Goal: Task Accomplishment & Management: Complete application form

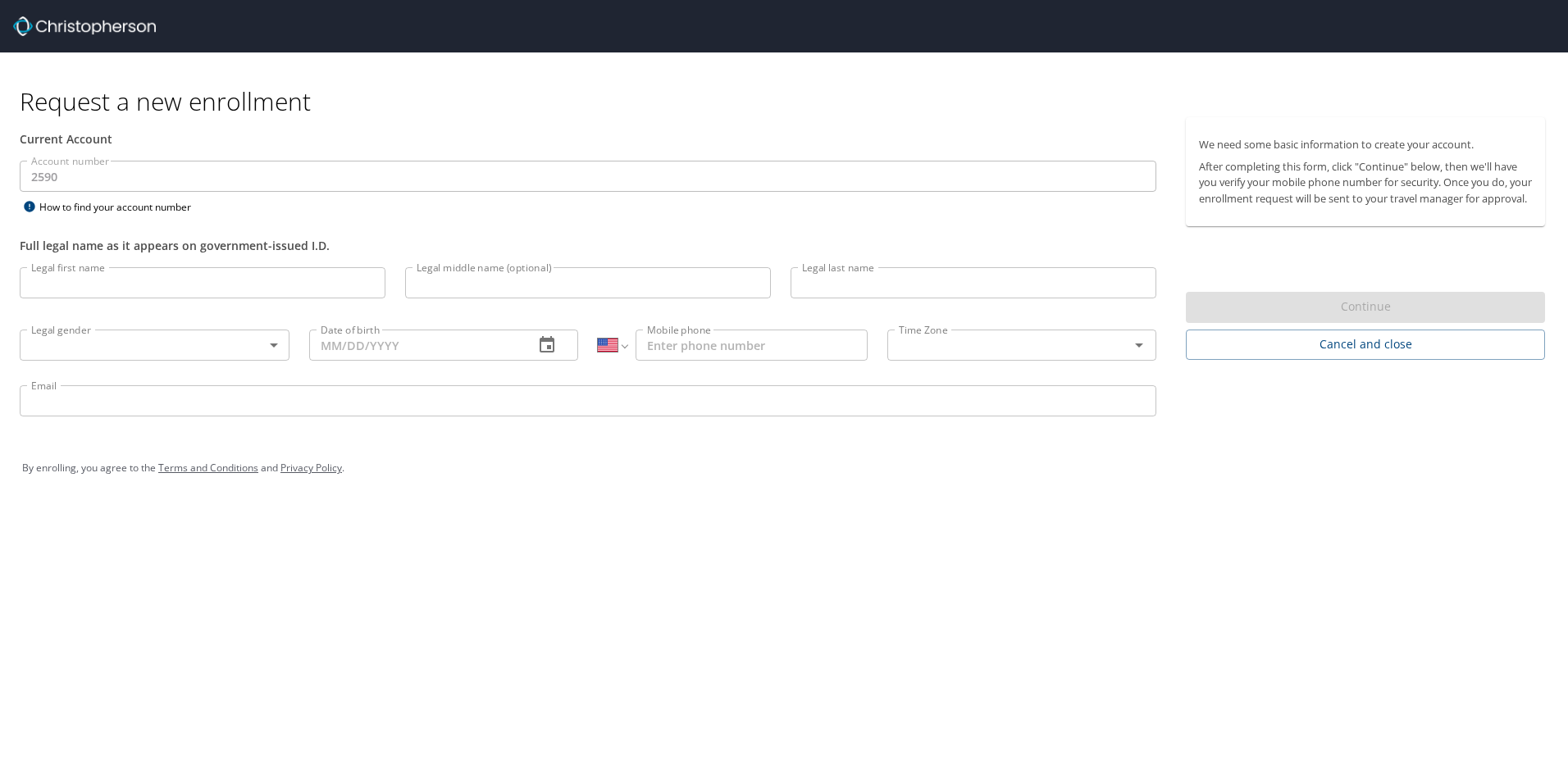
select select "US"
click at [209, 282] on input "Legal first name" at bounding box center [202, 282] width 366 height 31
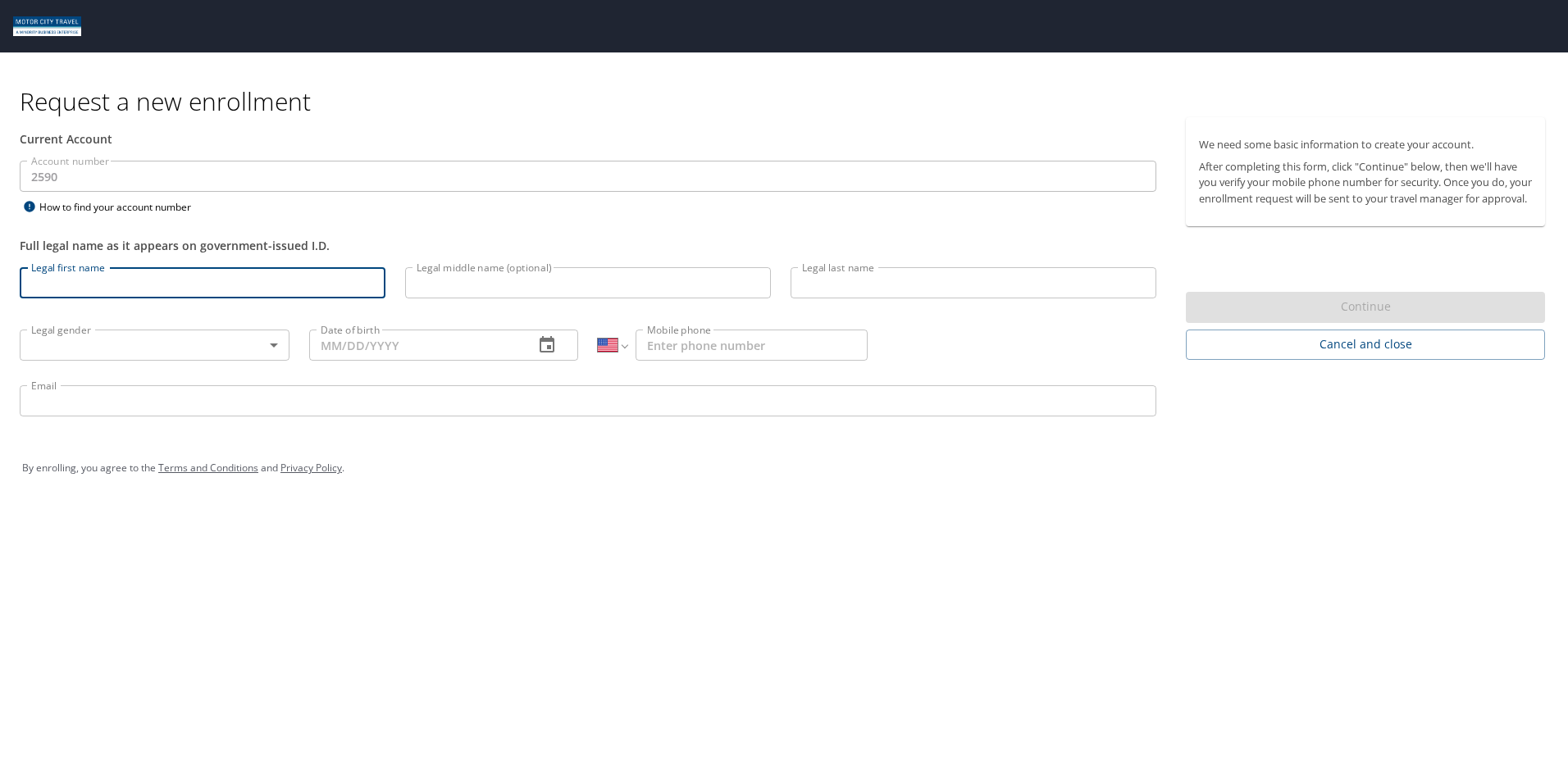
type input "Cynthia"
type input "Sarahi"
type input "Amador"
type input "Female"
type input "09/06/1994"
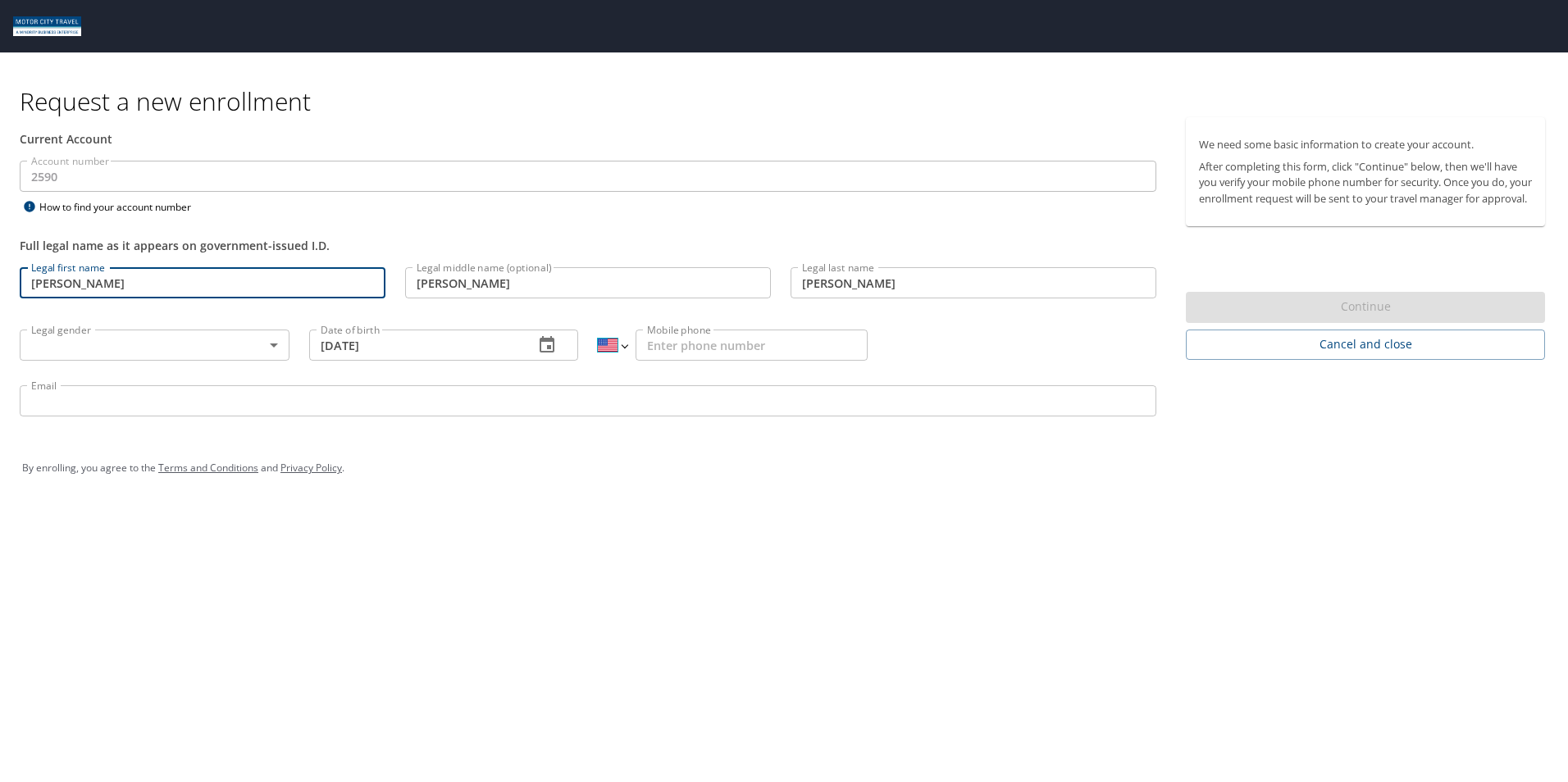
select select "MX"
type input "899 259 1839"
type input "csamdor@tifs.com"
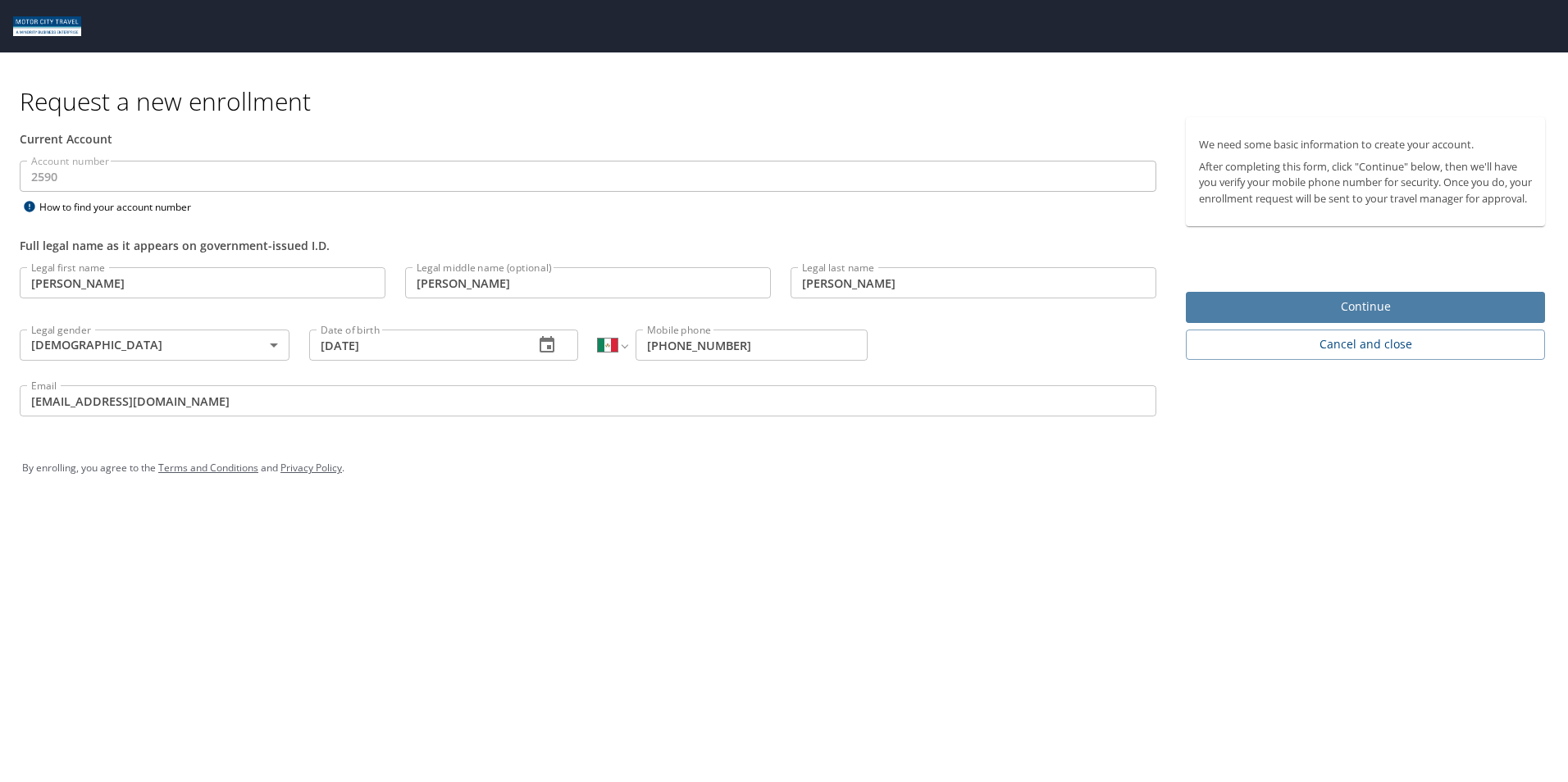
click at [1470, 317] on span "Continue" at bounding box center [1365, 307] width 333 height 20
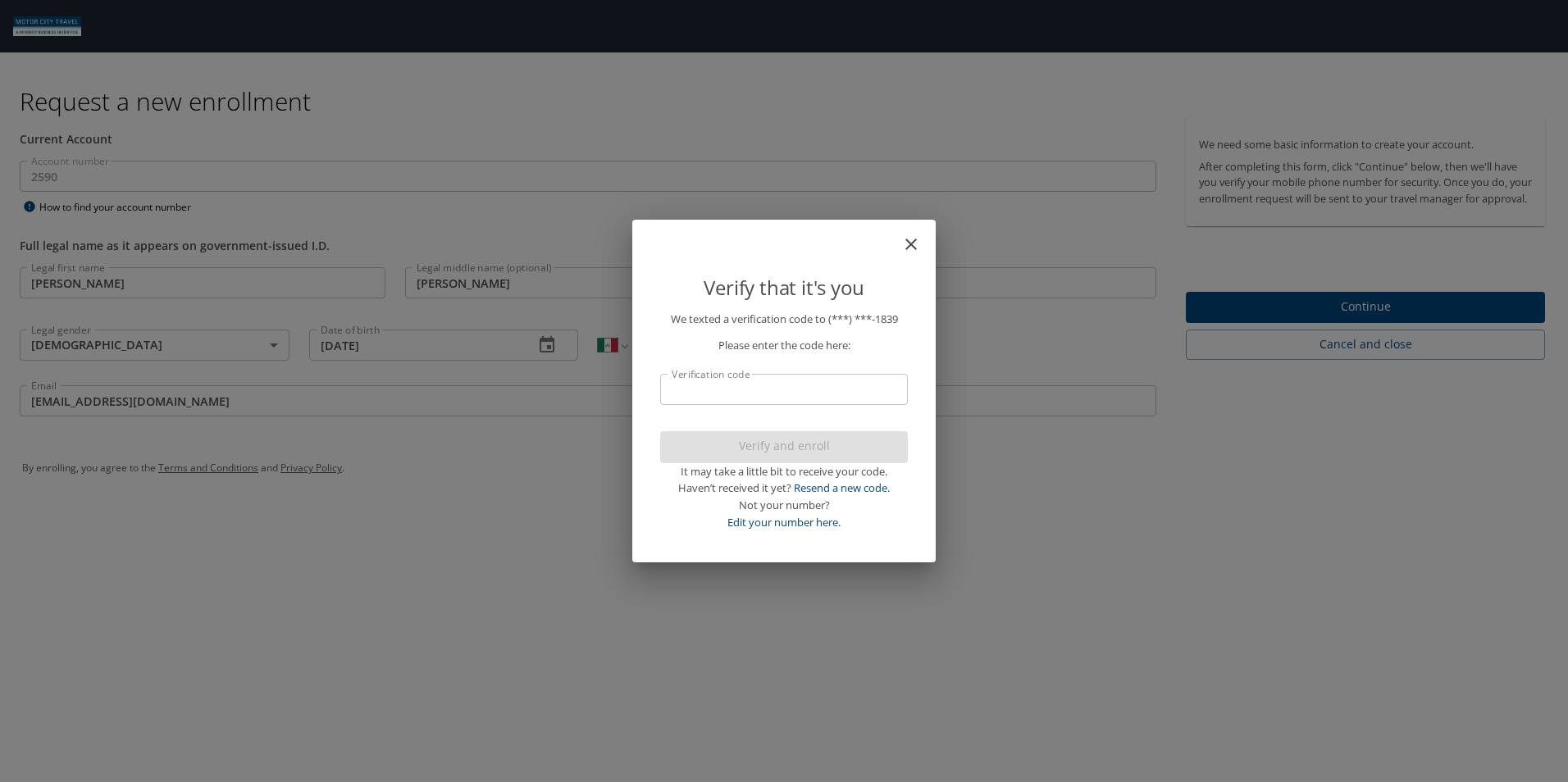
click at [718, 396] on input "Verification code" at bounding box center [784, 389] width 248 height 31
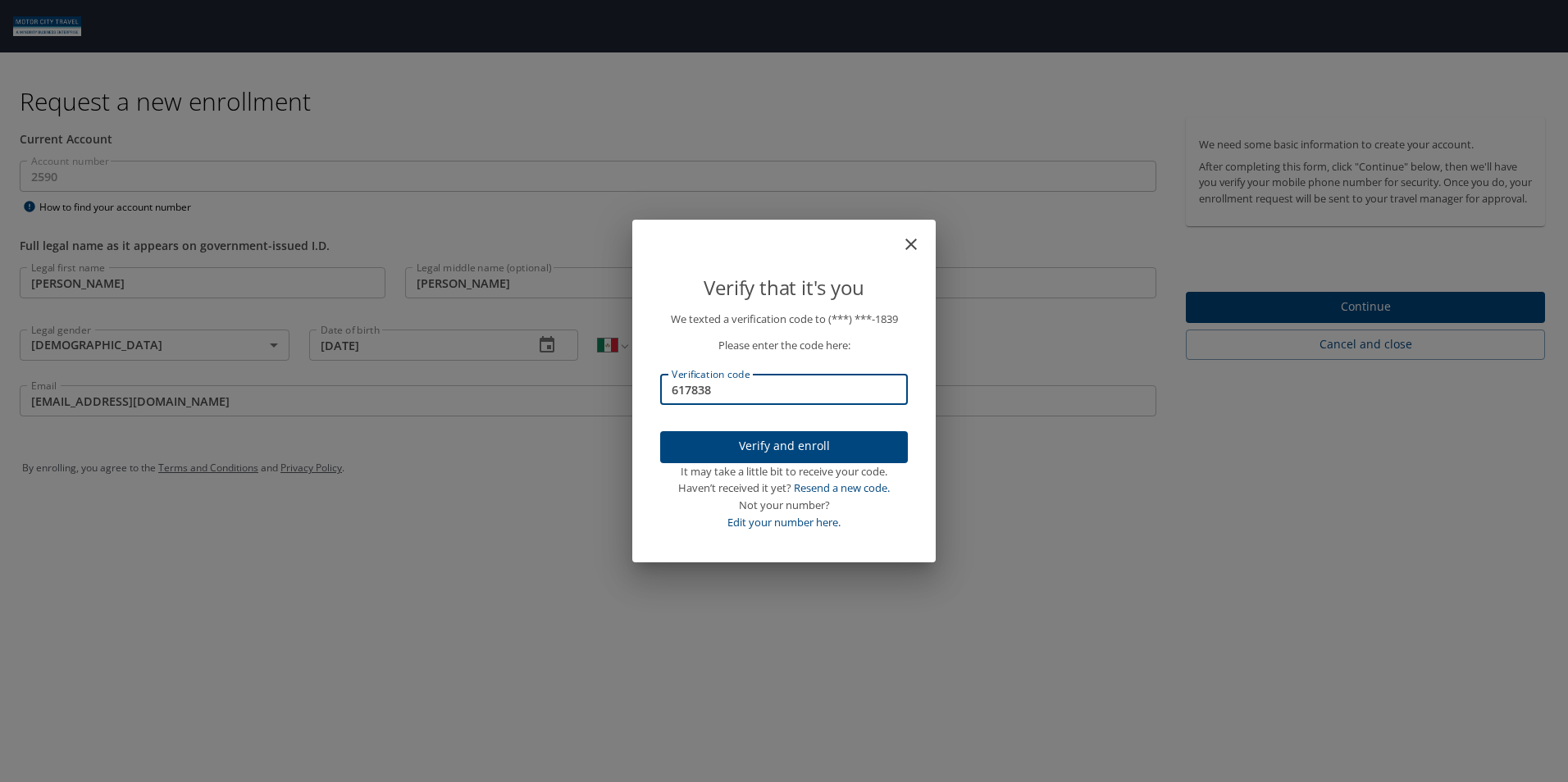
type input "617838"
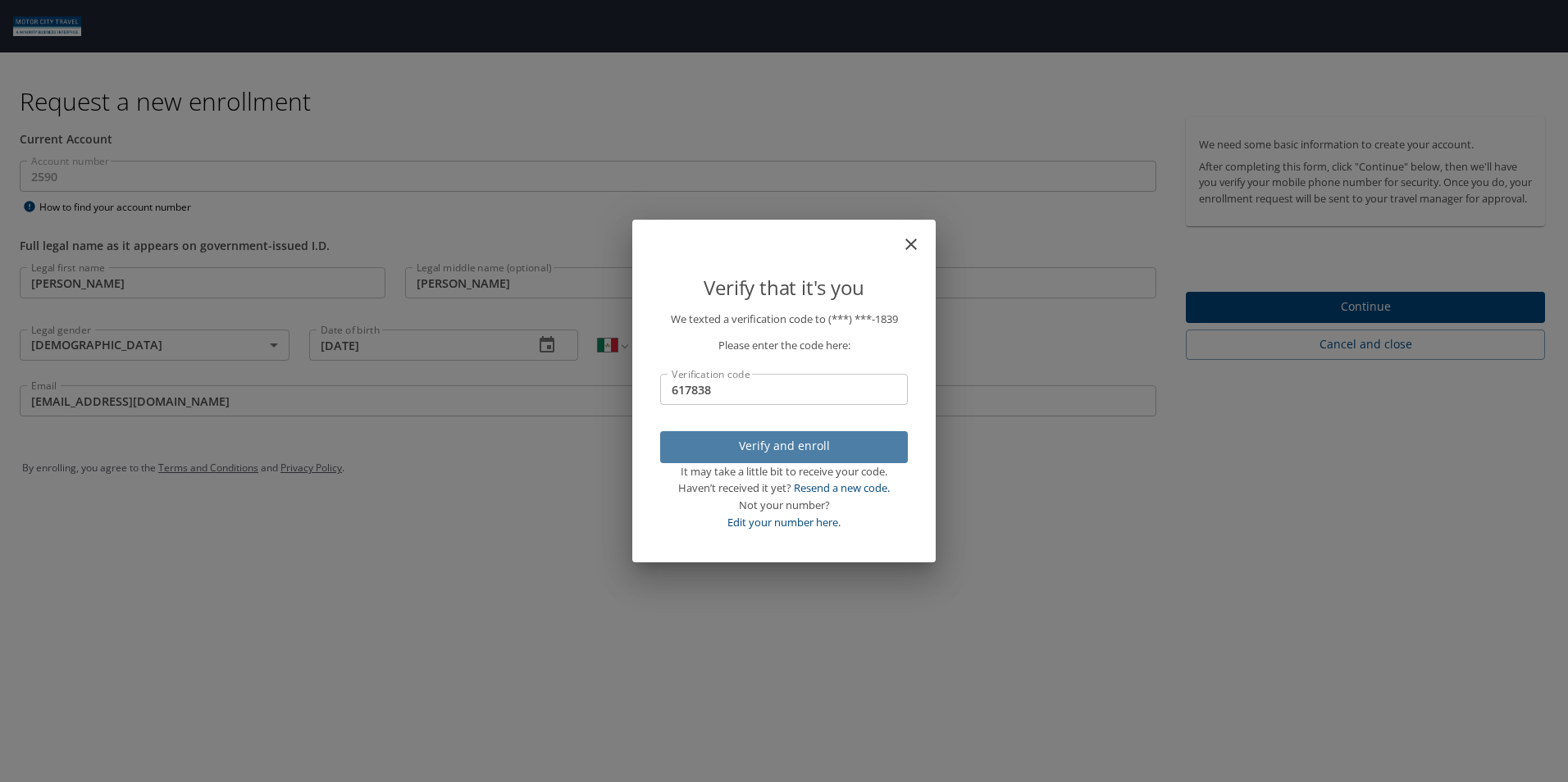
click at [748, 439] on span "Verify and enroll" at bounding box center [784, 446] width 221 height 20
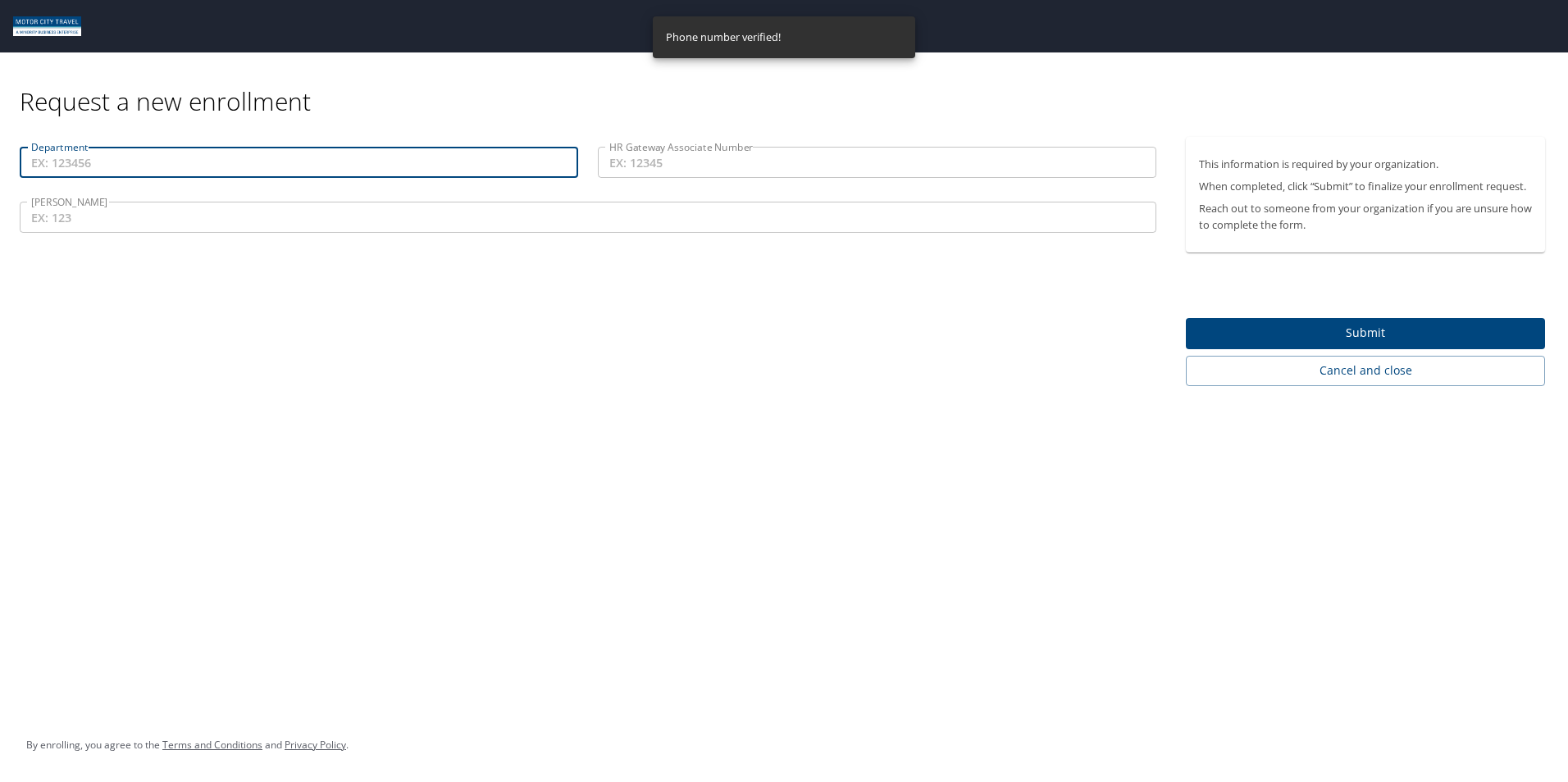
click at [473, 172] on input "Department" at bounding box center [298, 162] width 559 height 31
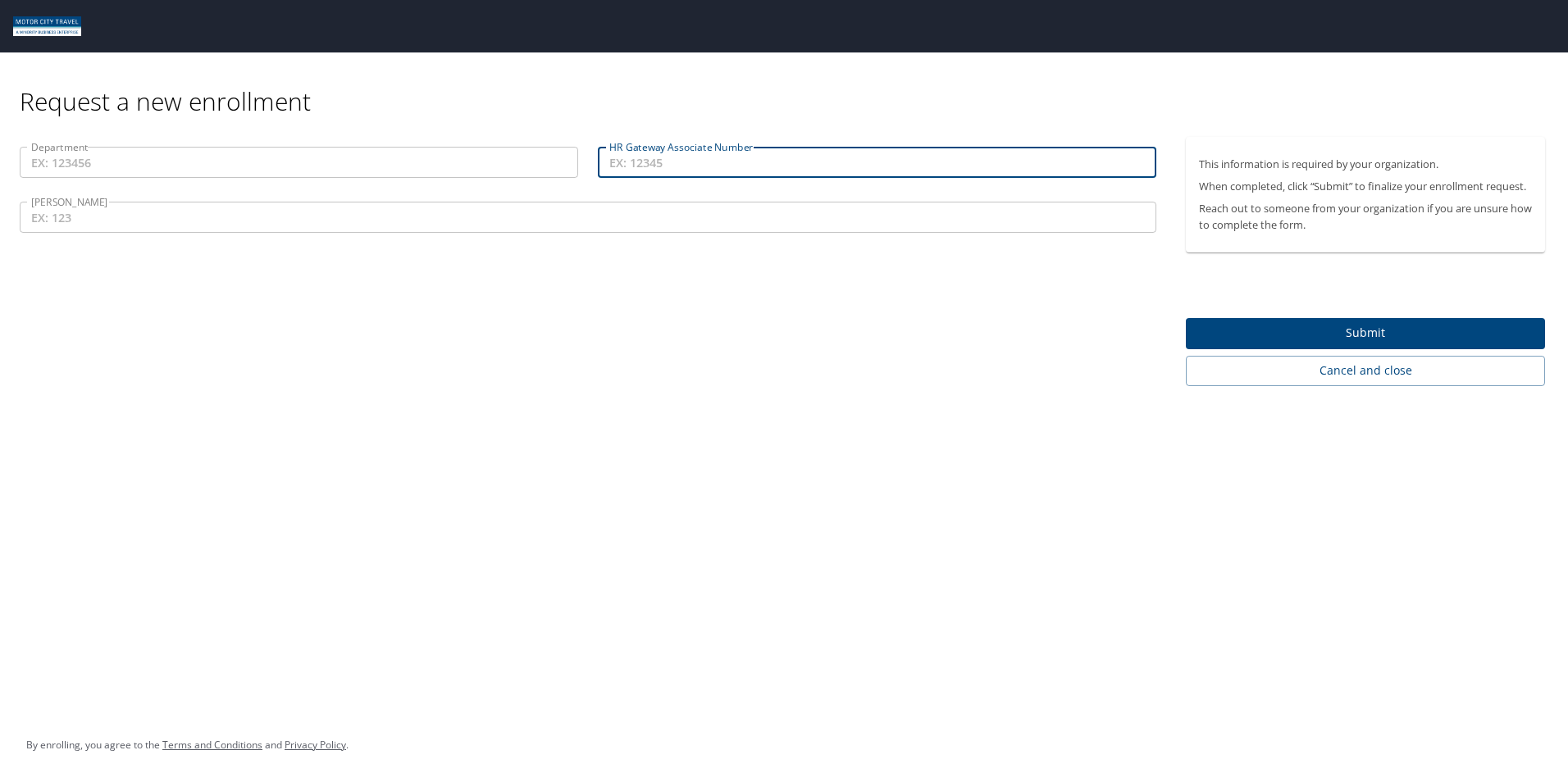
click at [769, 167] on input "HR Gateway Associate Number" at bounding box center [877, 162] width 559 height 31
type input "50573"
click at [335, 154] on input "Department" at bounding box center [298, 162] width 559 height 31
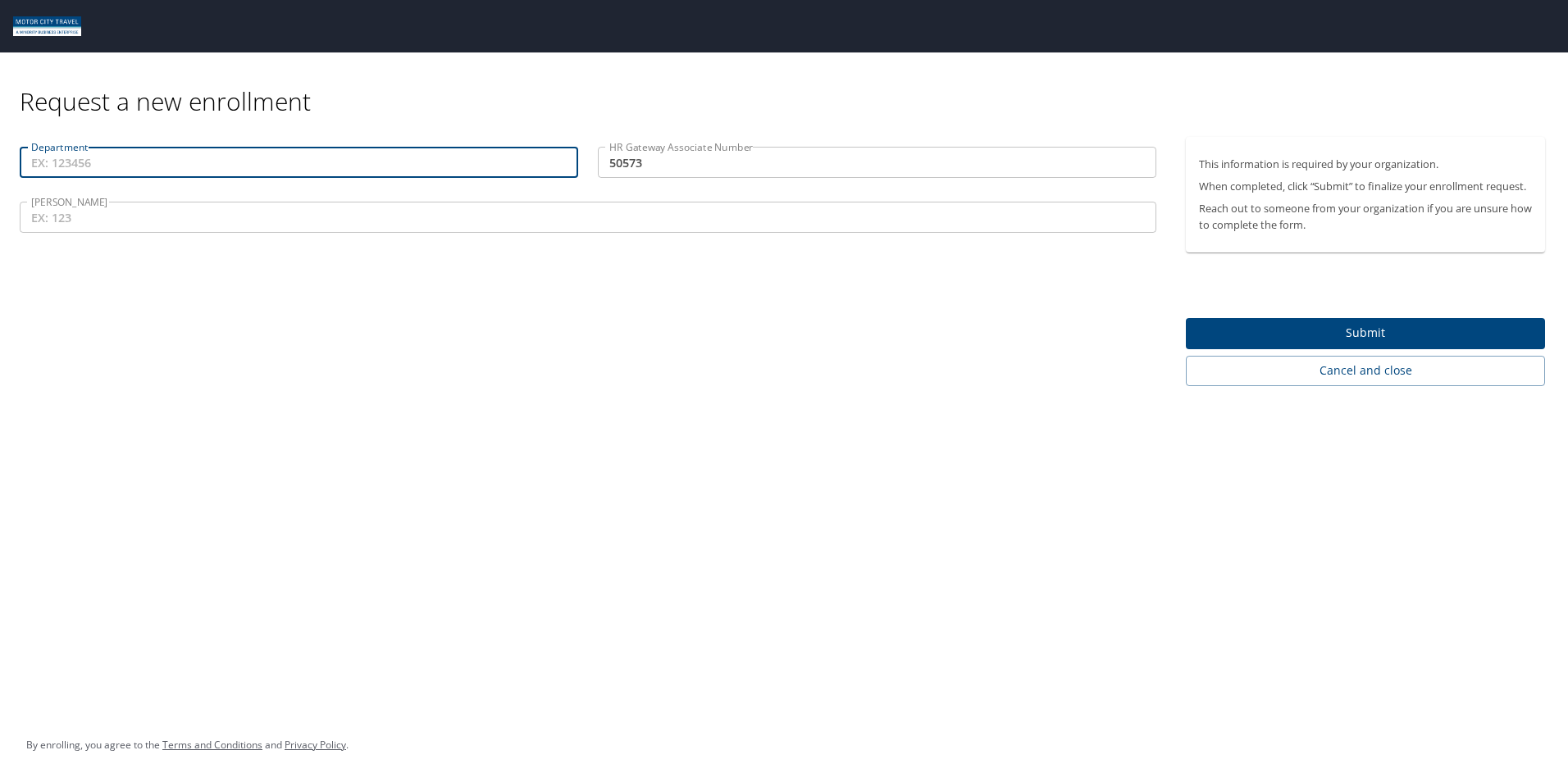
drag, startPoint x: 352, startPoint y: 237, endPoint x: 352, endPoint y: 222, distance: 15.0
click at [352, 234] on p at bounding box center [587, 234] width 1136 height 4
click at [351, 165] on input "Department" at bounding box center [298, 162] width 559 height 31
type input "20000"
click at [349, 232] on input "COY" at bounding box center [587, 217] width 1136 height 31
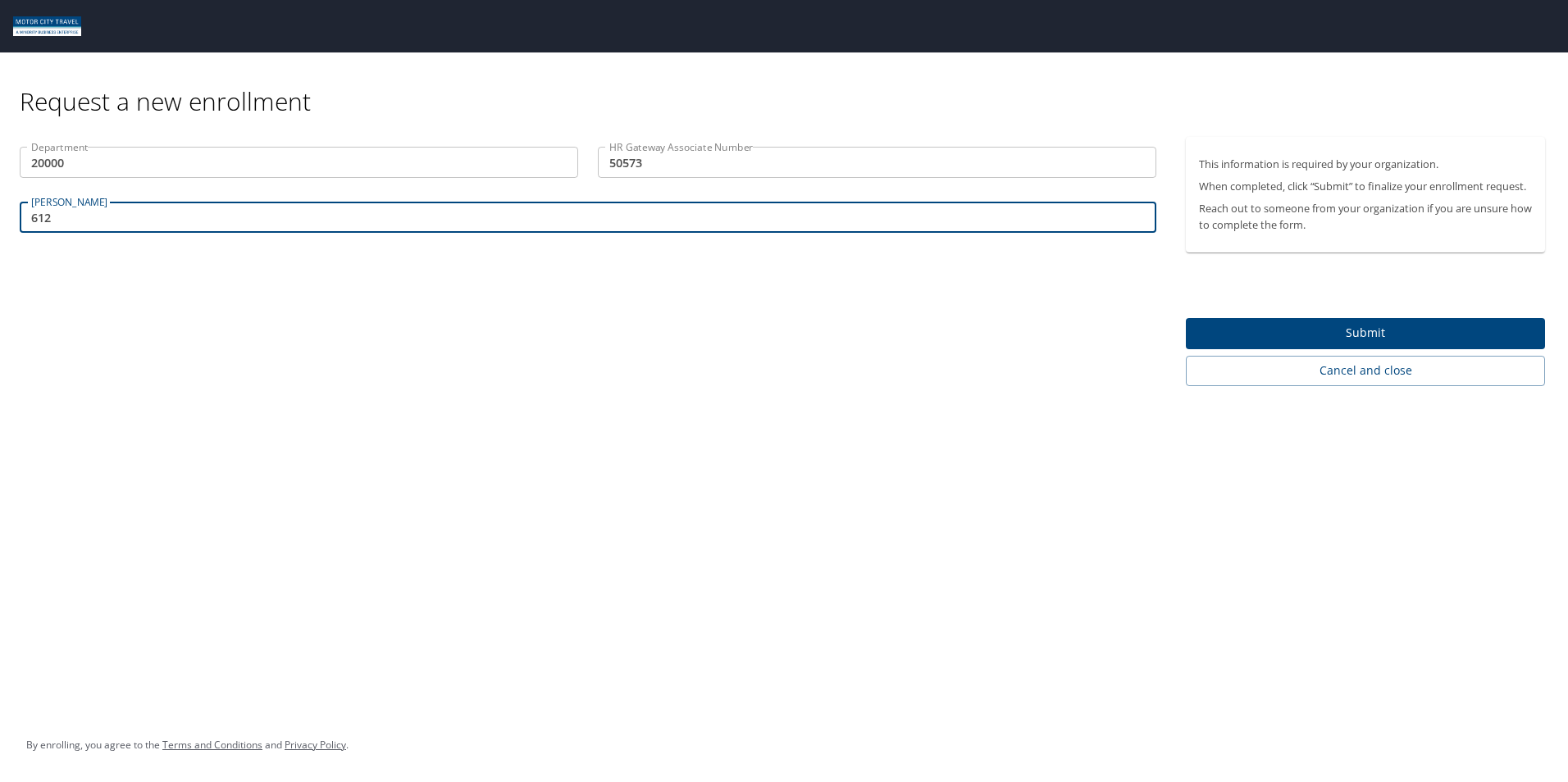
type input "612"
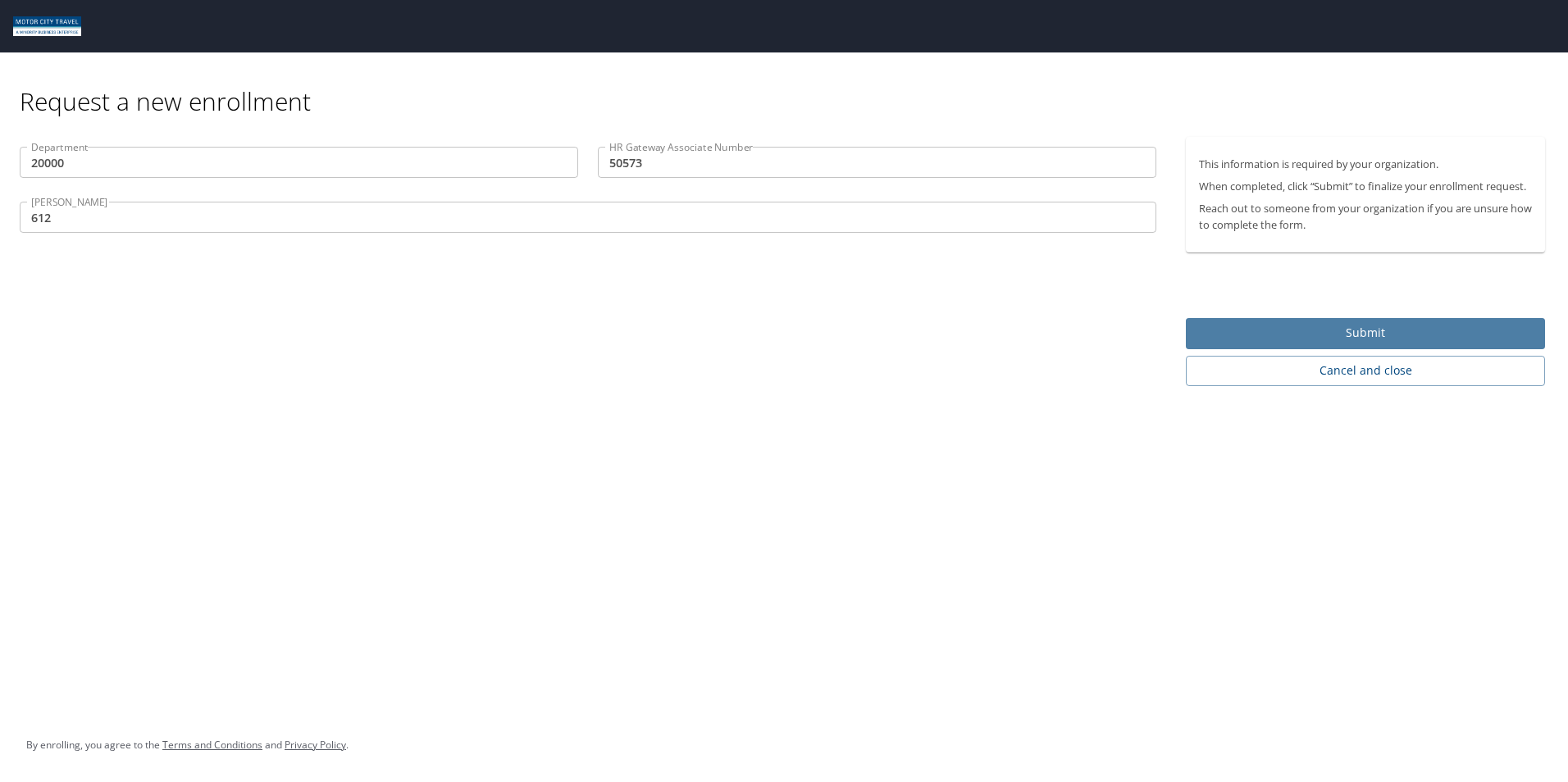
click at [1382, 325] on span "Submit" at bounding box center [1365, 333] width 333 height 20
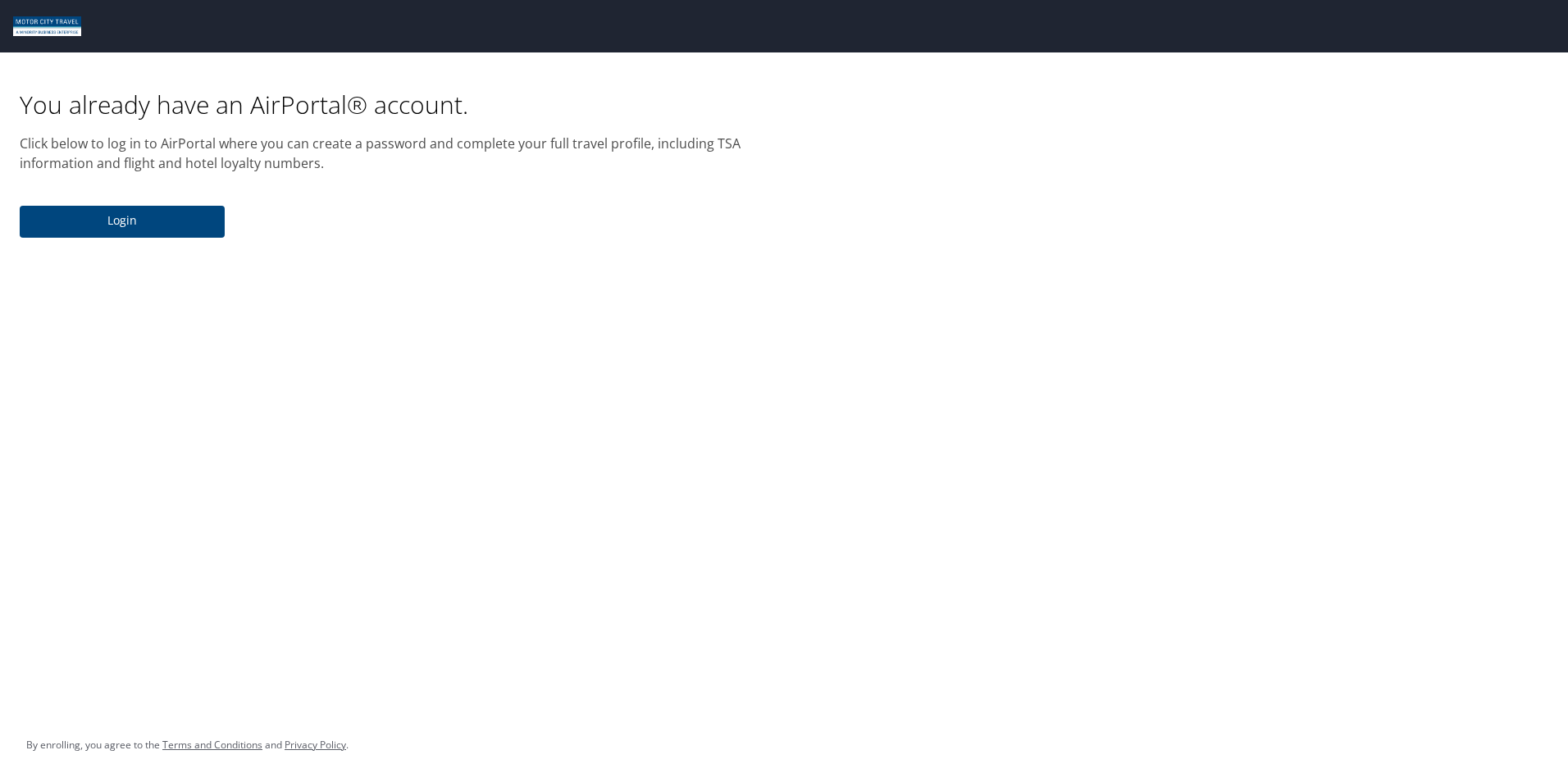
drag, startPoint x: 292, startPoint y: 180, endPoint x: 327, endPoint y: 174, distance: 35.5
click at [308, 179] on div "You already have an AirPortal® account. Click below to log in to AirPortal wher…" at bounding box center [392, 150] width 764 height 195
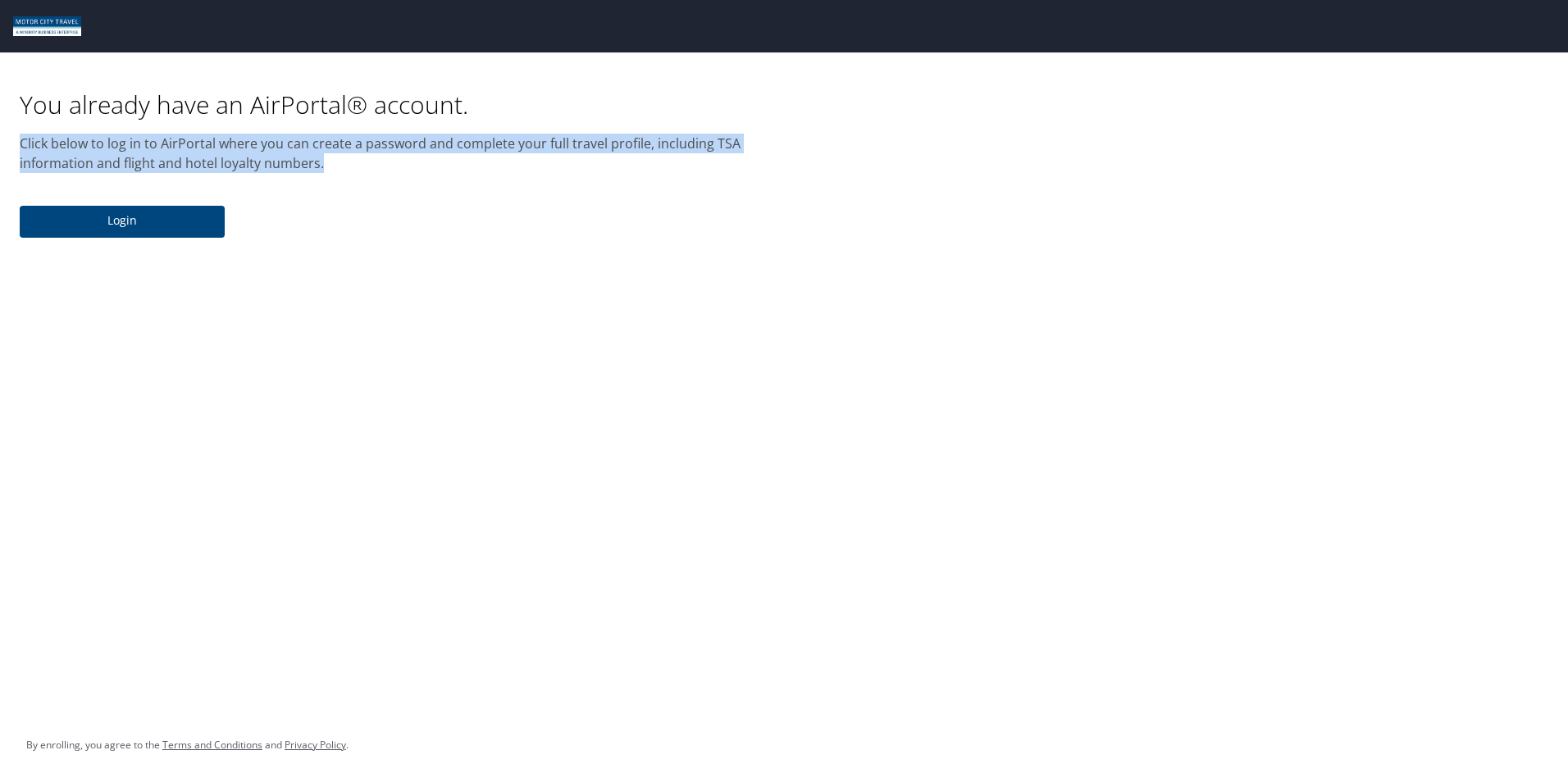
drag, startPoint x: 331, startPoint y: 169, endPoint x: -3, endPoint y: 137, distance: 335.5
click at [0, 137] on html "You already have an AirPortal® account. Click below to log in to AirPortal wher…" at bounding box center [784, 391] width 1568 height 782
copy p "Click below to log in to AirPortal where you can create a password and complete…"
click at [167, 229] on span "Login" at bounding box center [122, 221] width 178 height 20
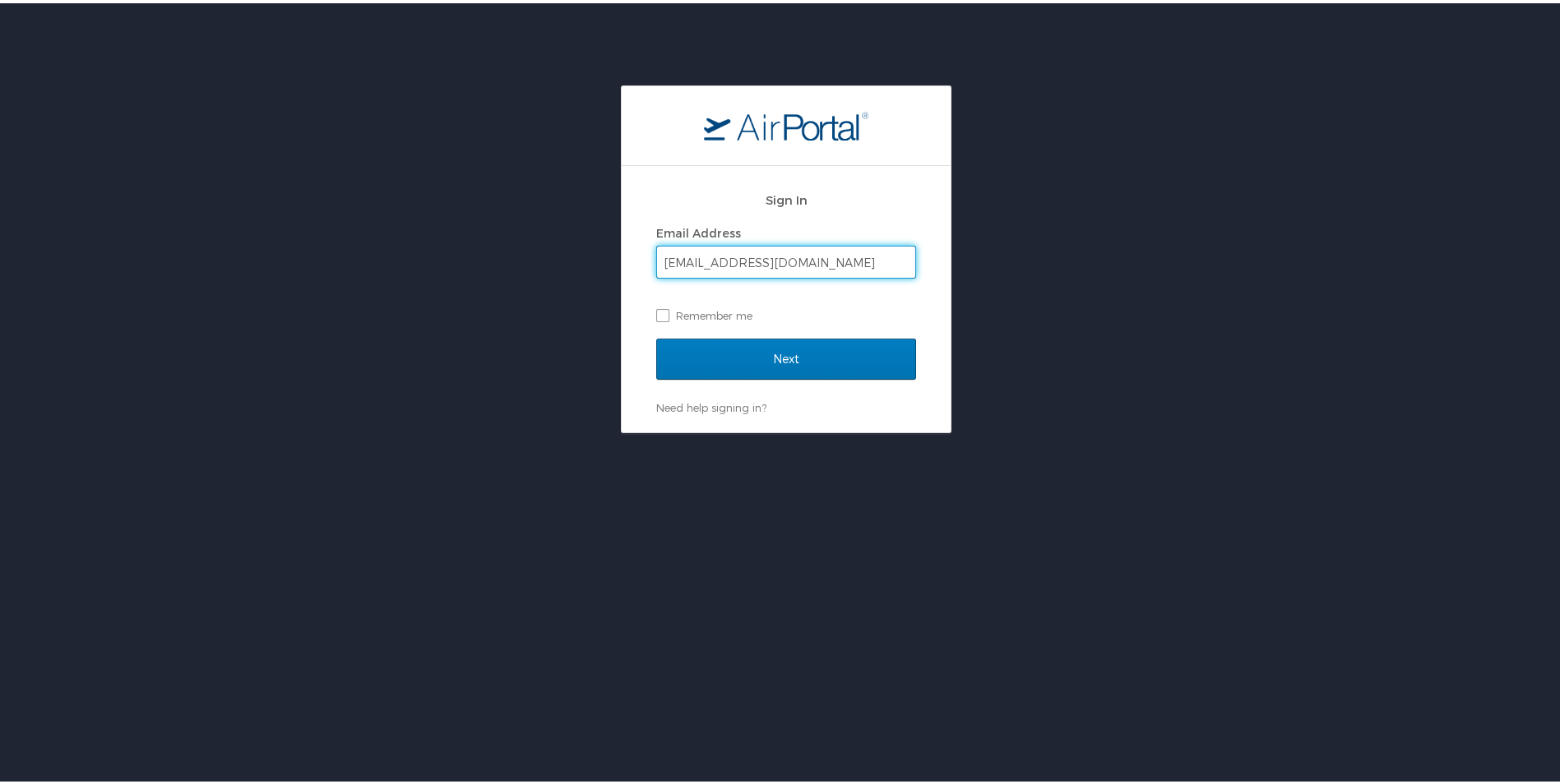
type input "csamador@tifs.com"
click at [852, 152] on div at bounding box center [786, 123] width 329 height 80
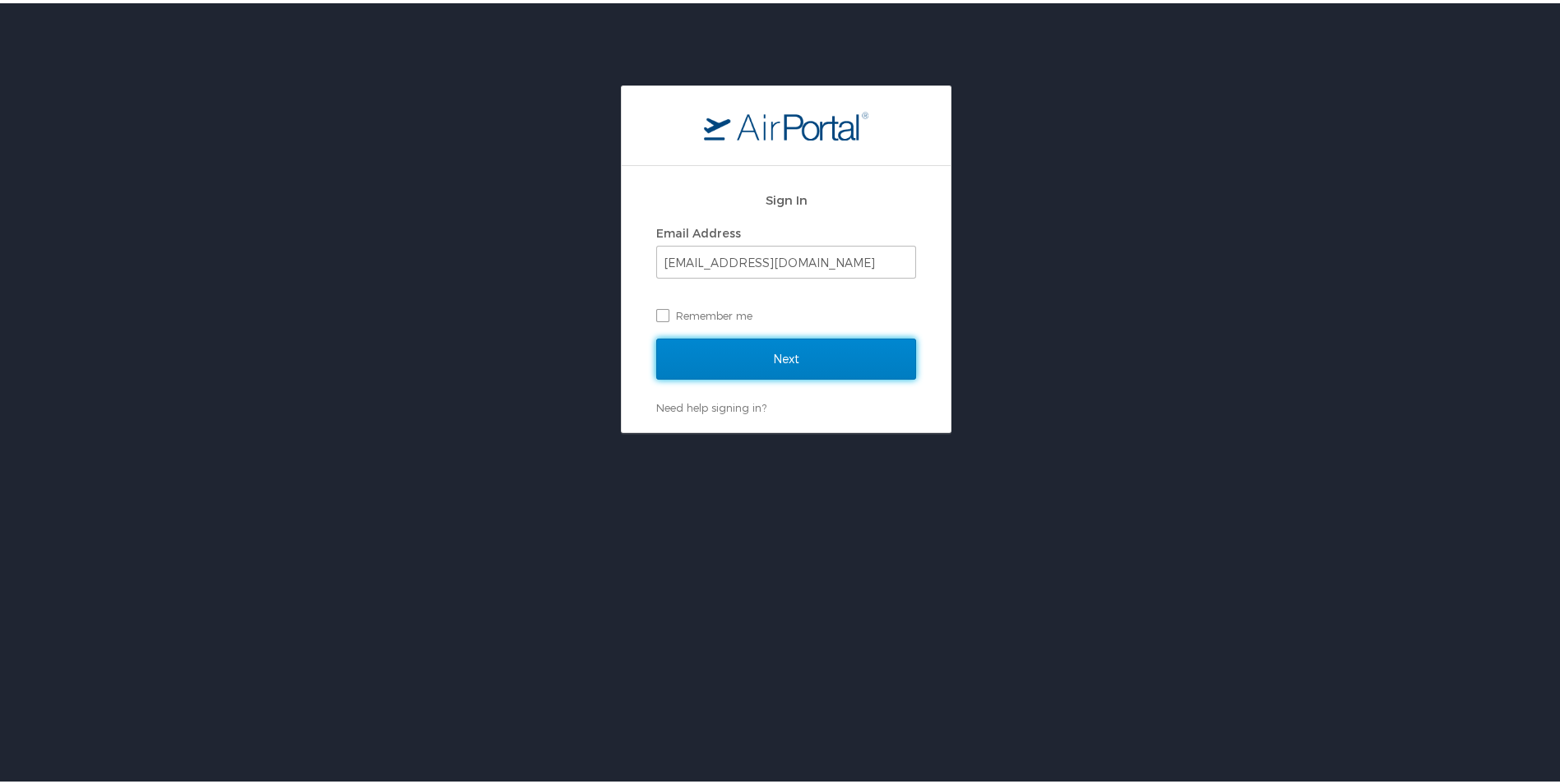
click at [726, 348] on input "Next" at bounding box center [786, 356] width 260 height 42
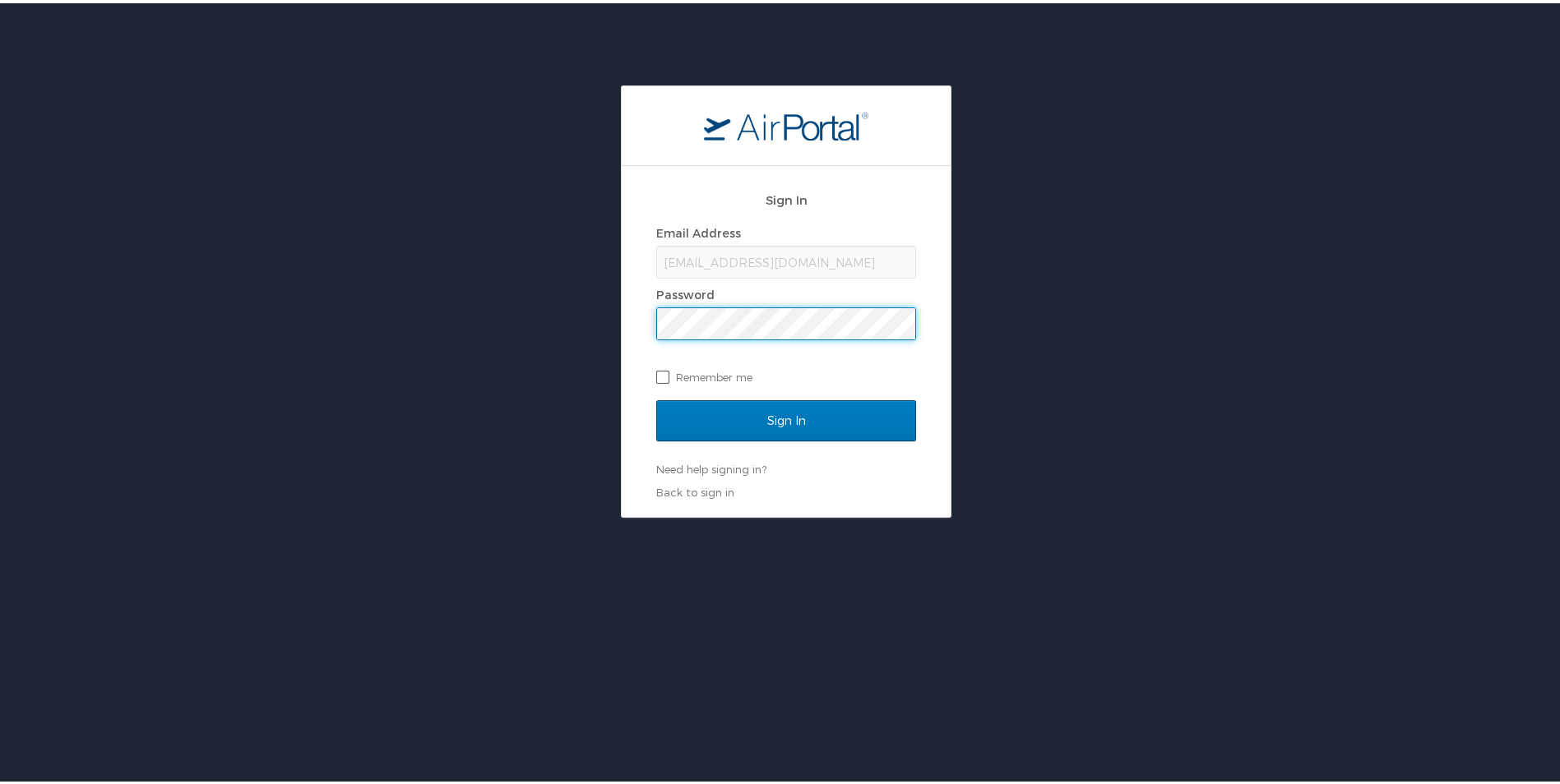
click at [755, 381] on label "Remember me" at bounding box center [786, 374] width 260 height 25
click at [667, 378] on input "Remember me" at bounding box center [661, 373] width 11 height 11
checkbox input "true"
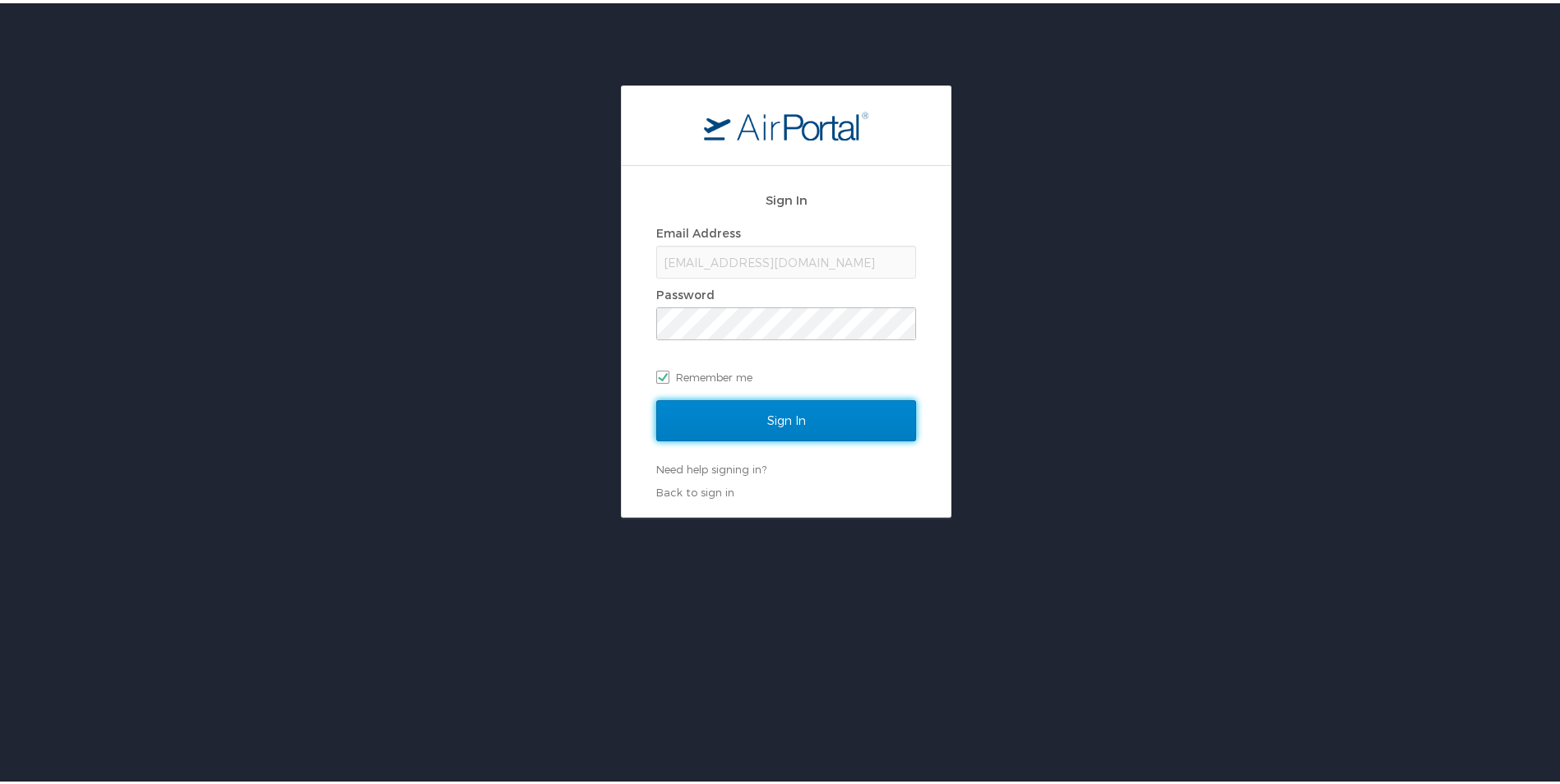
click at [814, 424] on input "Sign In" at bounding box center [786, 418] width 260 height 42
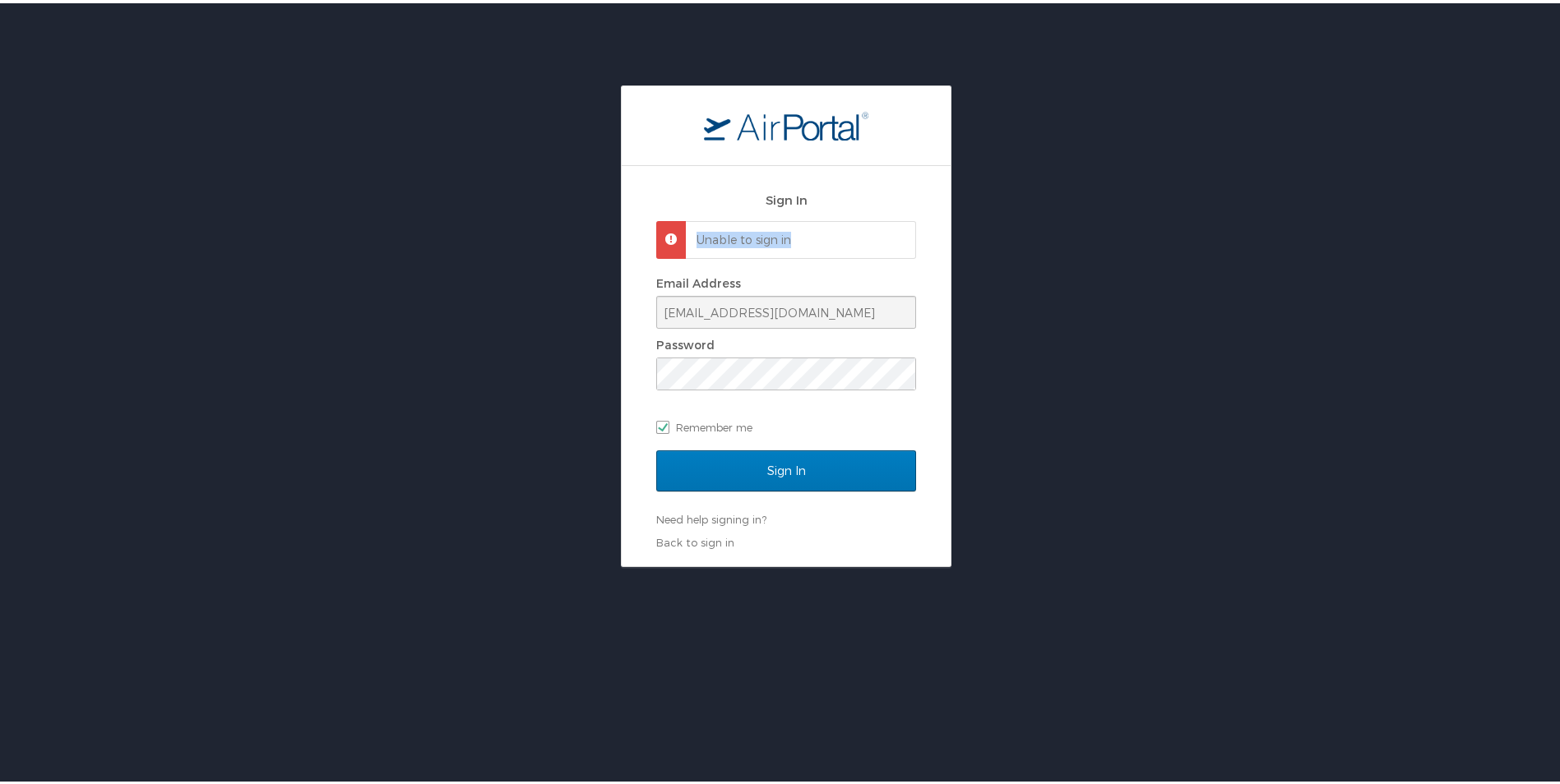
drag, startPoint x: 785, startPoint y: 236, endPoint x: 689, endPoint y: 235, distance: 96.0
click at [689, 235] on div "Unable to sign in" at bounding box center [786, 236] width 260 height 38
copy p "Unable to sign in"
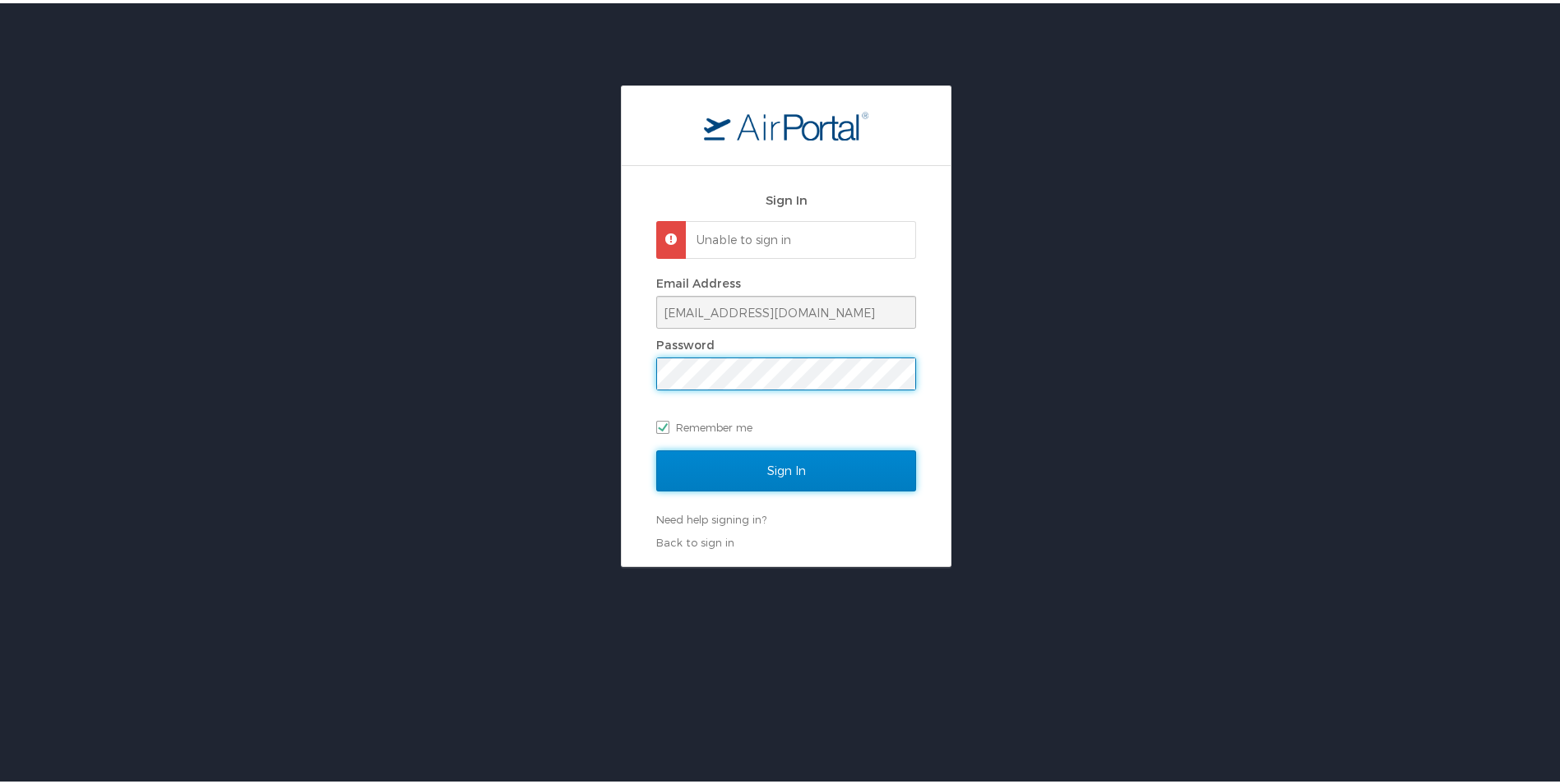
click at [779, 453] on input "Sign In" at bounding box center [786, 468] width 260 height 42
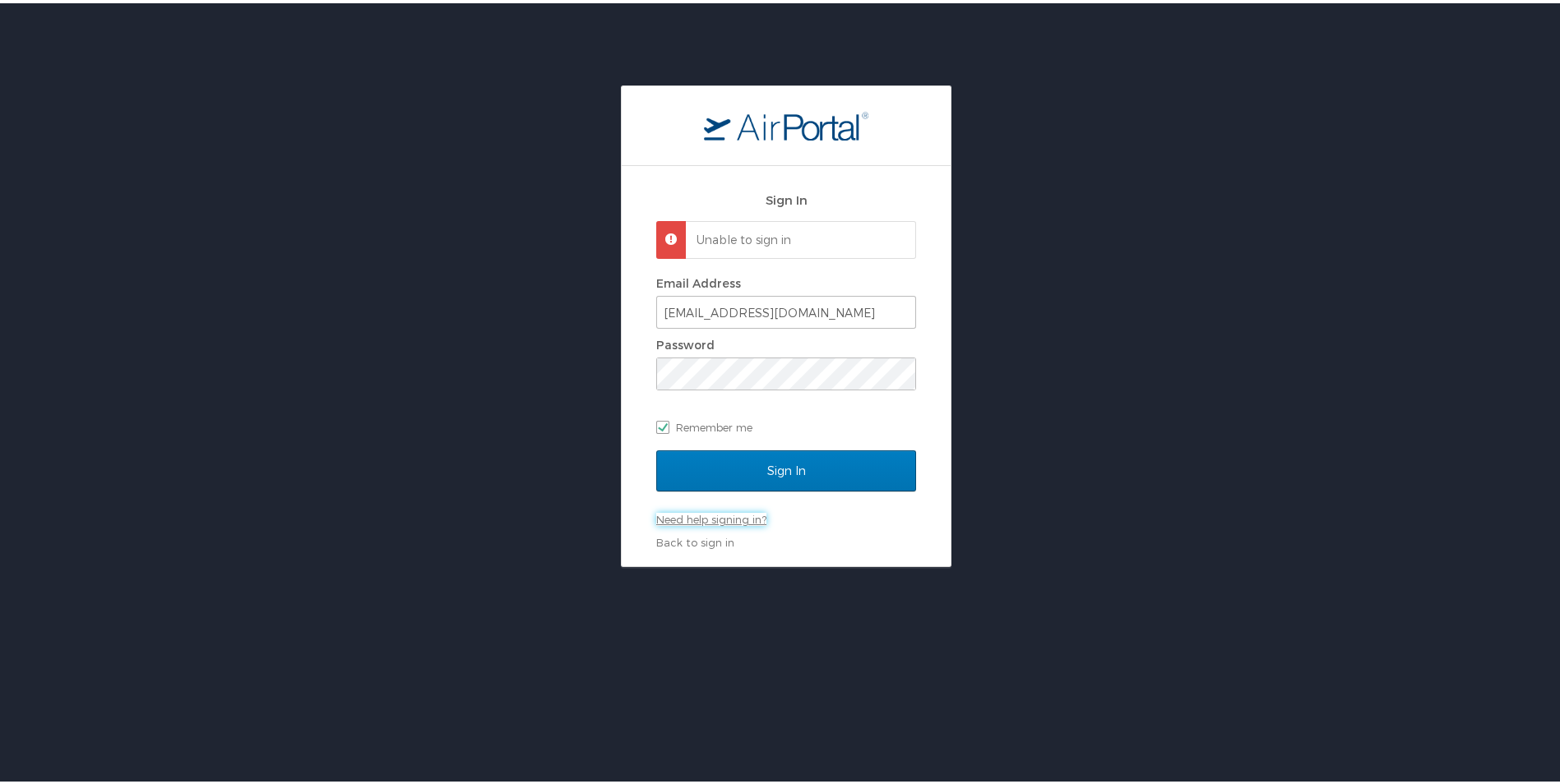
click at [731, 520] on link "Need help signing in?" at bounding box center [711, 516] width 110 height 14
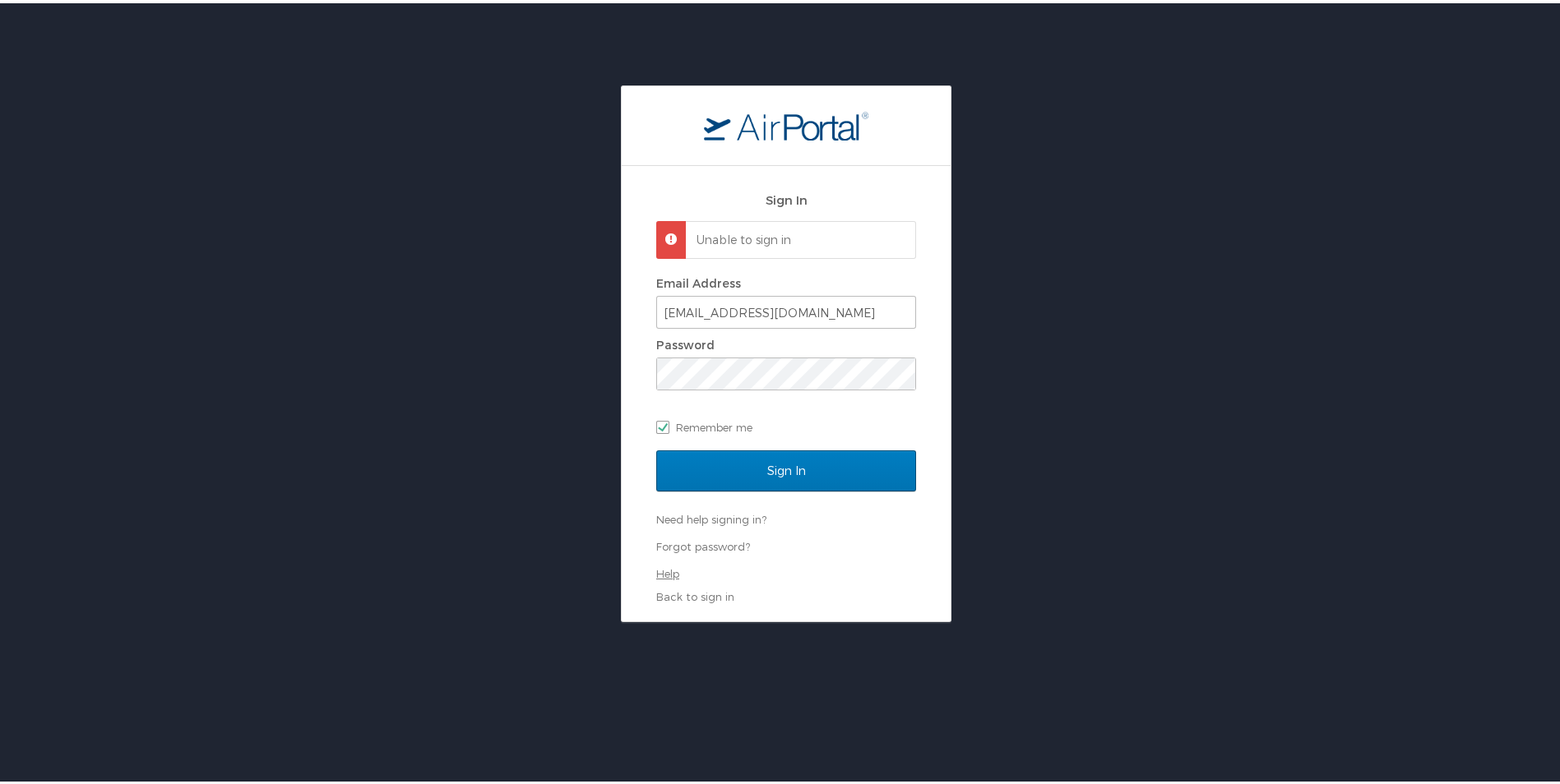
click at [671, 571] on link "Help" at bounding box center [667, 570] width 23 height 14
click at [710, 537] on link "Forgot password?" at bounding box center [703, 543] width 94 height 14
select select "US"
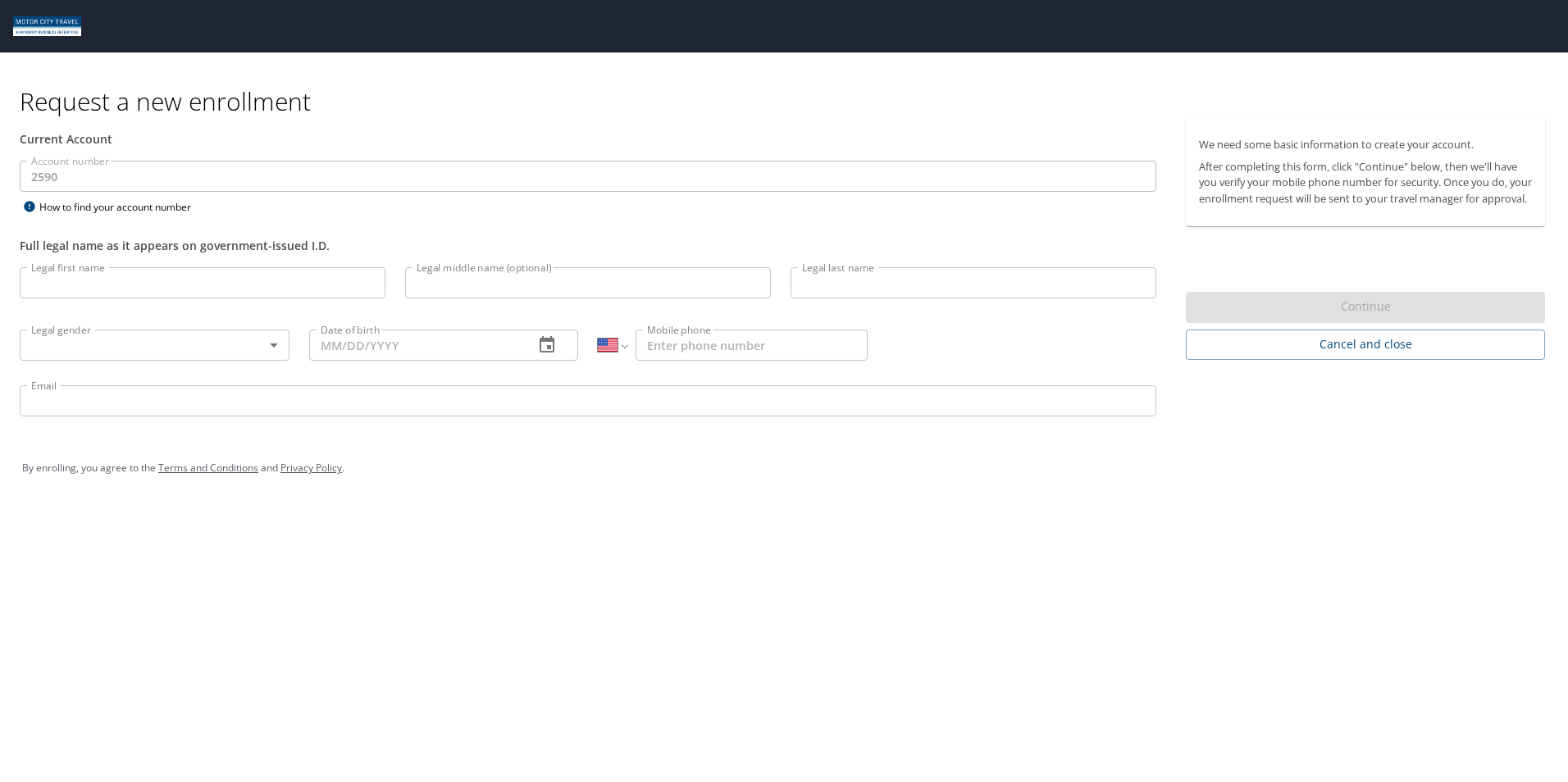
click at [185, 284] on input "Legal first name" at bounding box center [202, 282] width 366 height 31
type input "Cynthia"
type input "Sarahi"
type input "Amador"
type input "Female"
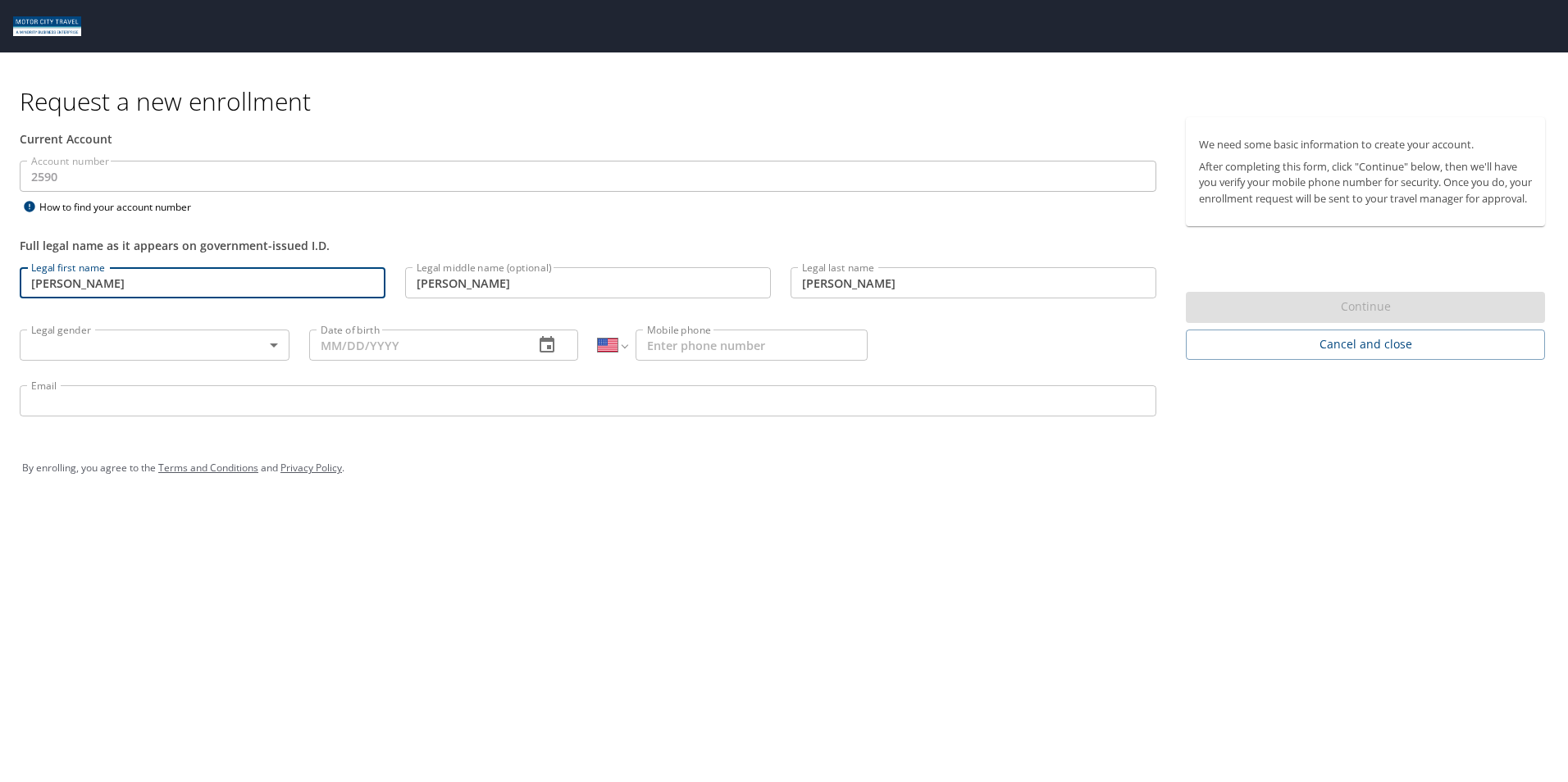
type input "09/06/1994"
select select "MX"
type input "899 259 1839"
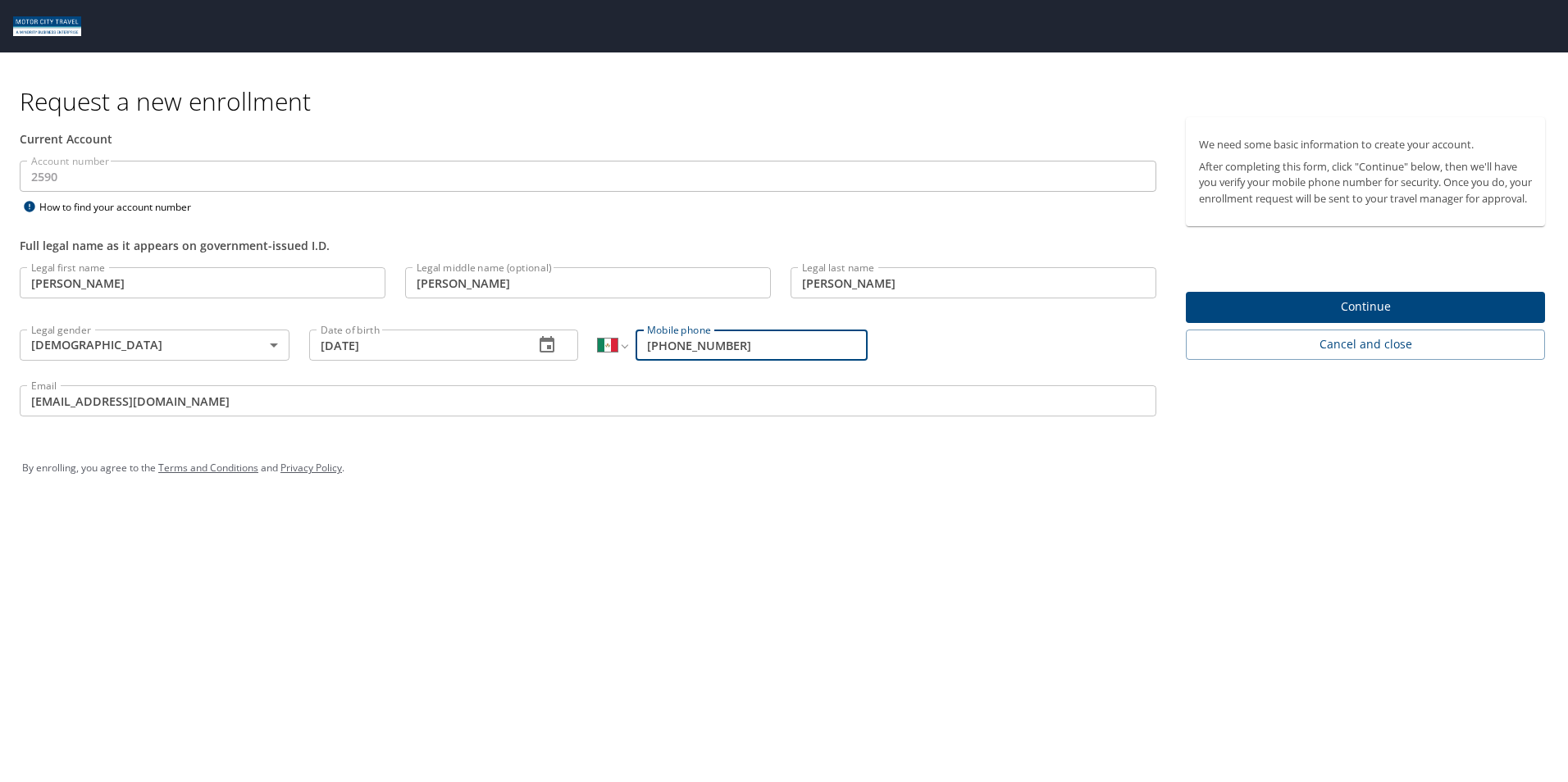
click at [56, 399] on input "csamdor@tifs.com" at bounding box center [587, 401] width 1136 height 31
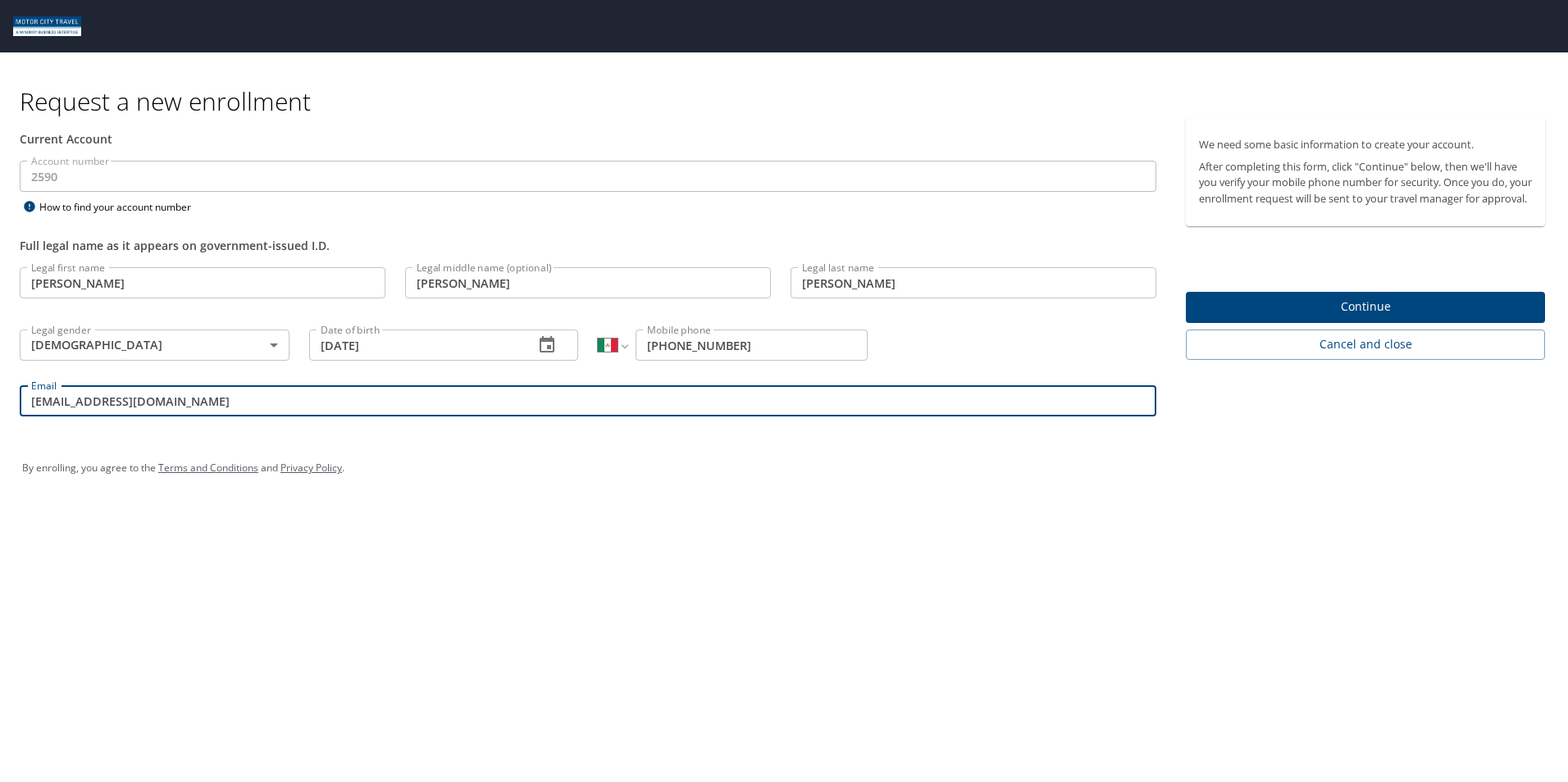
type input "csamador@tifs.com"
click at [593, 550] on div "Request a new enrollment Current Account Account number 2590 Account number How…" at bounding box center [784, 391] width 1568 height 782
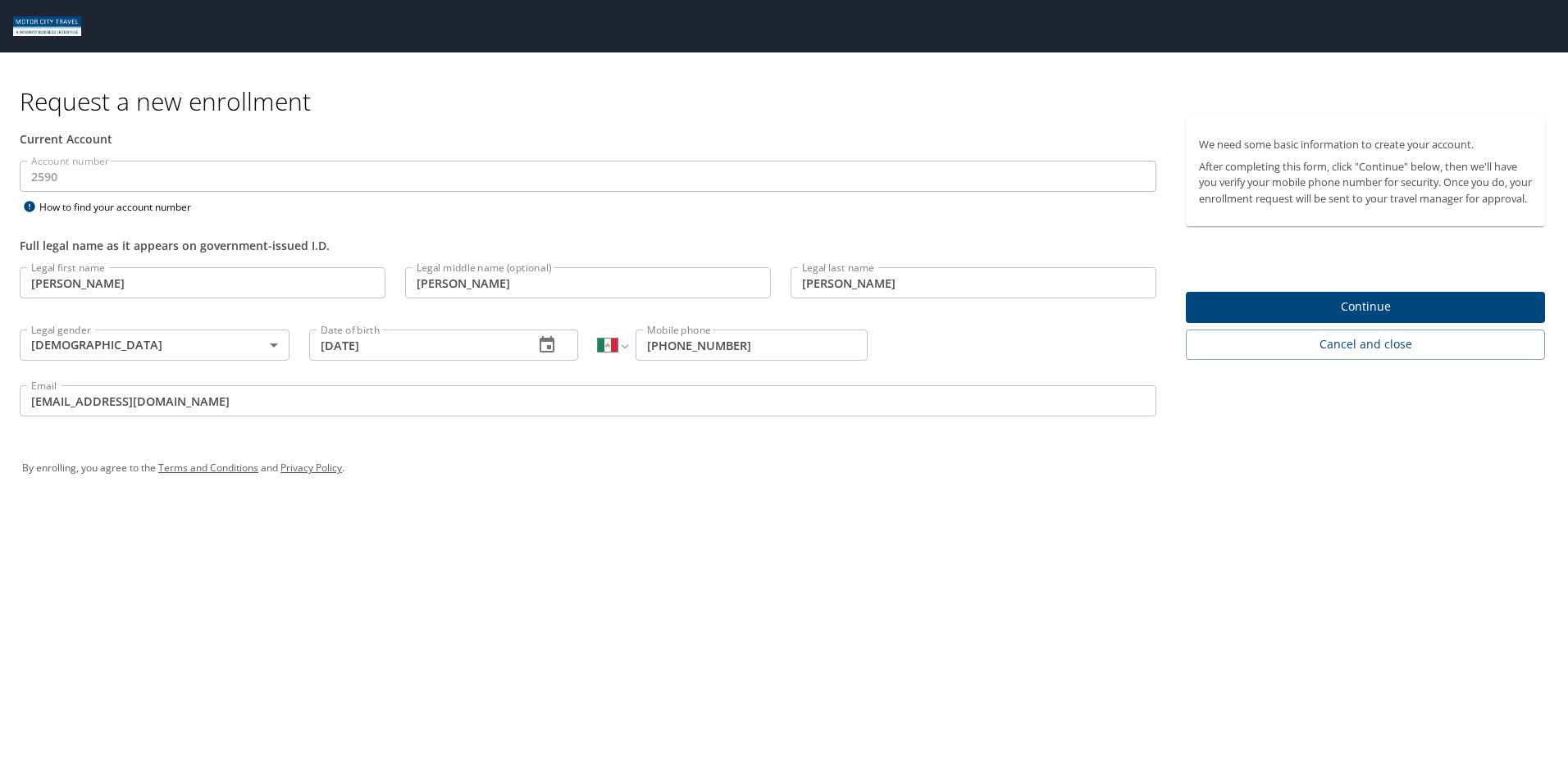
click at [1402, 317] on span "Continue" at bounding box center [1365, 307] width 333 height 20
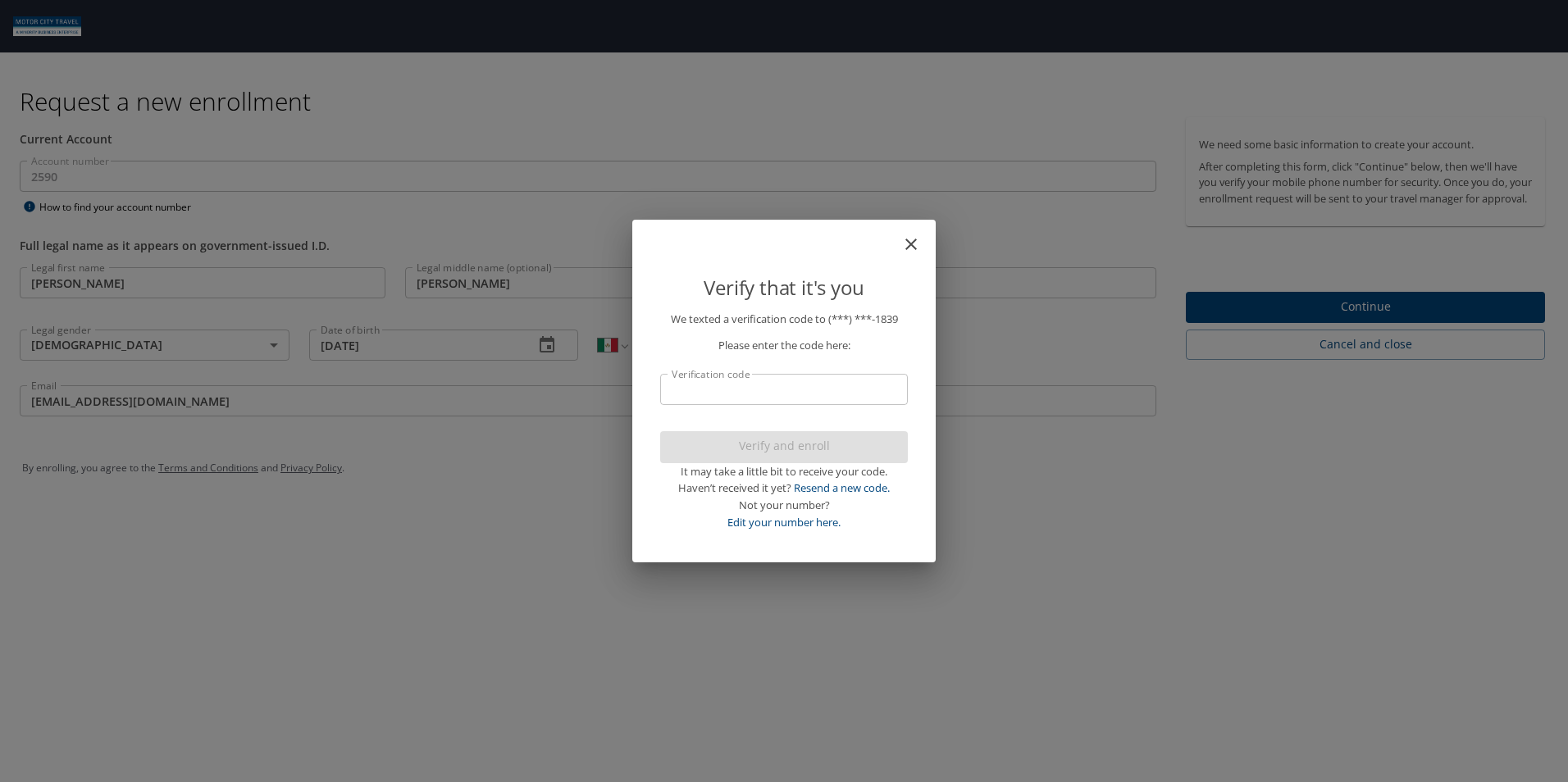
click at [800, 396] on input "Verification code" at bounding box center [784, 389] width 248 height 31
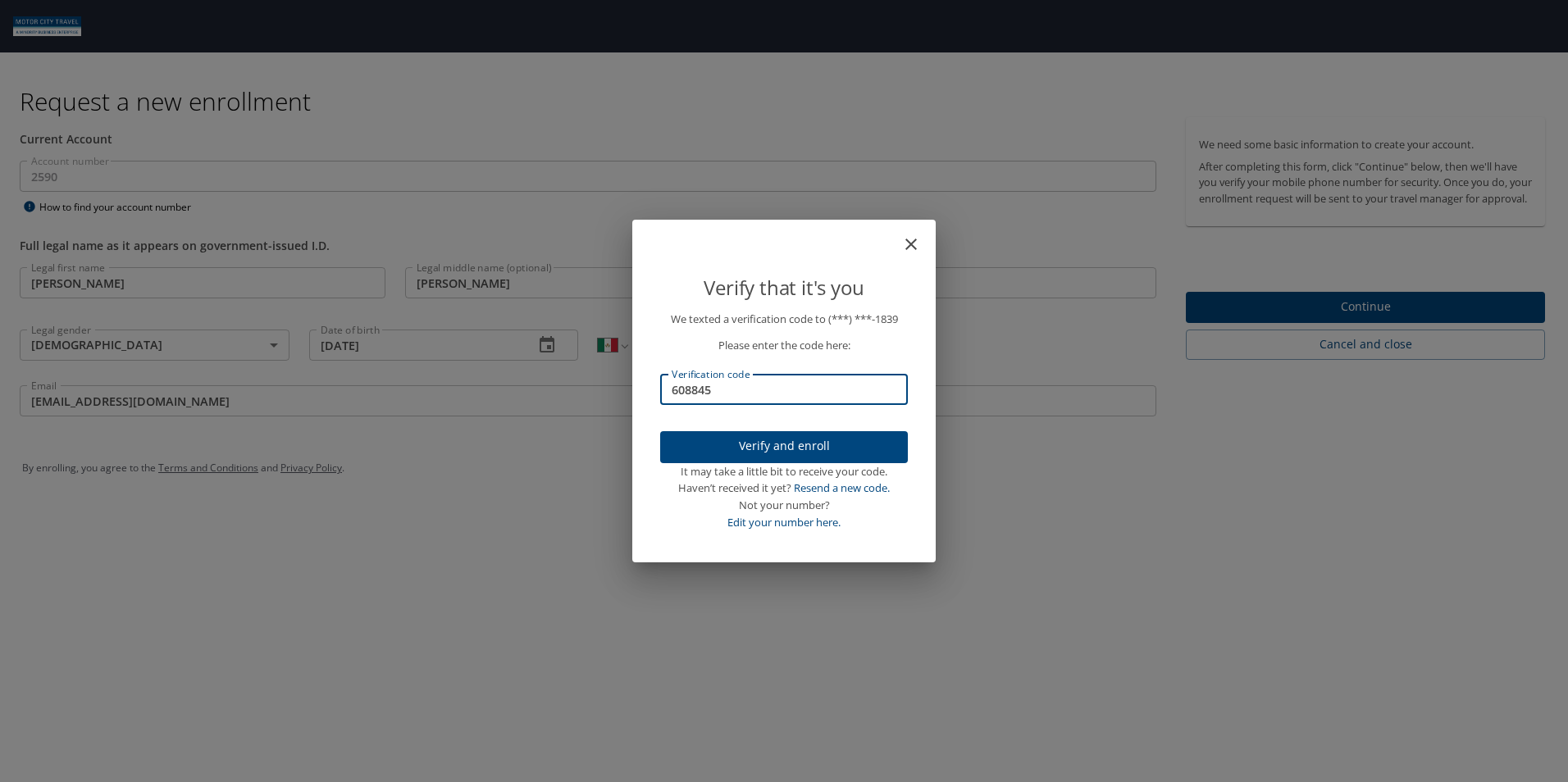
type input "608845"
click at [822, 449] on span "Verify and enroll" at bounding box center [784, 446] width 221 height 20
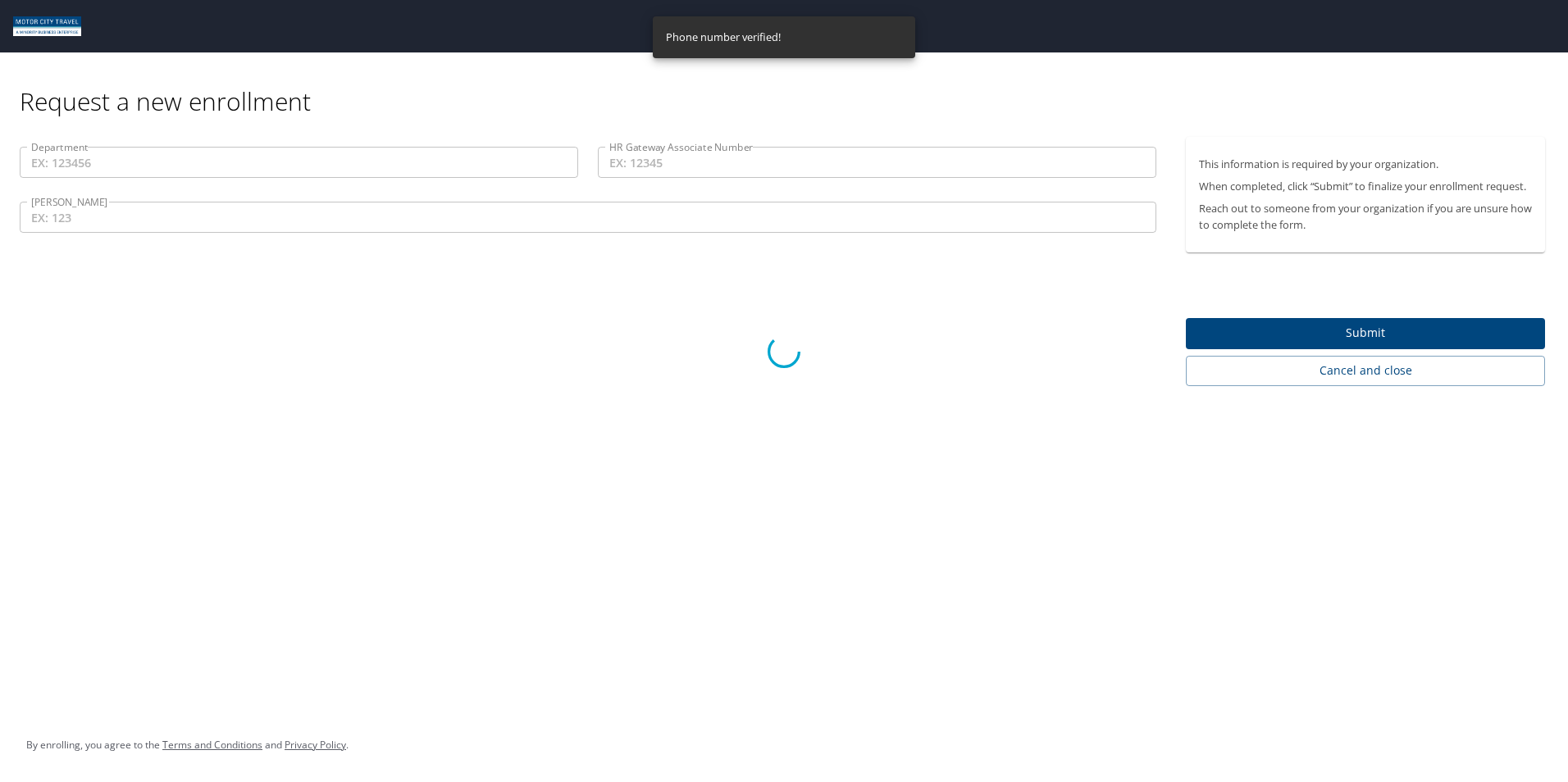
click at [382, 155] on div at bounding box center [784, 353] width 1568 height 861
click at [489, 152] on div at bounding box center [784, 353] width 1568 height 861
click at [338, 172] on div at bounding box center [784, 353] width 1568 height 861
drag, startPoint x: 362, startPoint y: 228, endPoint x: 368, endPoint y: 211, distance: 18.0
click at [363, 225] on div at bounding box center [784, 353] width 1568 height 861
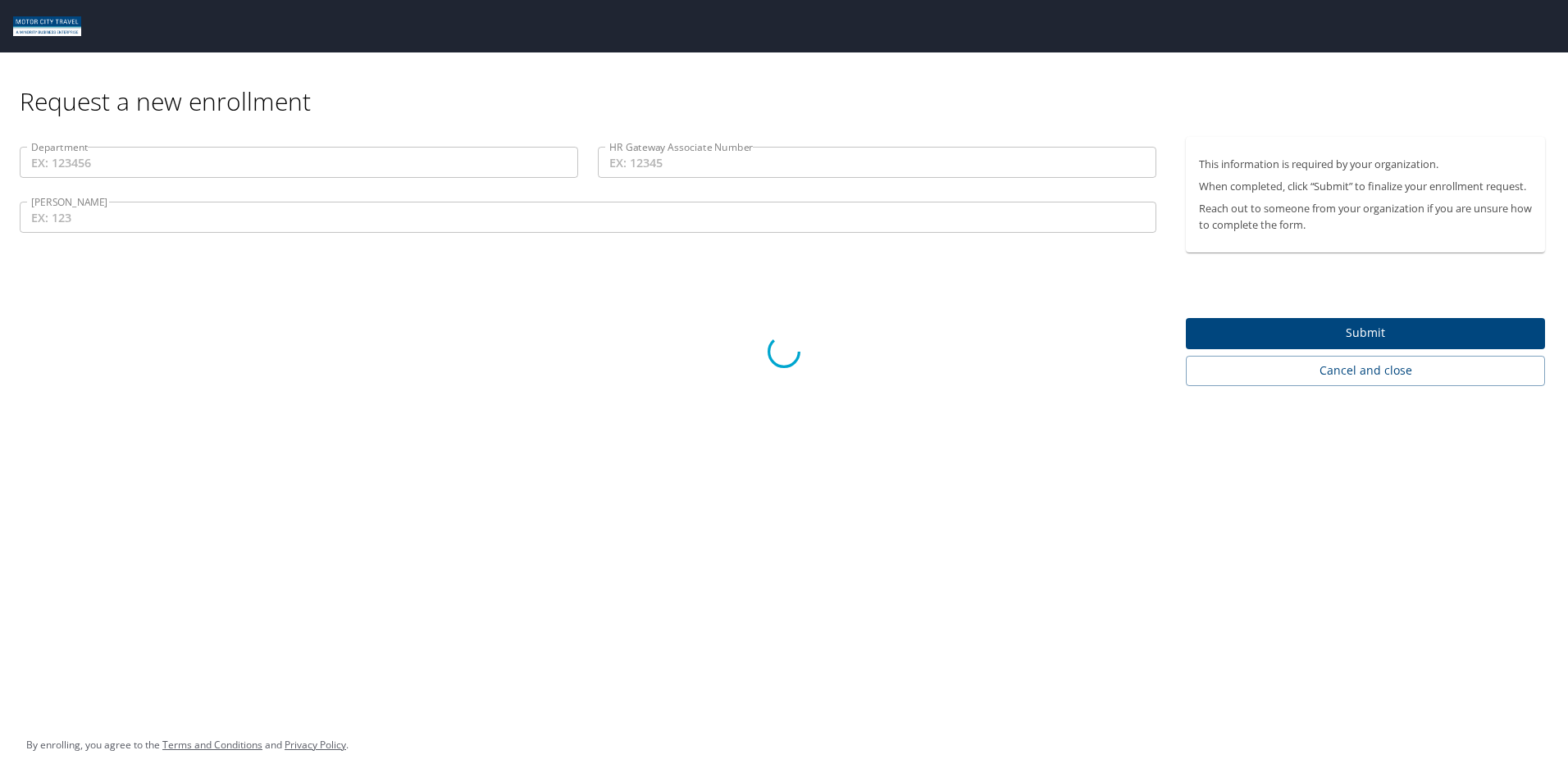
click at [369, 211] on div at bounding box center [784, 353] width 1568 height 861
click at [370, 211] on div at bounding box center [784, 353] width 1568 height 861
drag, startPoint x: 370, startPoint y: 211, endPoint x: 699, endPoint y: 145, distance: 335.6
click at [699, 145] on div at bounding box center [784, 353] width 1568 height 861
click at [692, 170] on div at bounding box center [784, 353] width 1568 height 861
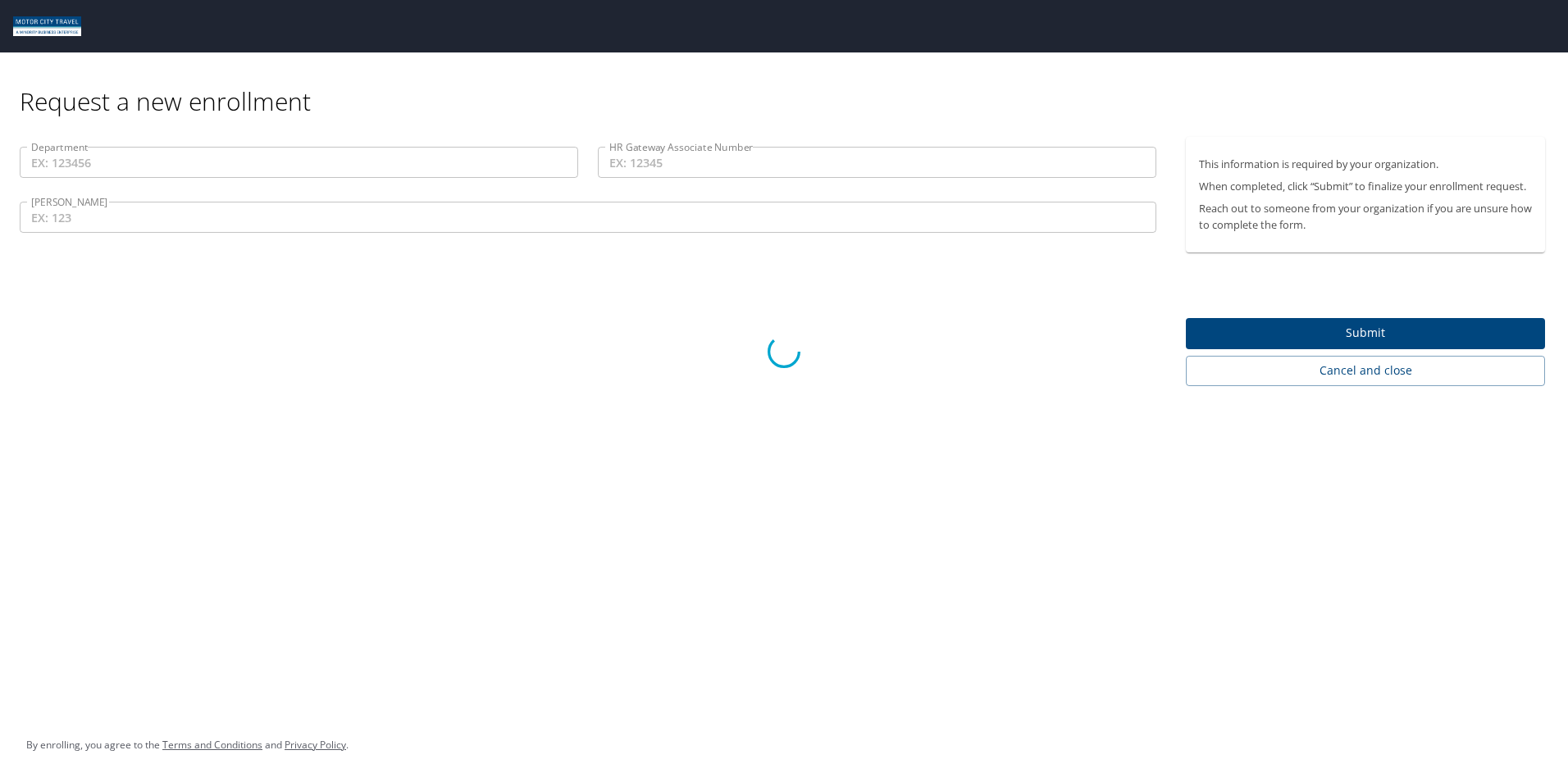
click at [902, 492] on div at bounding box center [784, 353] width 1568 height 861
click at [535, 166] on div at bounding box center [784, 353] width 1568 height 861
click at [496, 159] on div at bounding box center [784, 353] width 1568 height 861
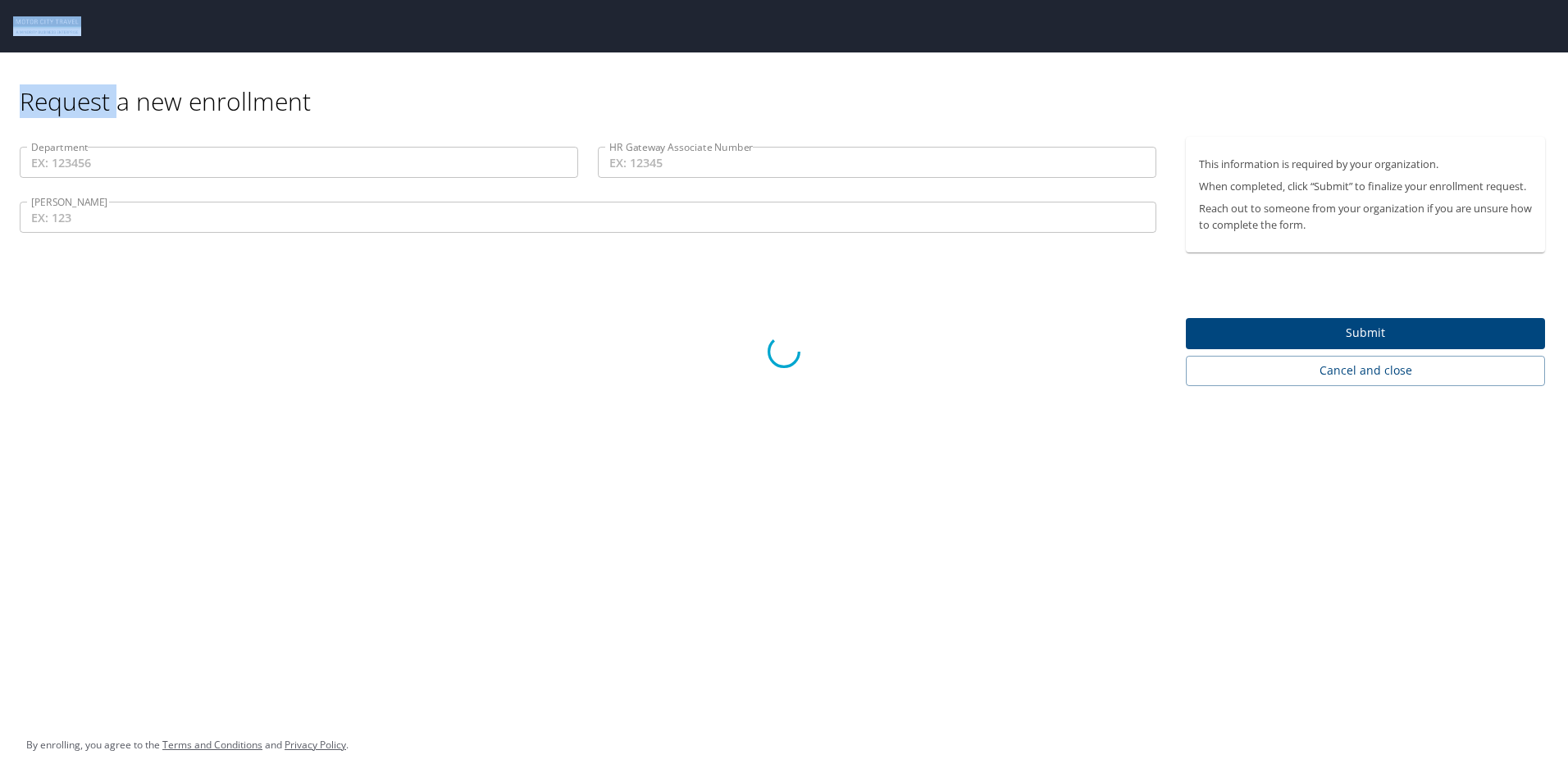
click at [496, 159] on div at bounding box center [784, 353] width 1568 height 861
drag, startPoint x: 489, startPoint y: 344, endPoint x: 478, endPoint y: 151, distance: 193.3
click at [494, 325] on div at bounding box center [784, 353] width 1568 height 861
click at [477, 150] on div at bounding box center [784, 353] width 1568 height 861
click at [304, 128] on div at bounding box center [784, 353] width 1568 height 861
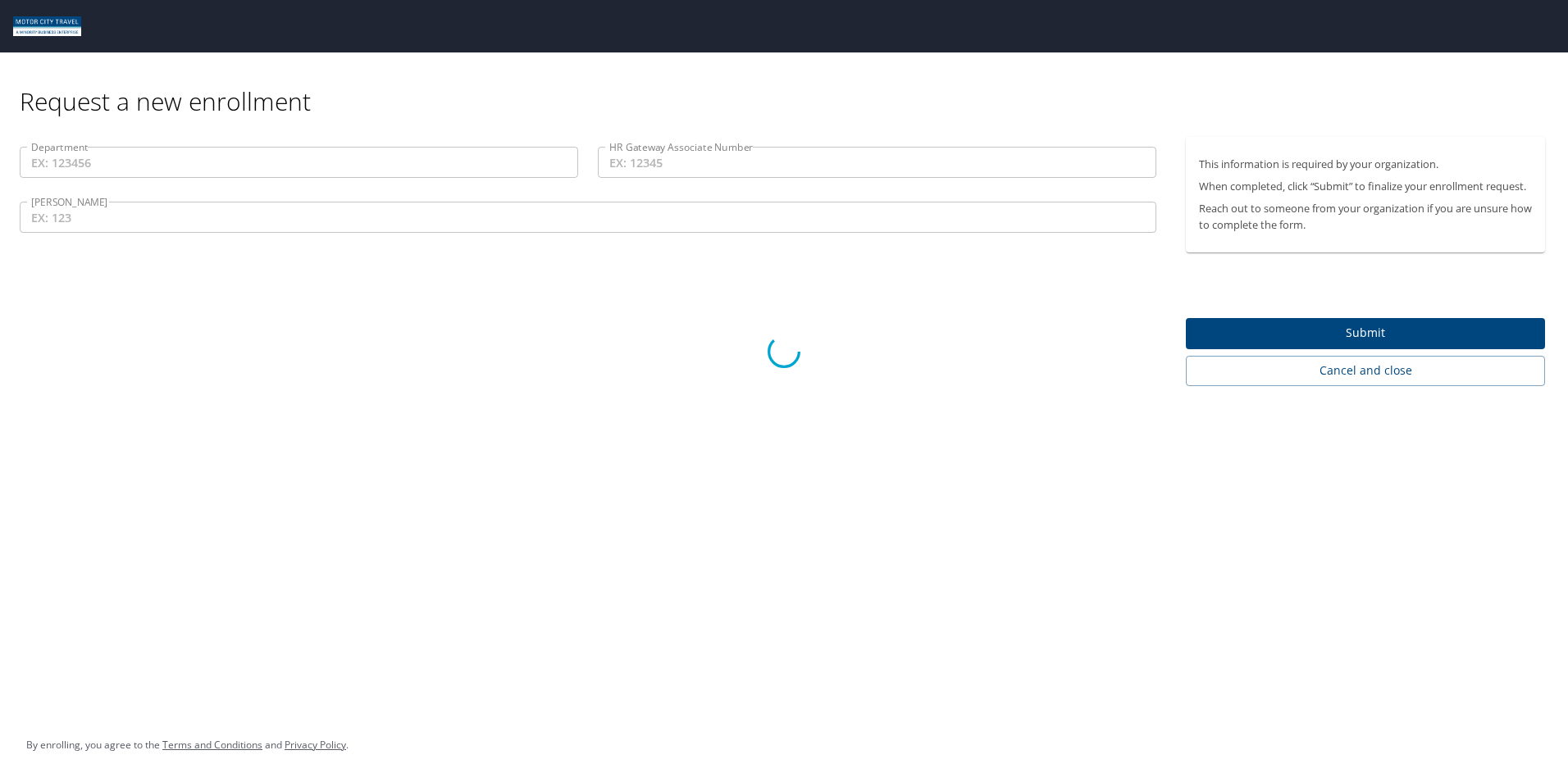
click at [120, 183] on div at bounding box center [784, 353] width 1568 height 861
click at [121, 183] on div at bounding box center [784, 353] width 1568 height 861
click at [891, 399] on div at bounding box center [784, 353] width 1568 height 861
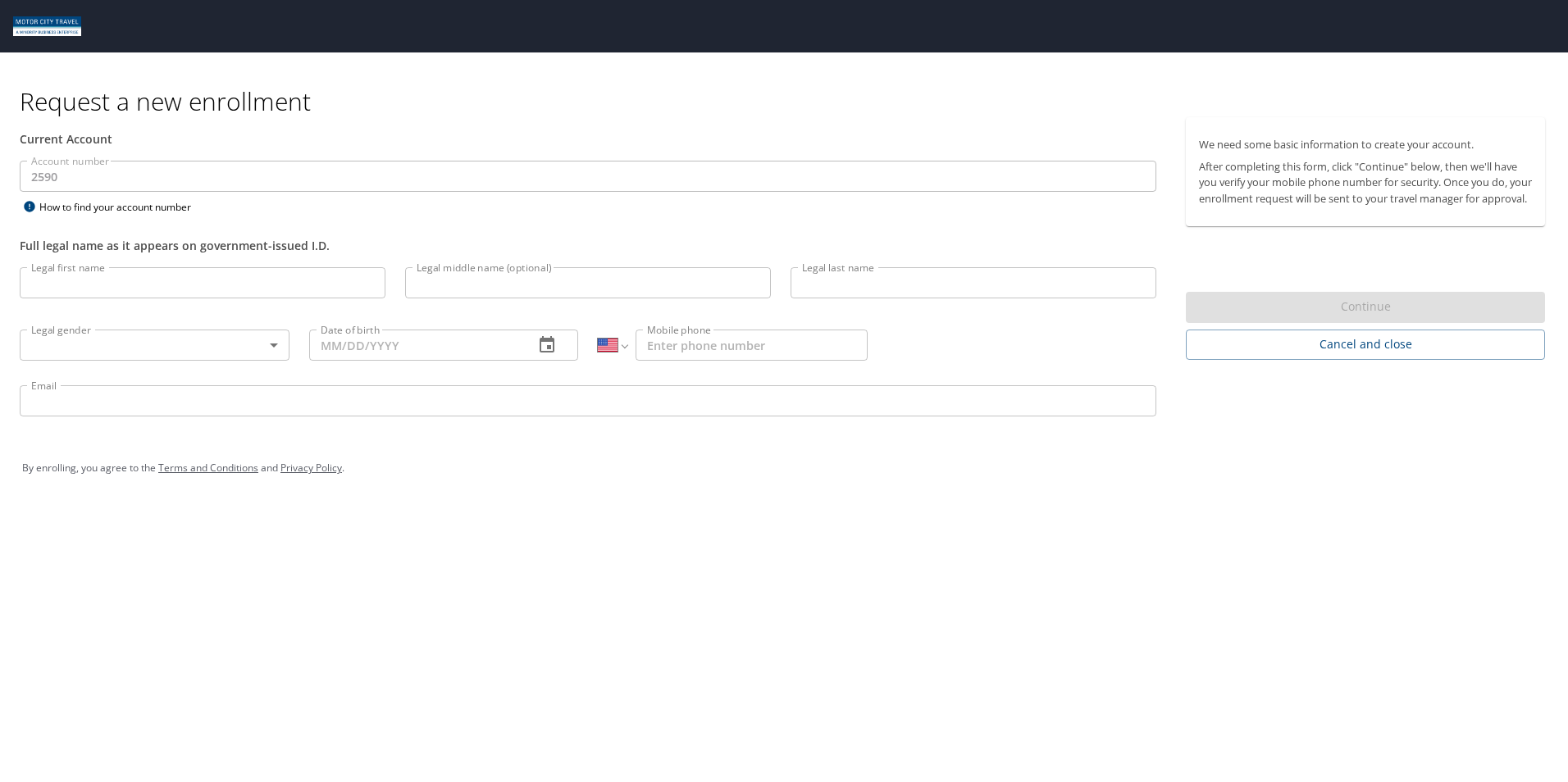
select select "US"
click at [227, 265] on div "Legal first name Legal first name" at bounding box center [203, 286] width 385 height 56
click at [227, 287] on input "Legal first name" at bounding box center [202, 282] width 366 height 31
type input "Cynthia"
type input "Sarahi"
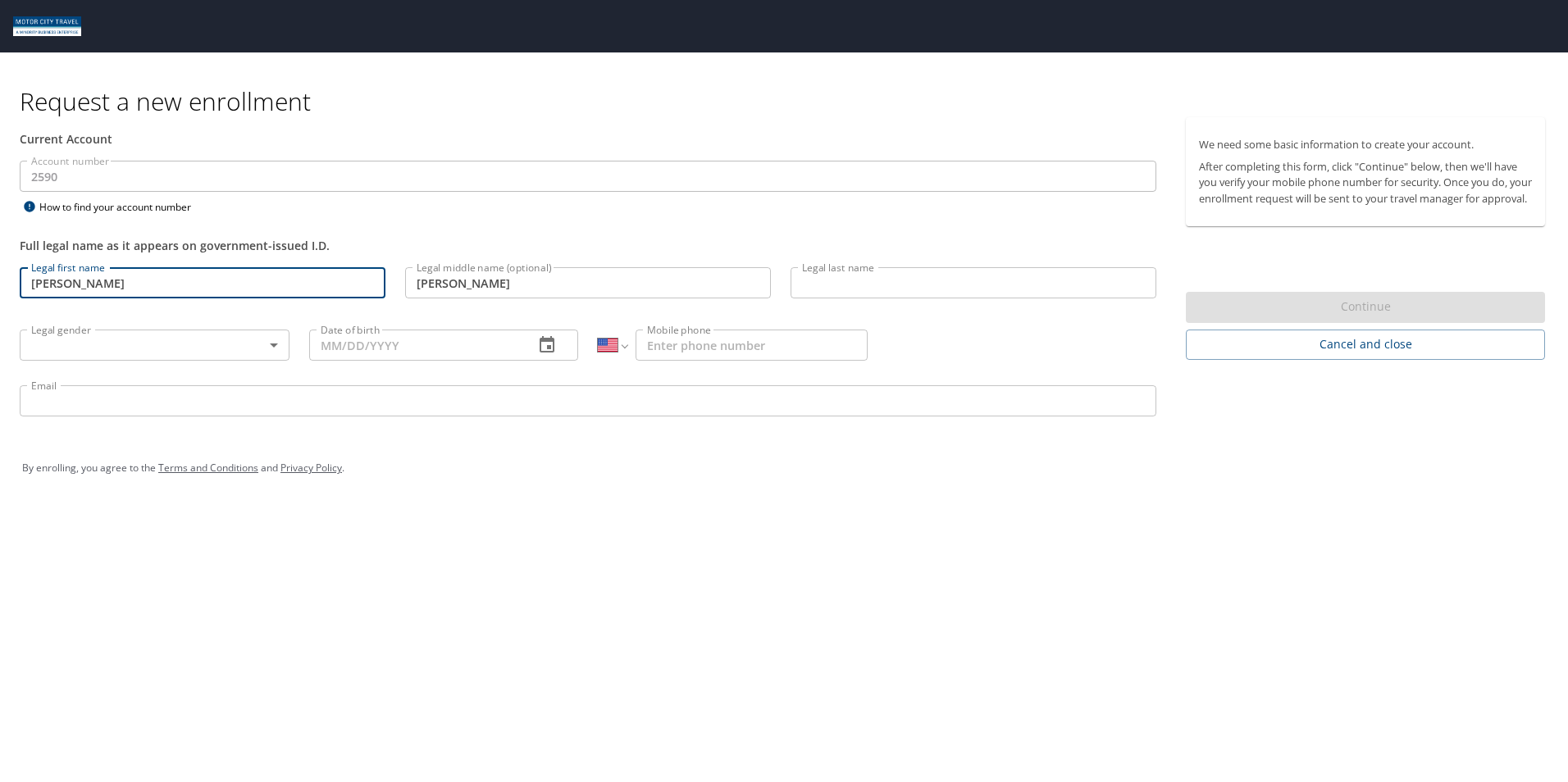
type input "Amador"
type input "09/06/1994"
select select "MX"
type input "899 259 1839"
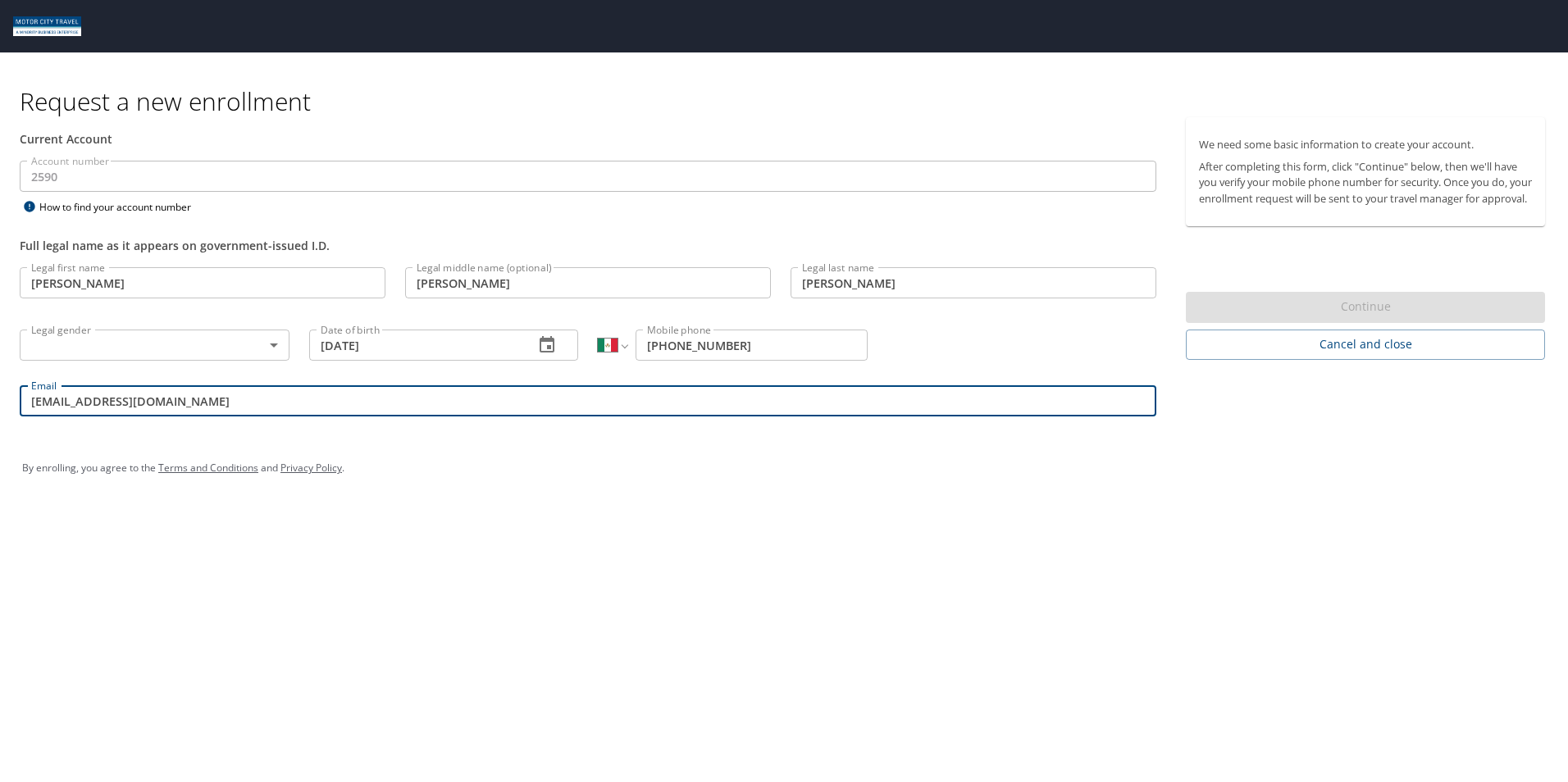
click at [65, 405] on input "csamdor@tifs.com" at bounding box center [587, 401] width 1136 height 31
type input "csamador@tifs.com"
click at [631, 750] on div "Request a new enrollment Current Account Account number 2590 Account number How…" at bounding box center [784, 391] width 1568 height 782
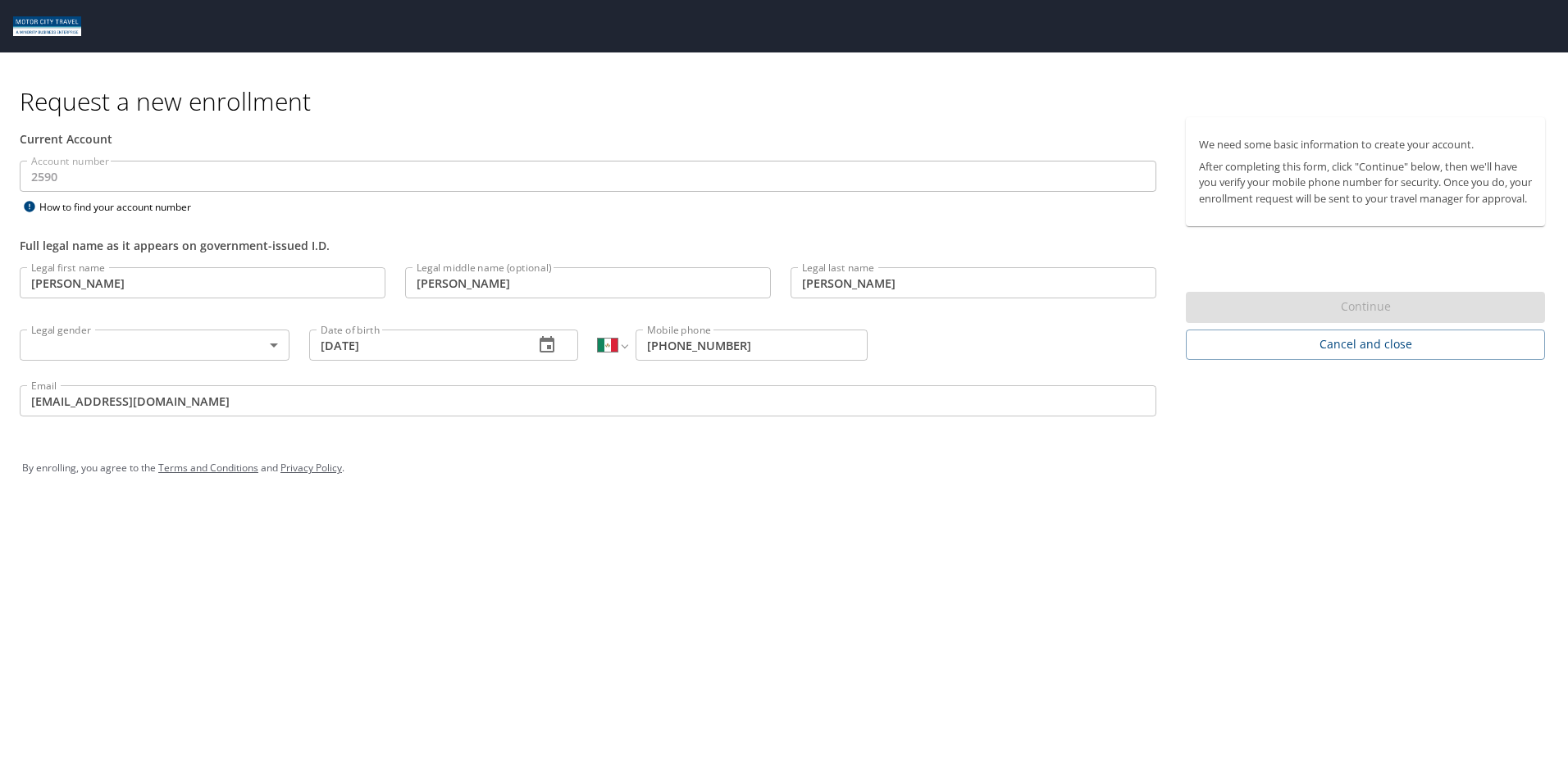
click at [97, 351] on body "Request a new enrollment Current Account Account number 2590 Account number How…" at bounding box center [784, 391] width 1568 height 782
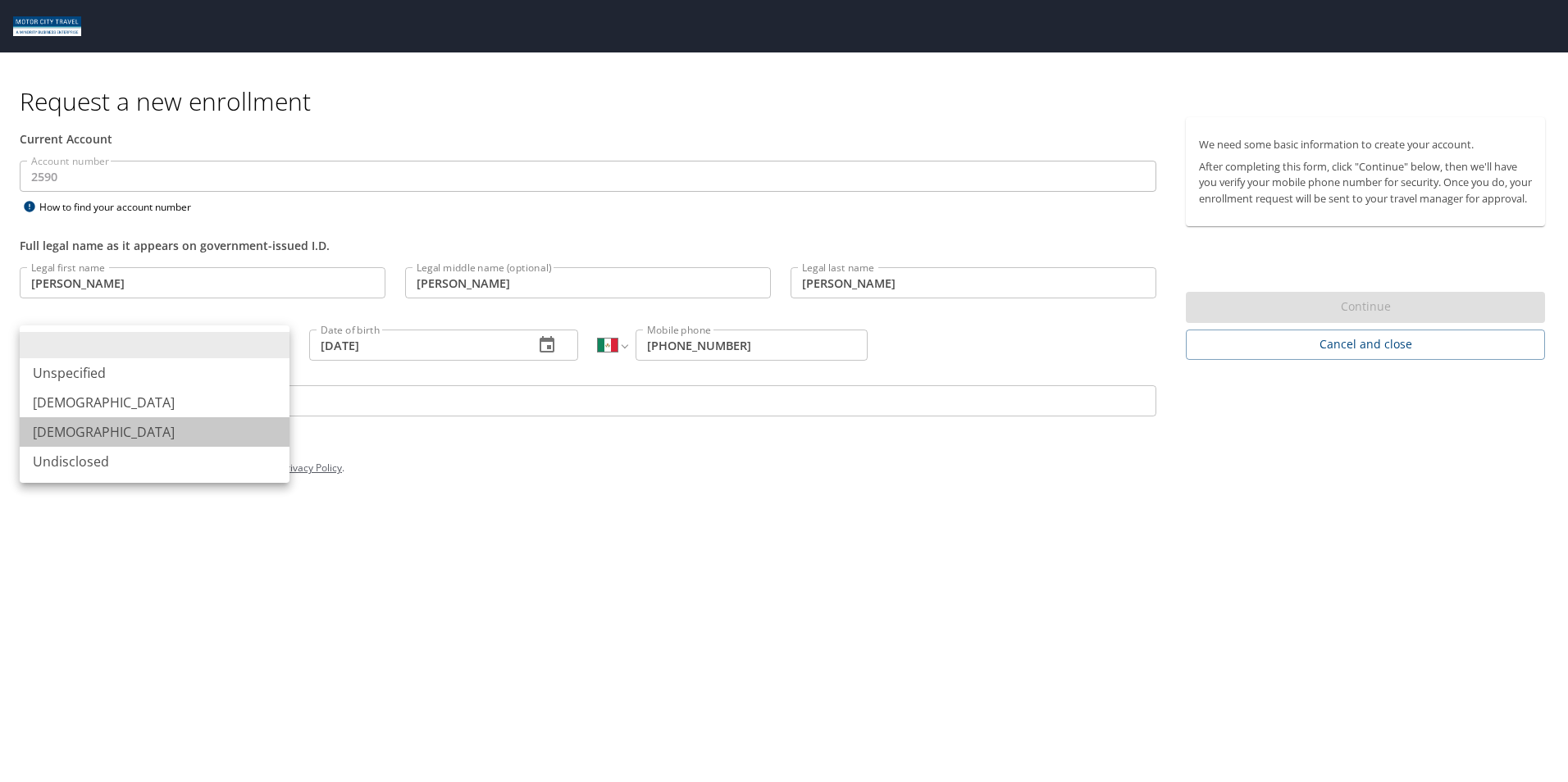
click at [106, 424] on li "Female" at bounding box center [154, 432] width 270 height 30
type input "Female"
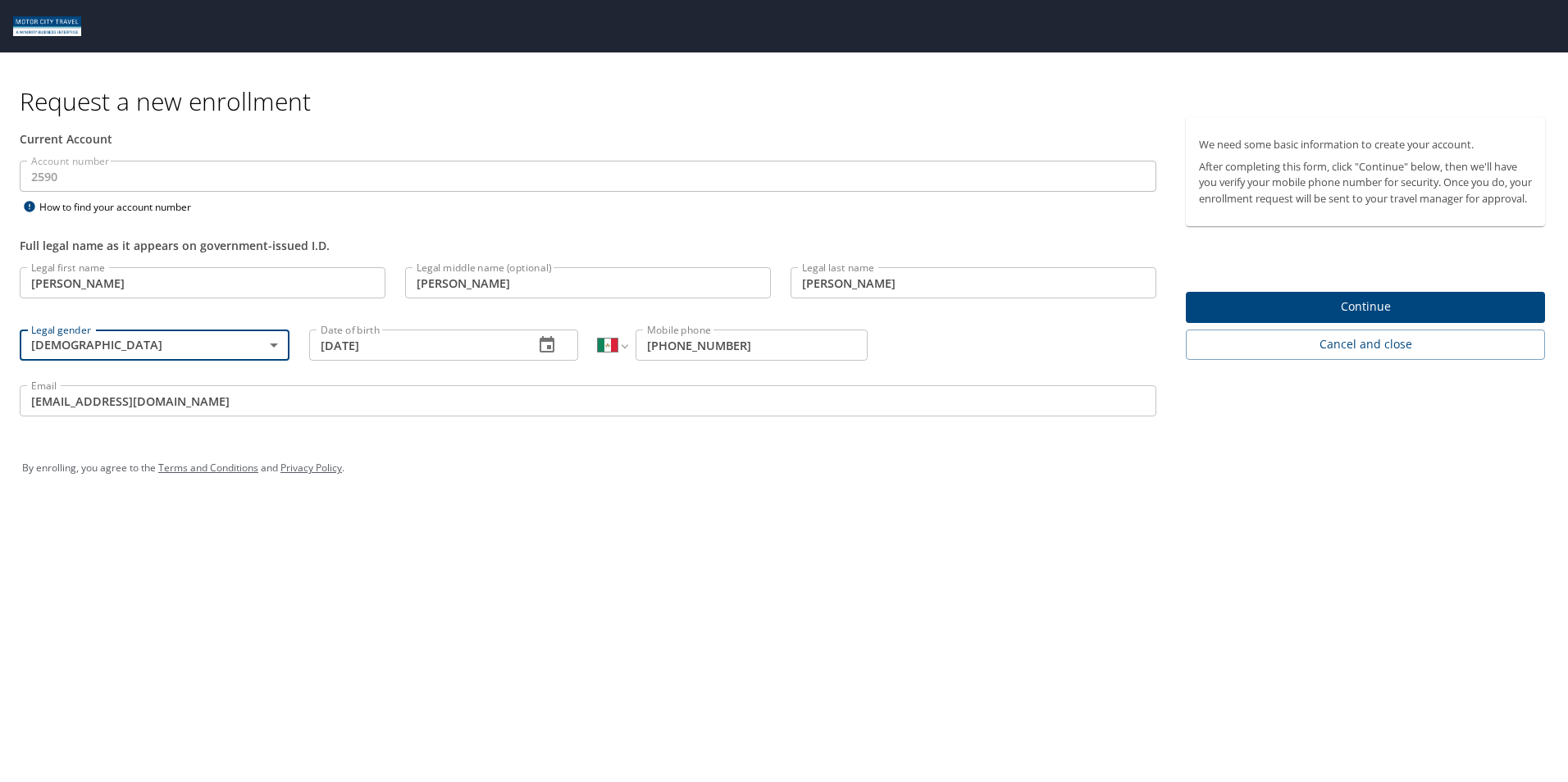
click at [1300, 317] on span "Continue" at bounding box center [1365, 307] width 333 height 20
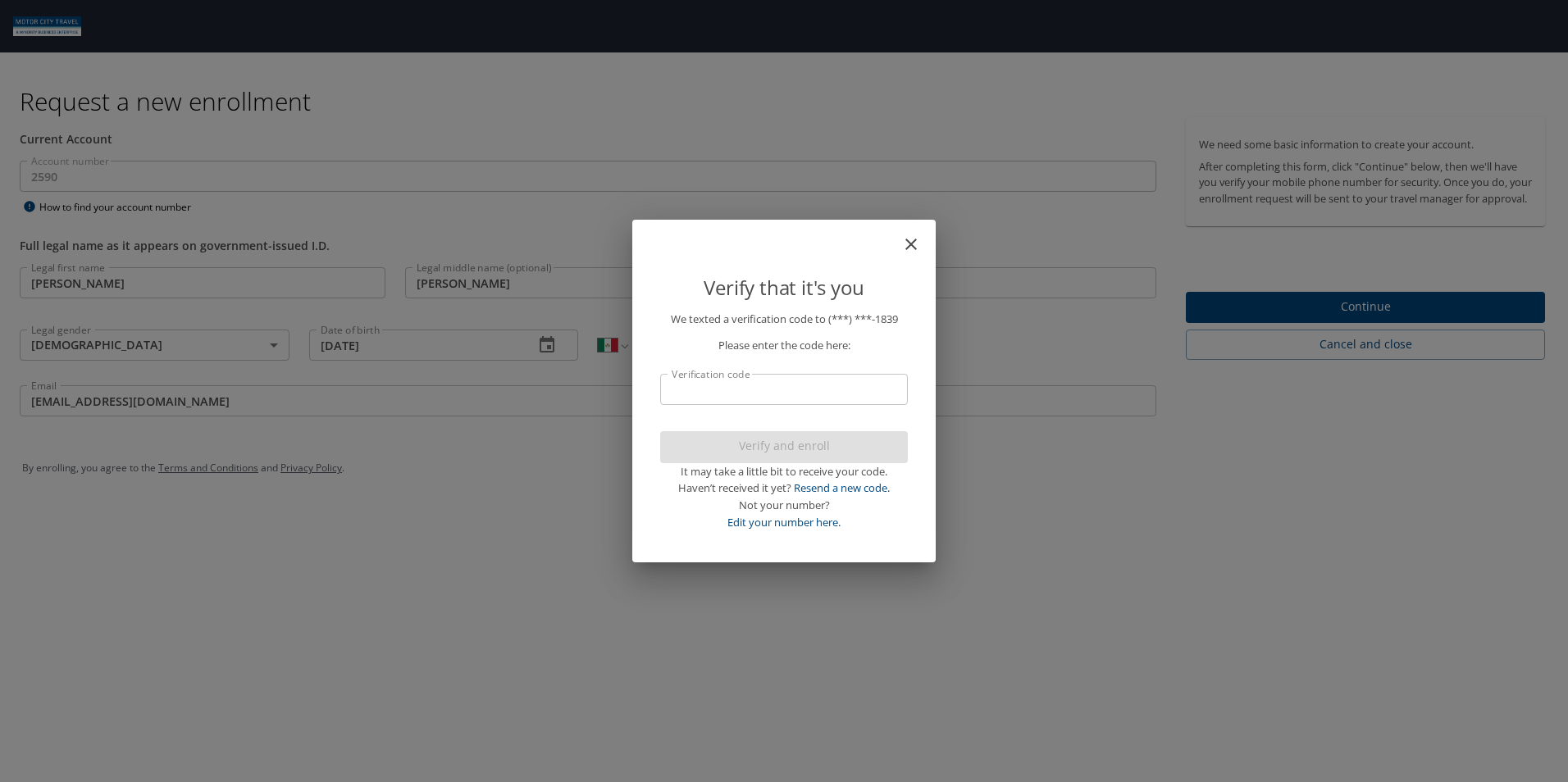
click at [701, 383] on input "Verification code" at bounding box center [784, 389] width 248 height 31
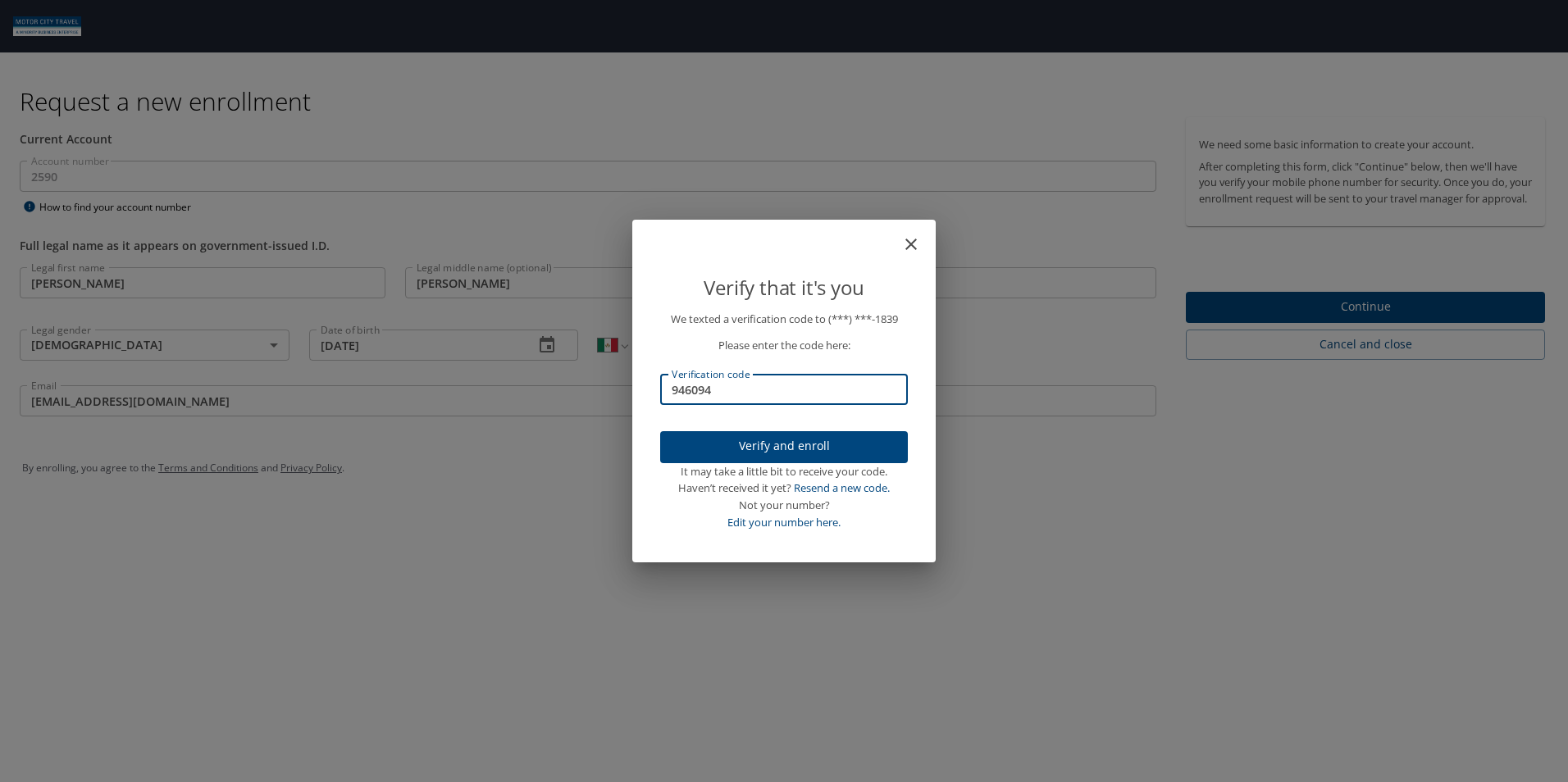
type input "946094"
click at [744, 448] on span "Verify and enroll" at bounding box center [784, 446] width 221 height 20
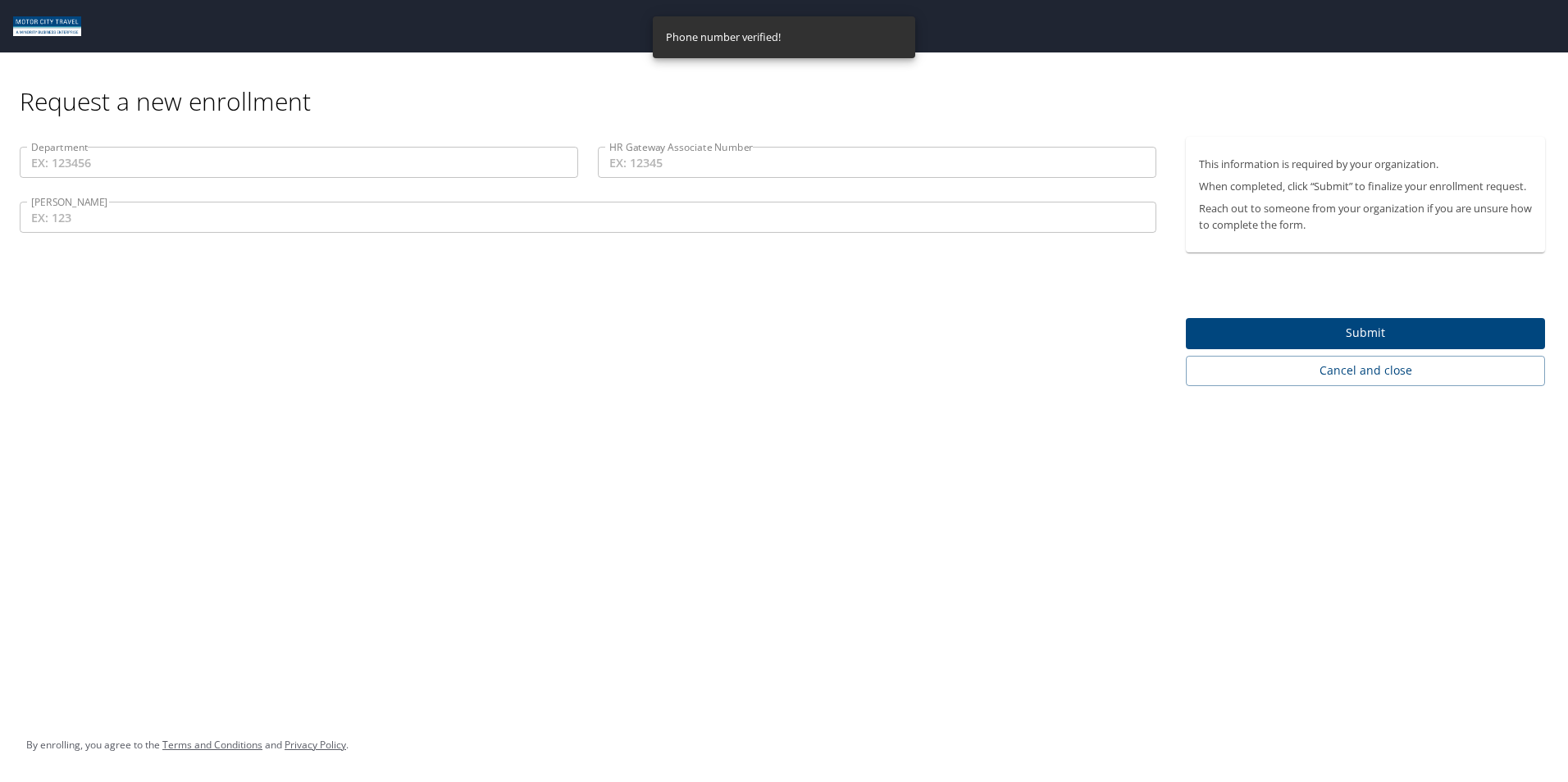
click at [266, 161] on input "Department" at bounding box center [298, 162] width 559 height 31
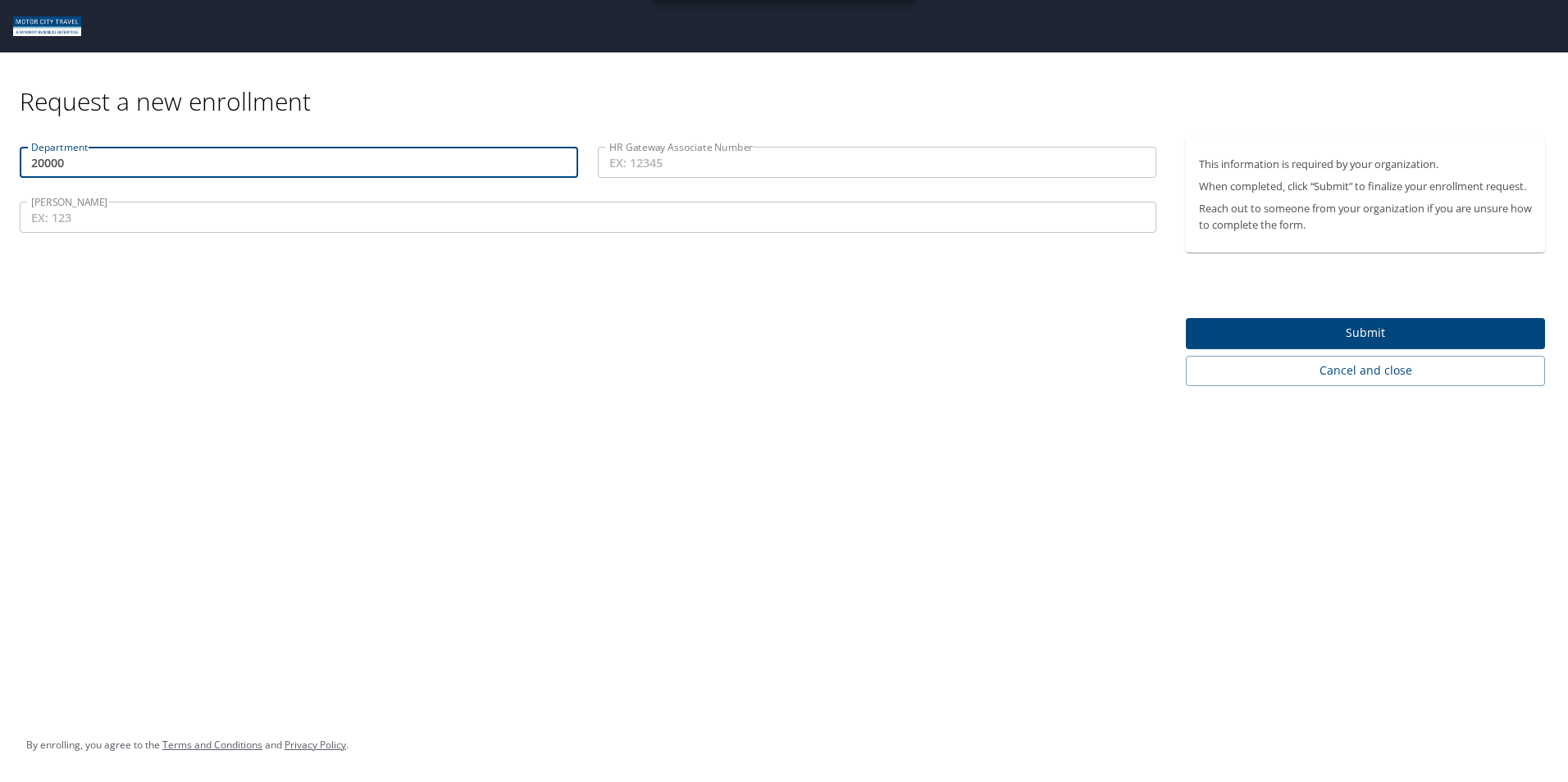
type input "20000"
click at [797, 151] on input "HR Gateway Associate Number" at bounding box center [877, 162] width 559 height 31
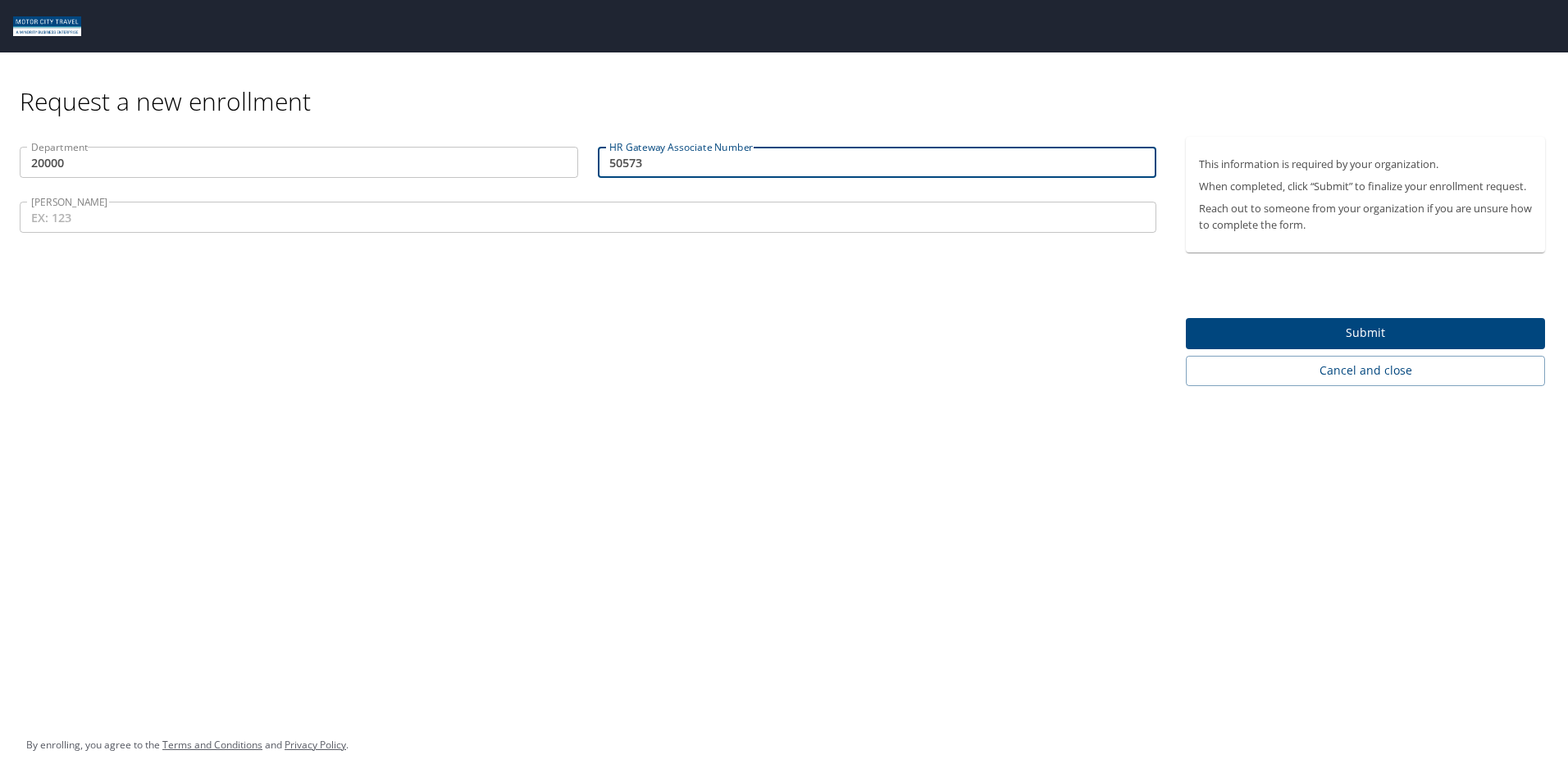
type input "50573"
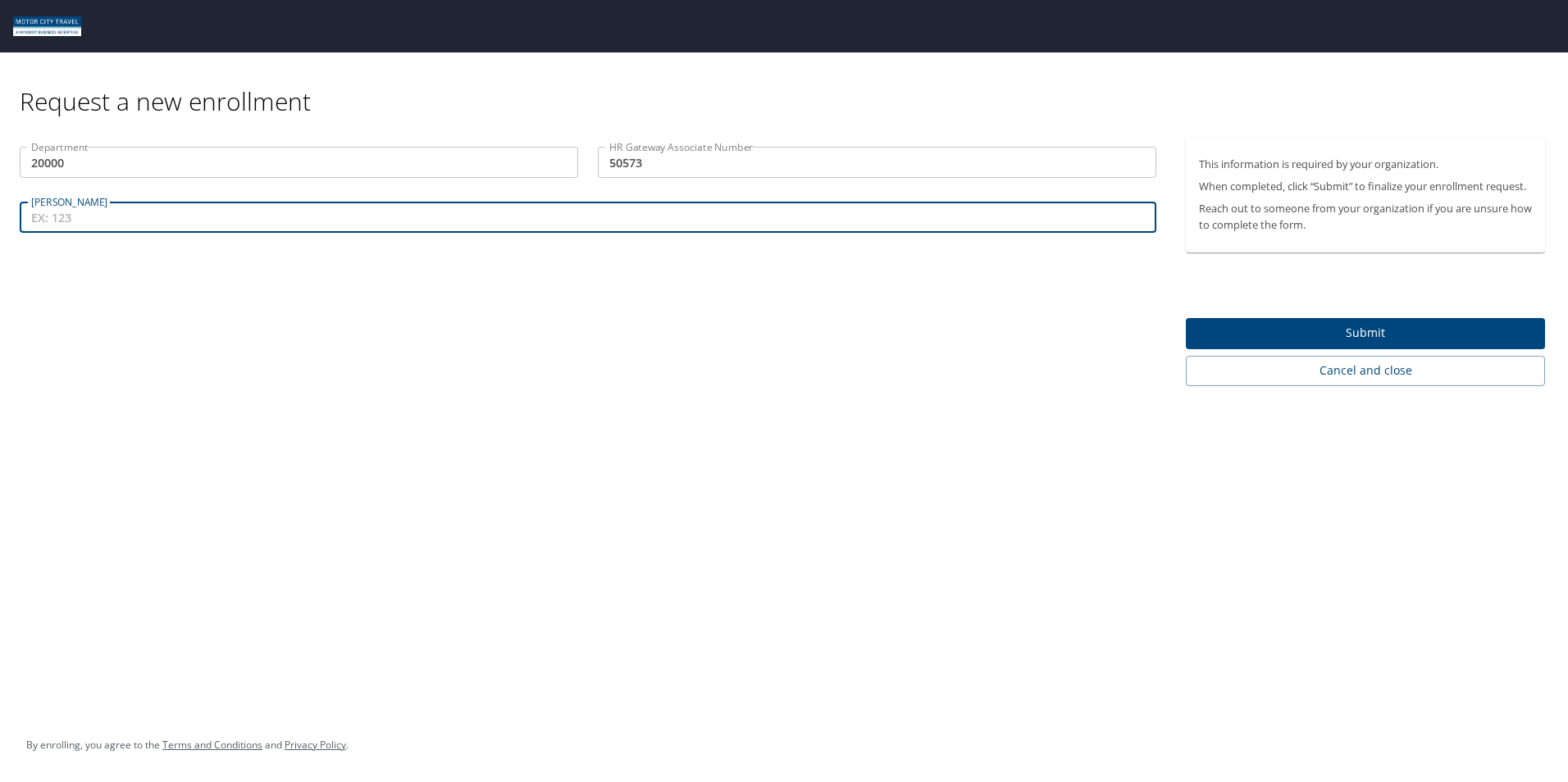
click at [817, 211] on input "COY" at bounding box center [587, 217] width 1136 height 31
type input "612"
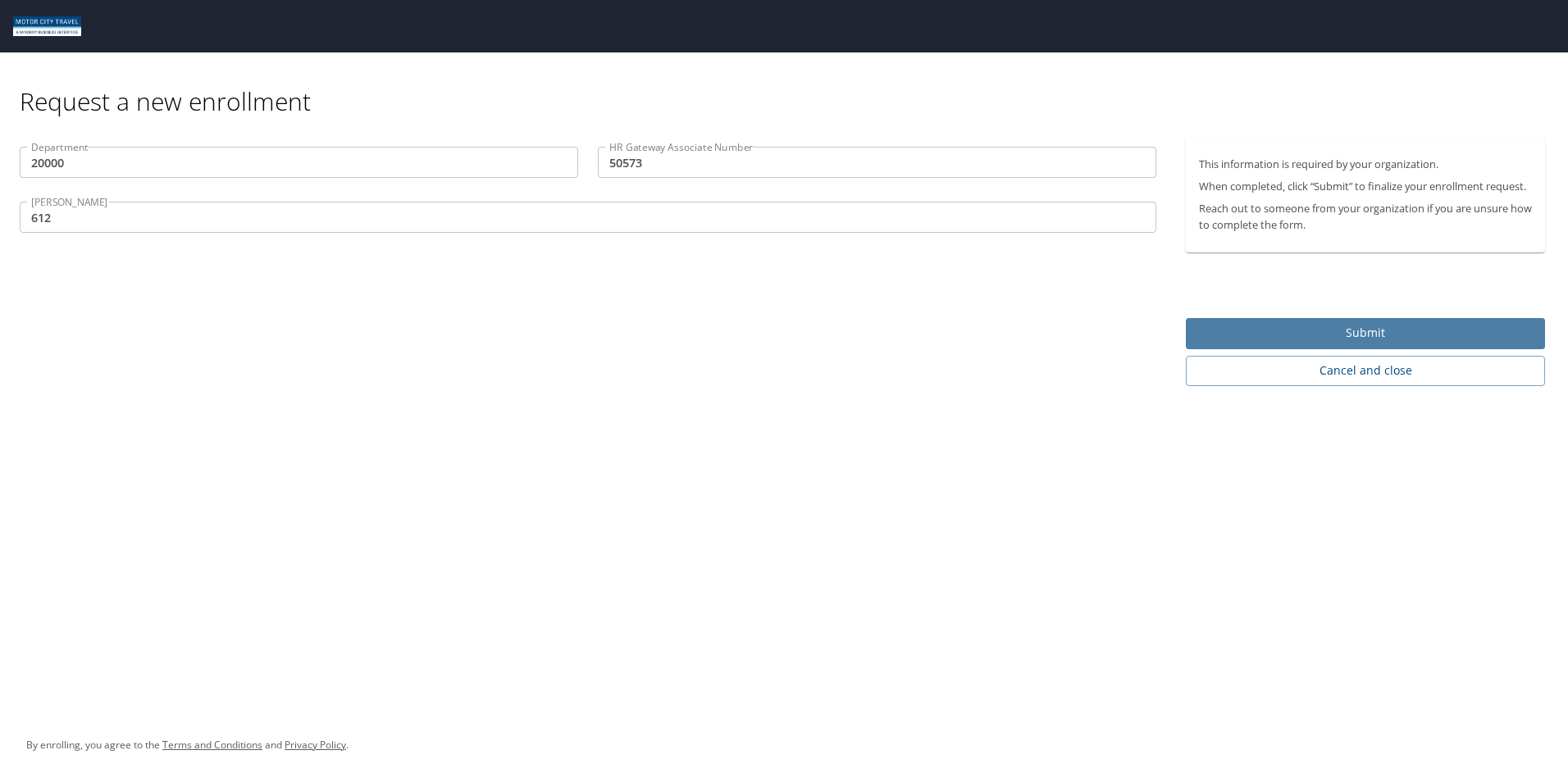
click at [1363, 331] on span "Submit" at bounding box center [1365, 333] width 333 height 20
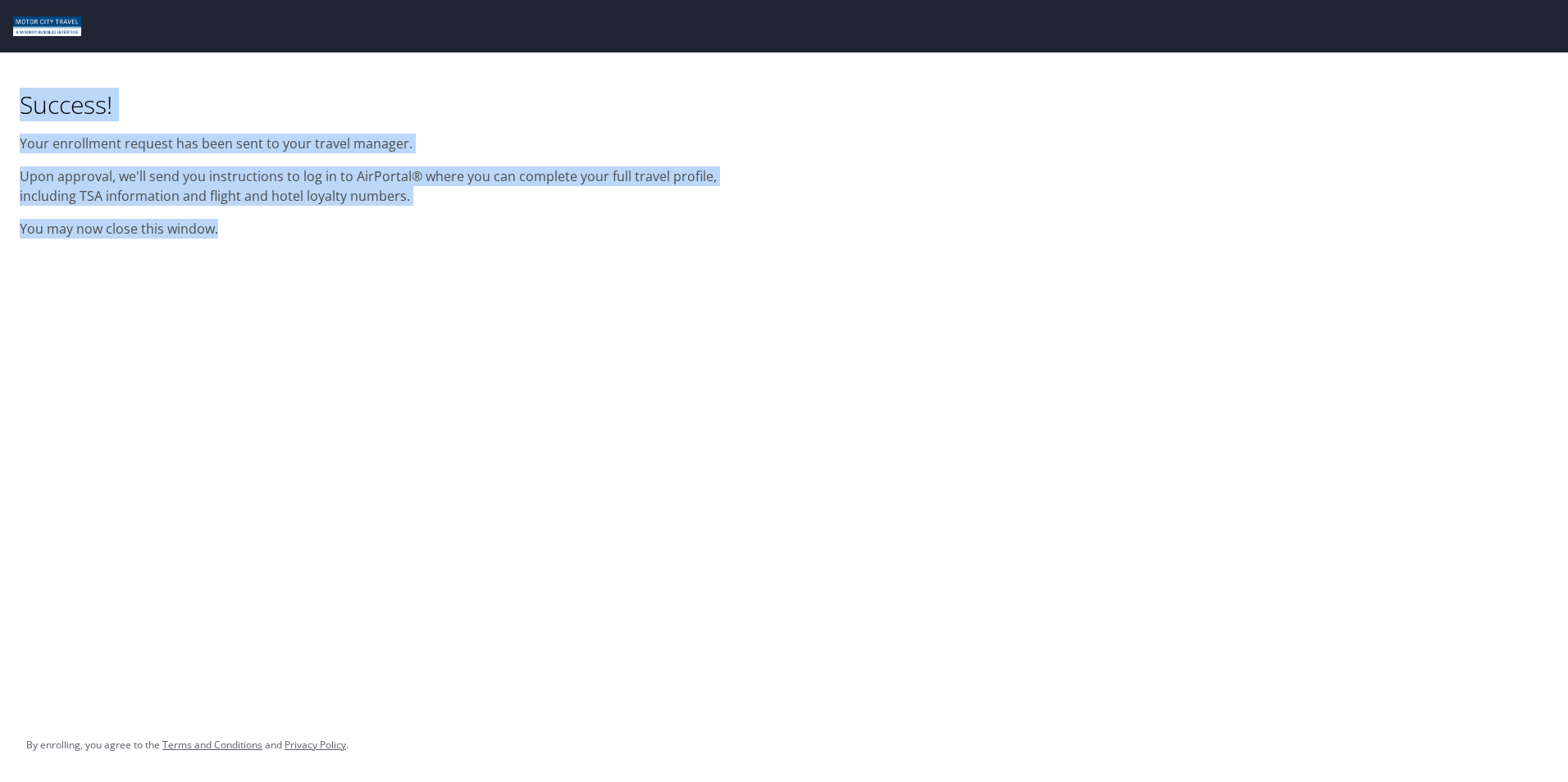
drag, startPoint x: 245, startPoint y: 249, endPoint x: 4, endPoint y: 92, distance: 287.6
click at [4, 92] on div "Success! Your enrollment request has been sent to your travel manager. Upon app…" at bounding box center [784, 391] width 1568 height 782
copy div "Success! Your enrollment request has been sent to your travel manager. Upon app…"
click at [539, 254] on div "Success! Your enrollment request has been sent to your travel manager. Upon app…" at bounding box center [784, 391] width 1568 height 782
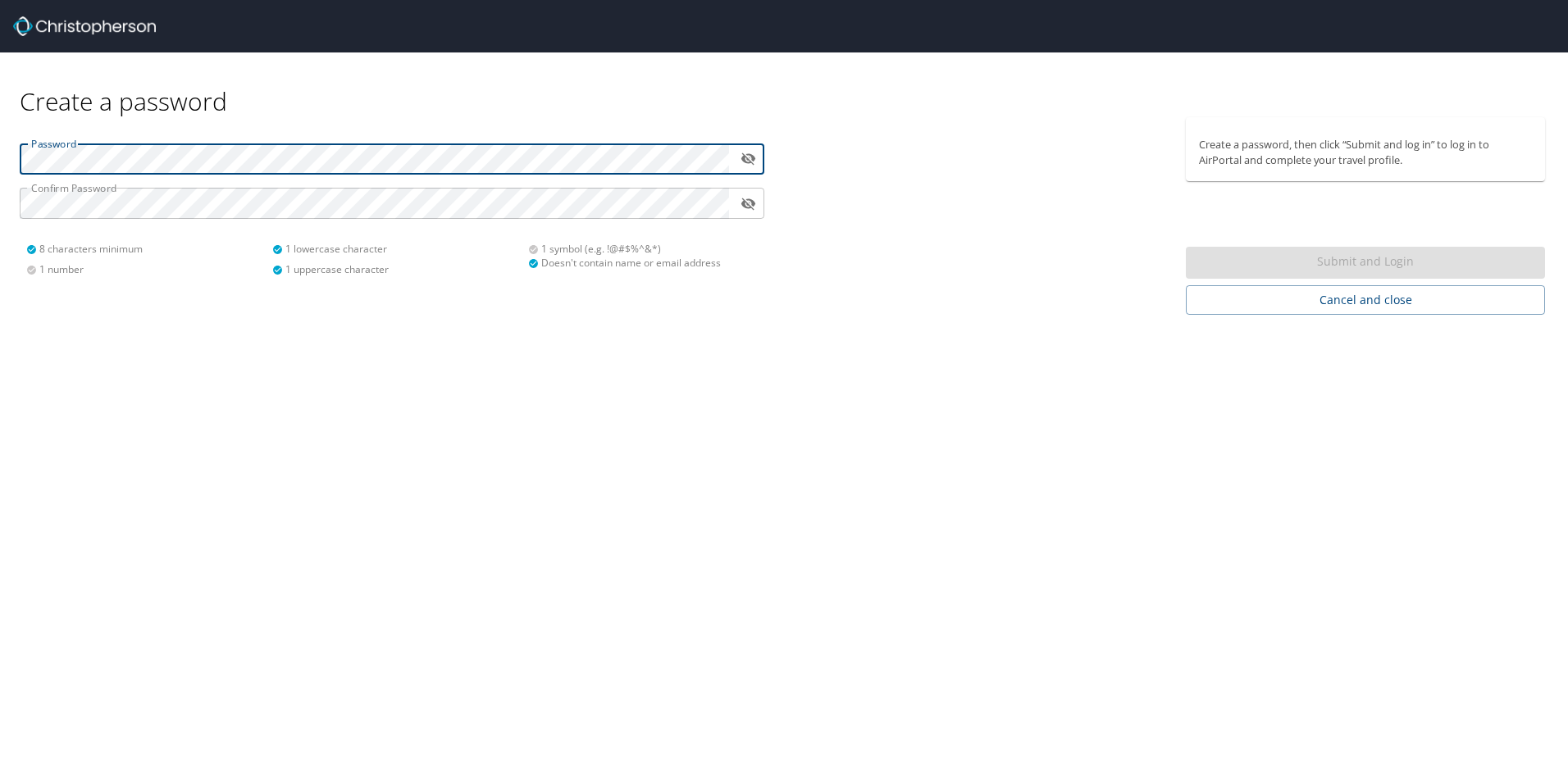
click at [0, 162] on html "Create a password Password ​ Confirm Password ​ 8 characters minimum 1 number 1…" at bounding box center [784, 391] width 1568 height 782
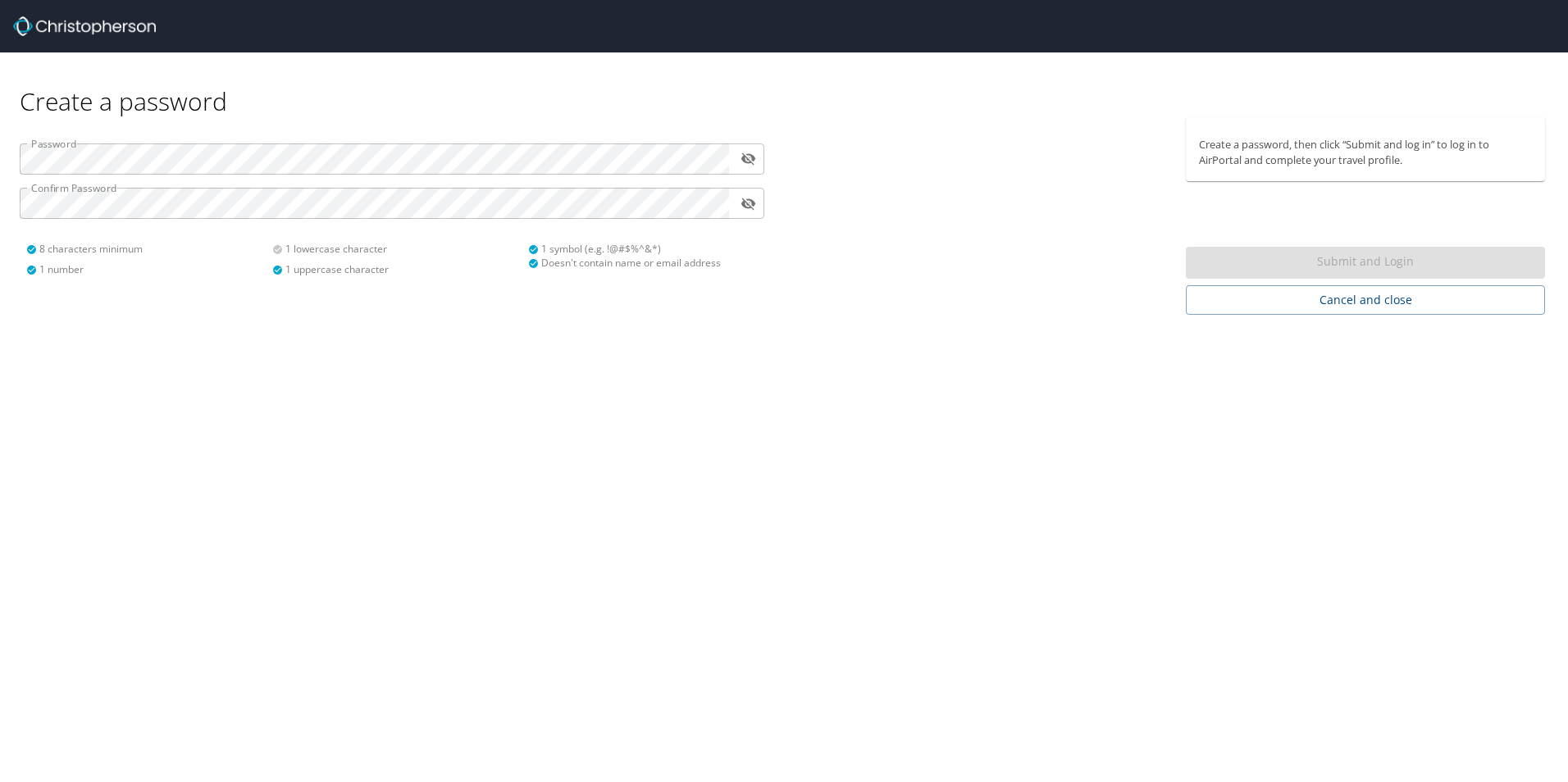
click at [488, 460] on div "Create a password Password ​ Confirm Password ​ 8 characters minimum 1 number 1…" at bounding box center [784, 391] width 1568 height 782
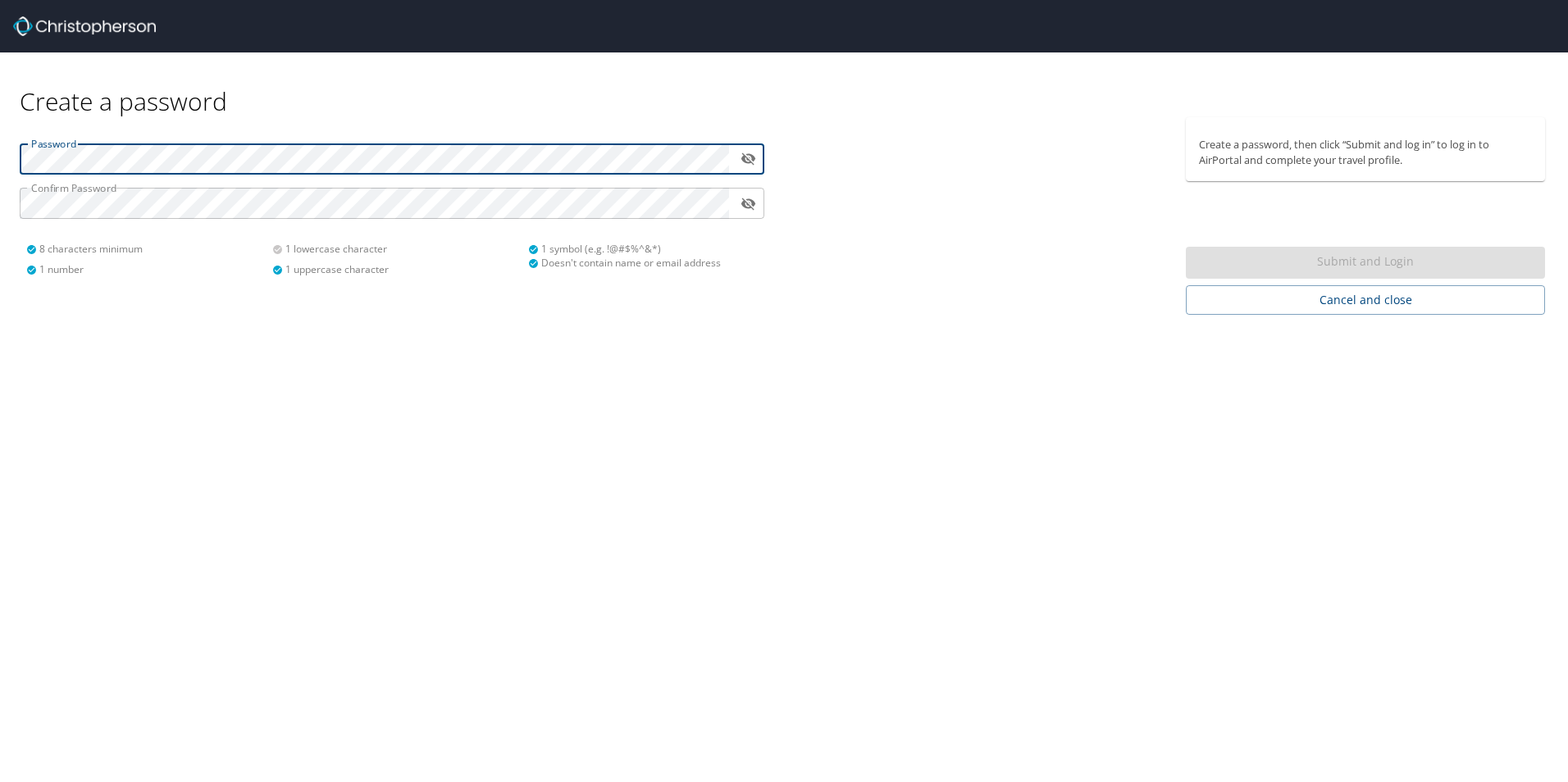
click at [0, 152] on html "Create a password Password ​ Confirm Password ​ 8 characters minimum 1 number 1…" at bounding box center [784, 391] width 1568 height 782
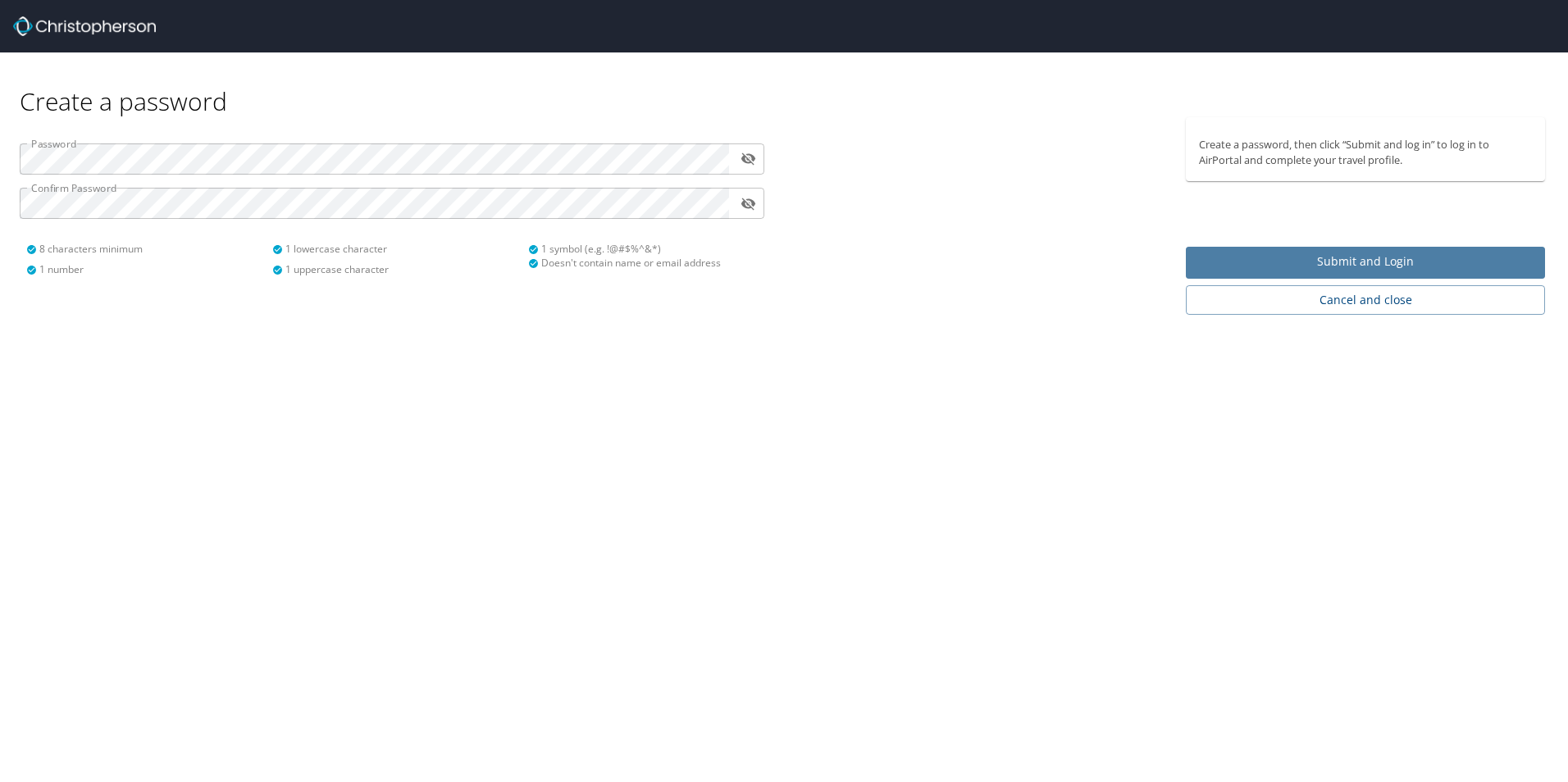
click at [1300, 259] on span "Submit and Login" at bounding box center [1365, 262] width 333 height 20
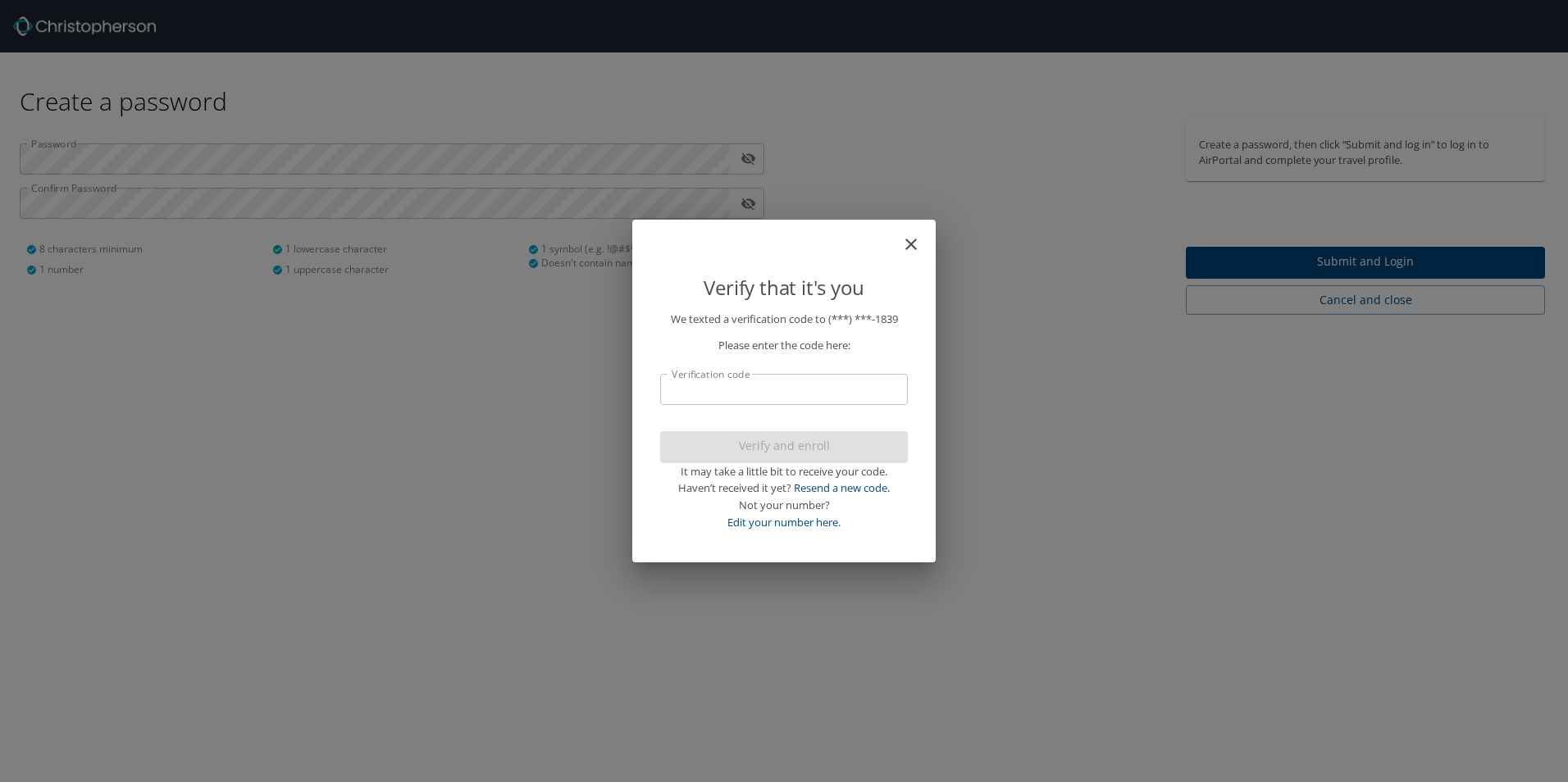
click at [806, 384] on input "Verification code" at bounding box center [784, 389] width 248 height 31
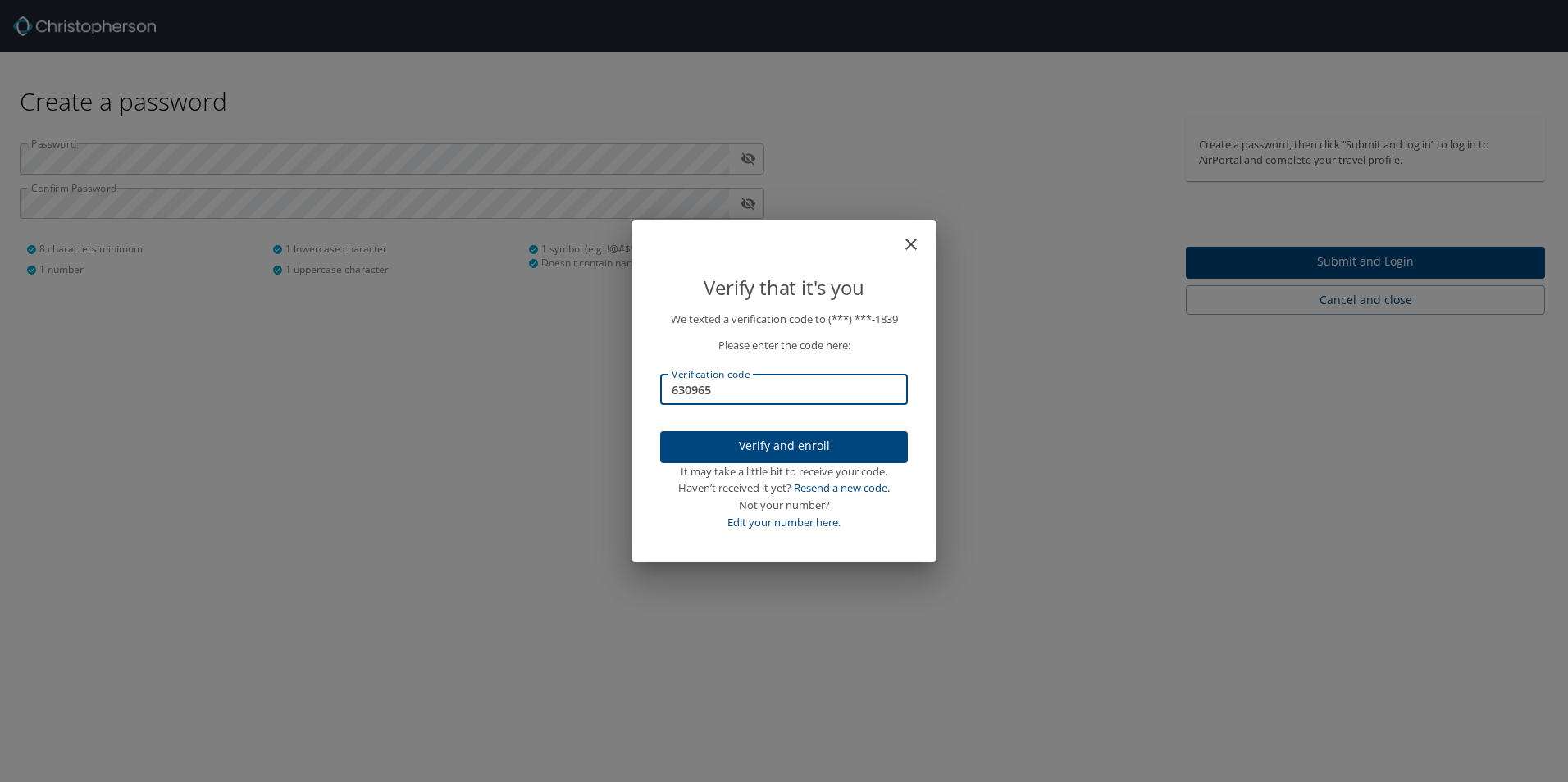
type input "630965"
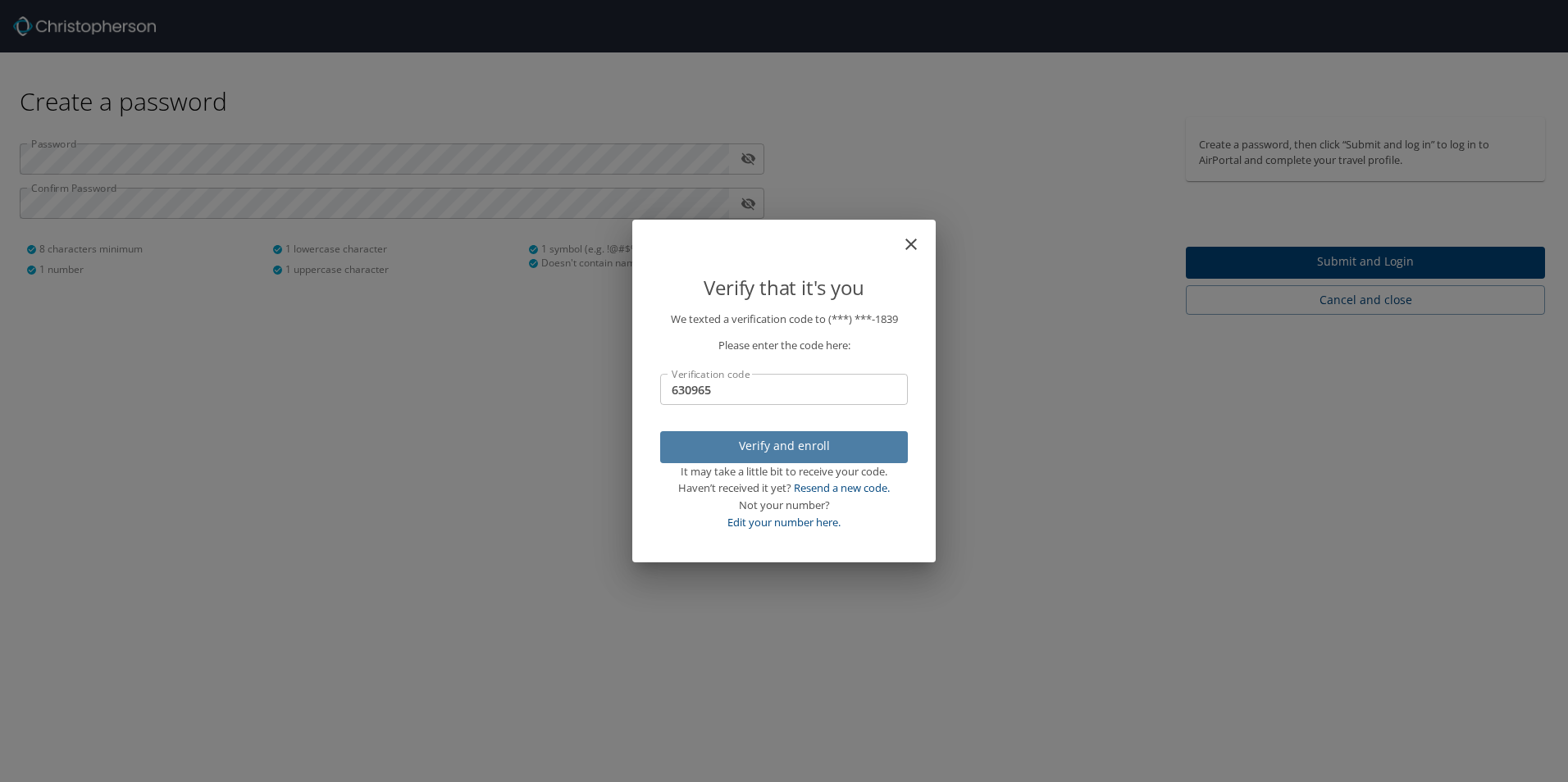
click at [842, 446] on span "Verify and enroll" at bounding box center [784, 446] width 221 height 20
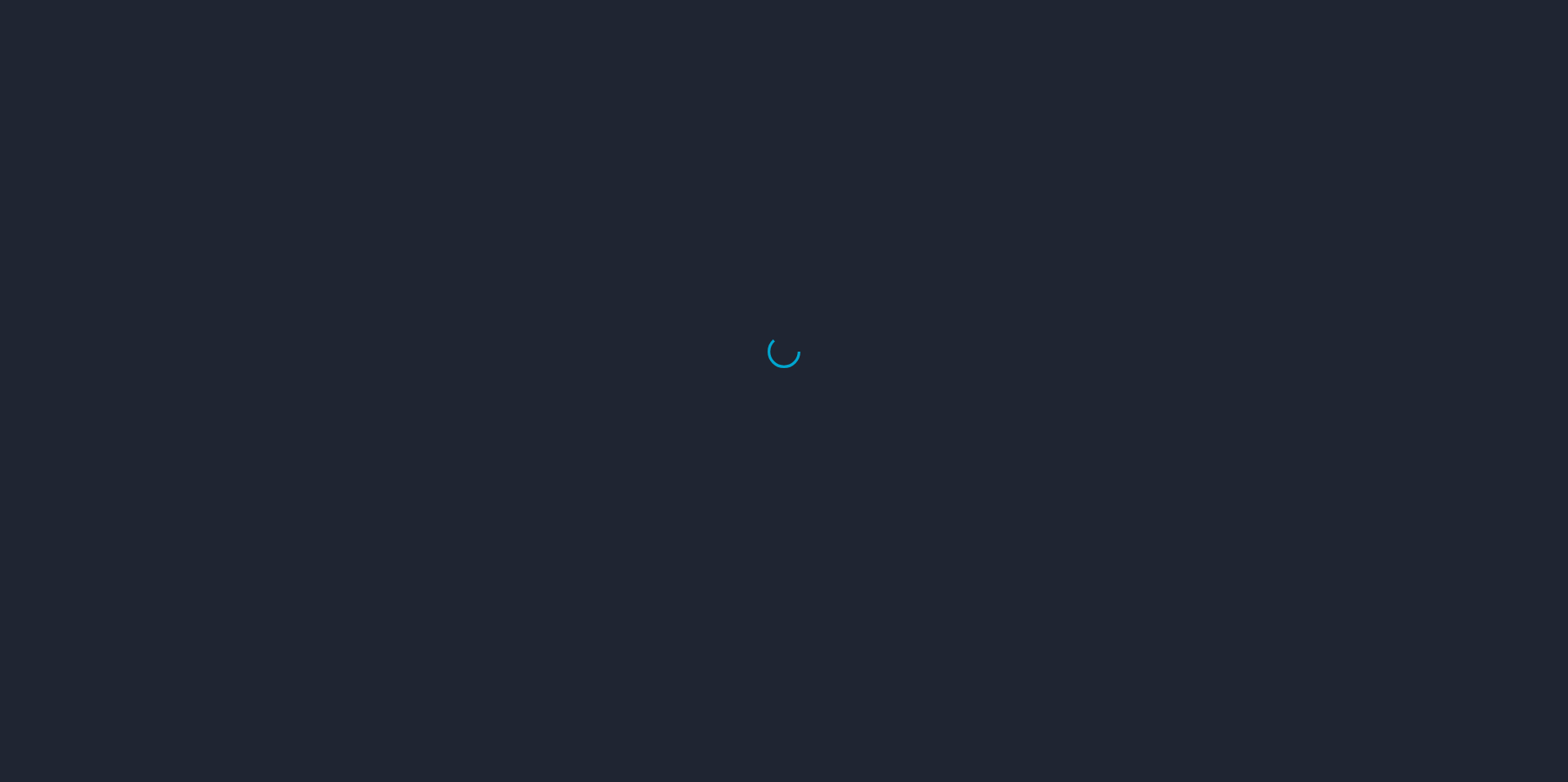
select select "US"
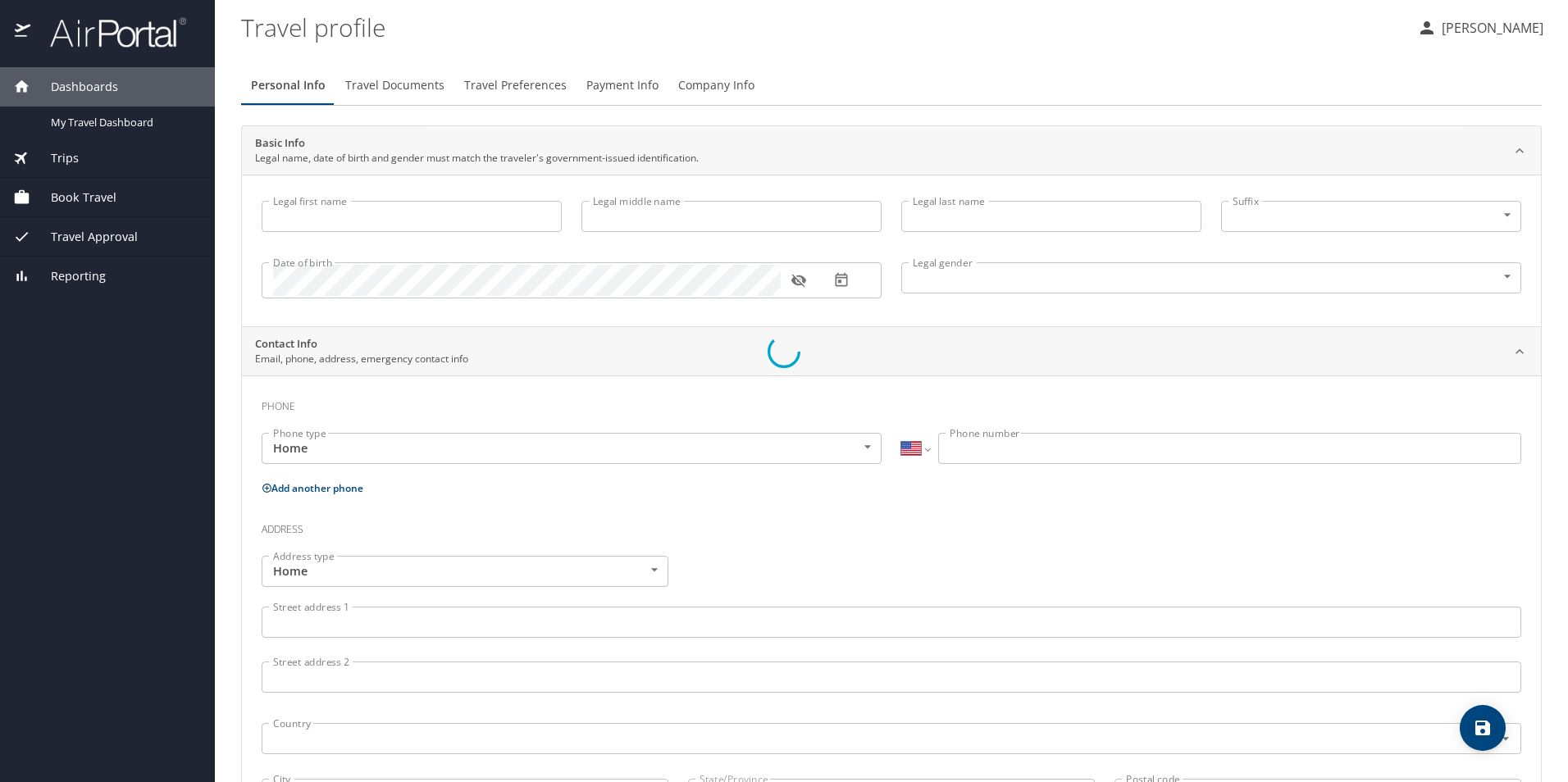
type input "Cynthia"
type input "Sarahi"
type input "Amador"
type input "Female"
select select "MX"
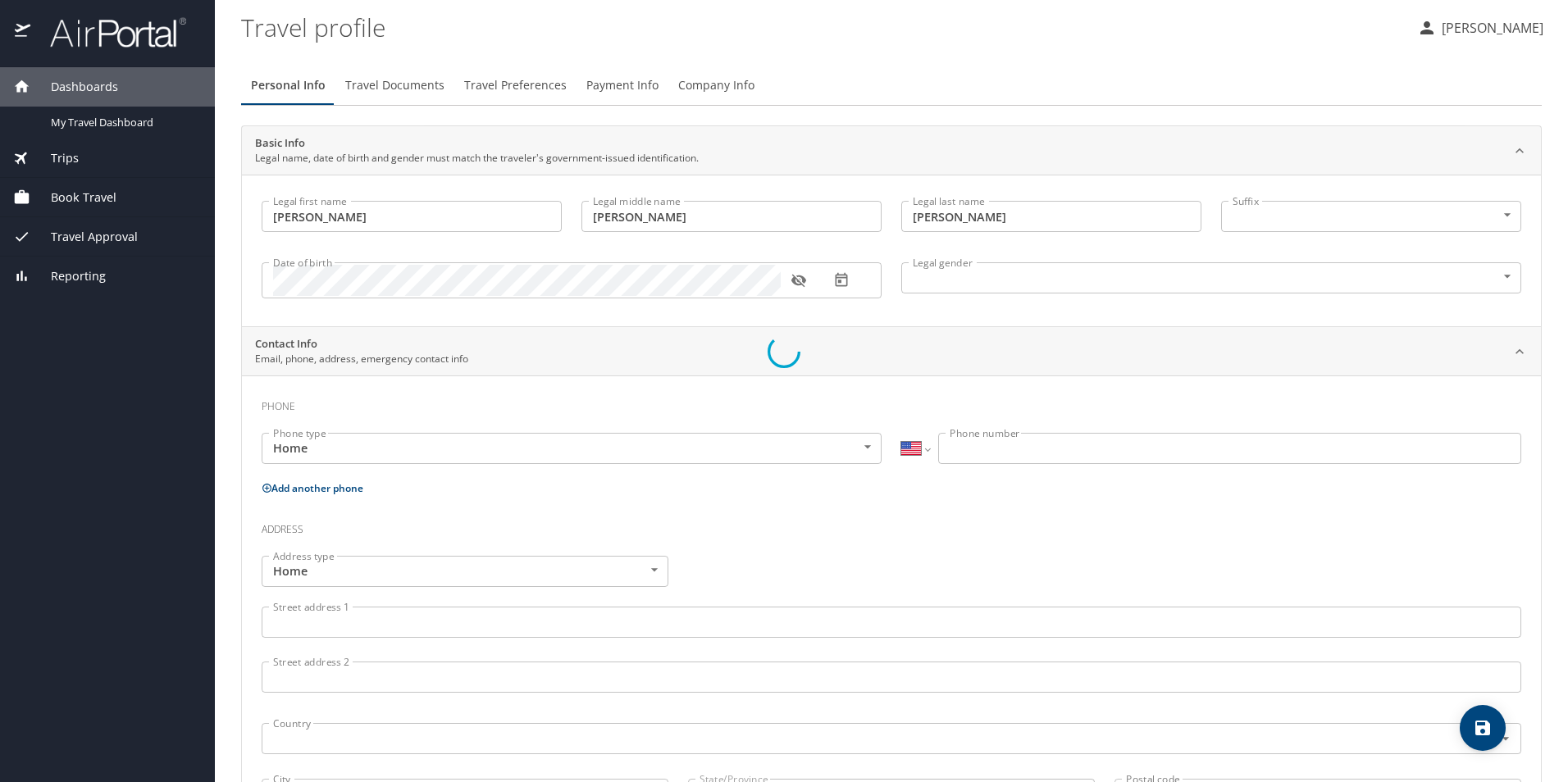
select select "MX"
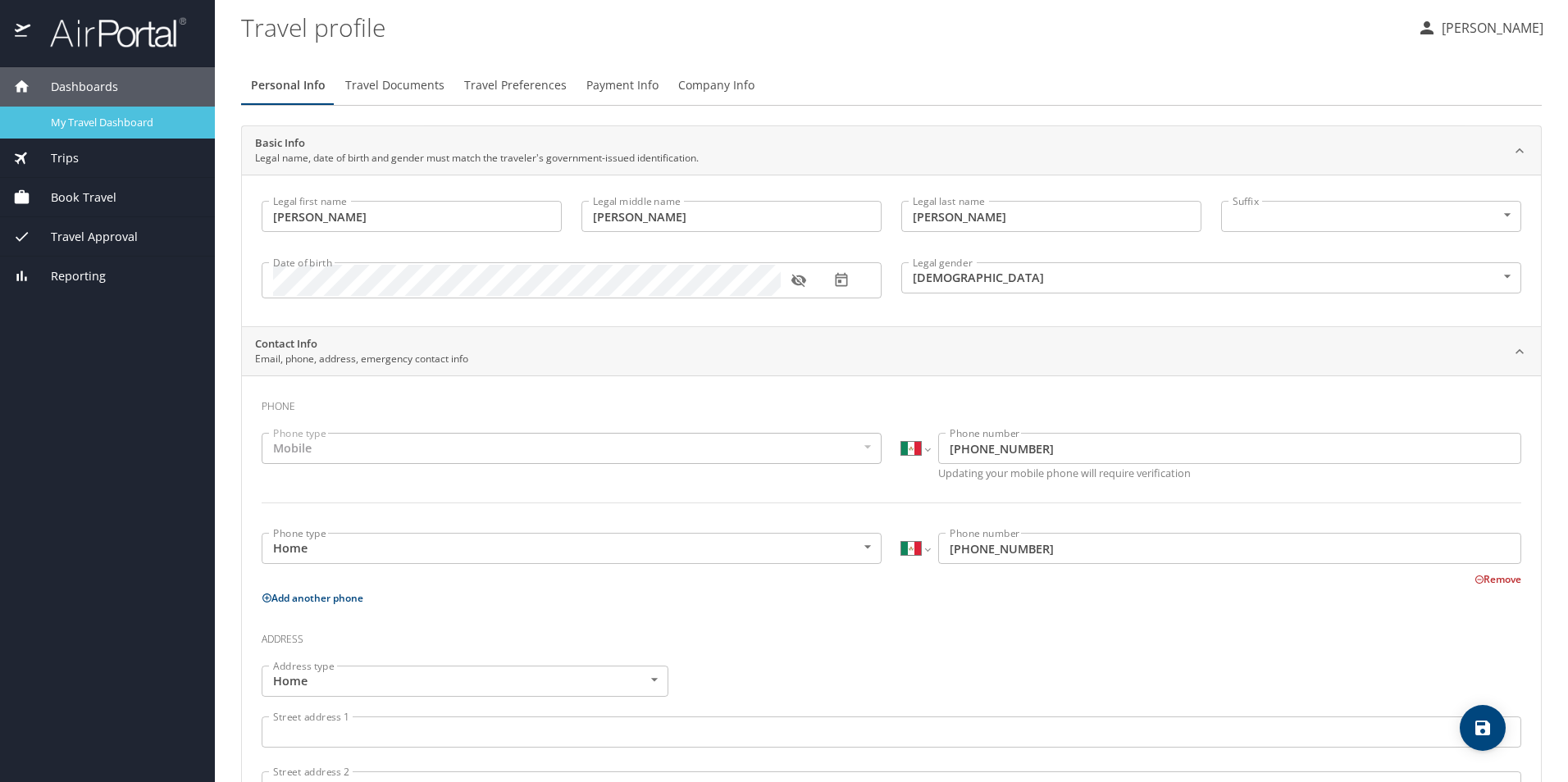
click at [92, 127] on span "My Travel Dashboard" at bounding box center [123, 123] width 145 height 15
